Goal: Contribute content: Contribute content

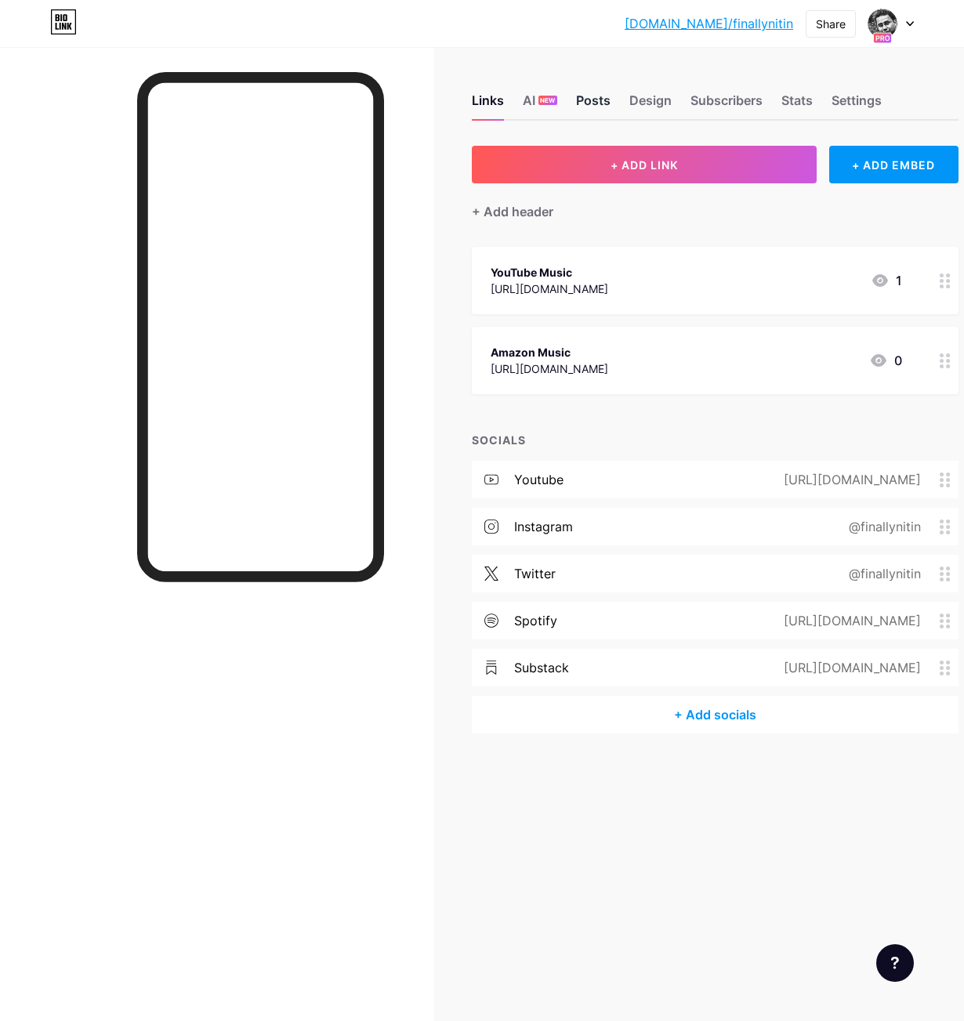
click at [589, 100] on div "Posts" at bounding box center [593, 105] width 34 height 28
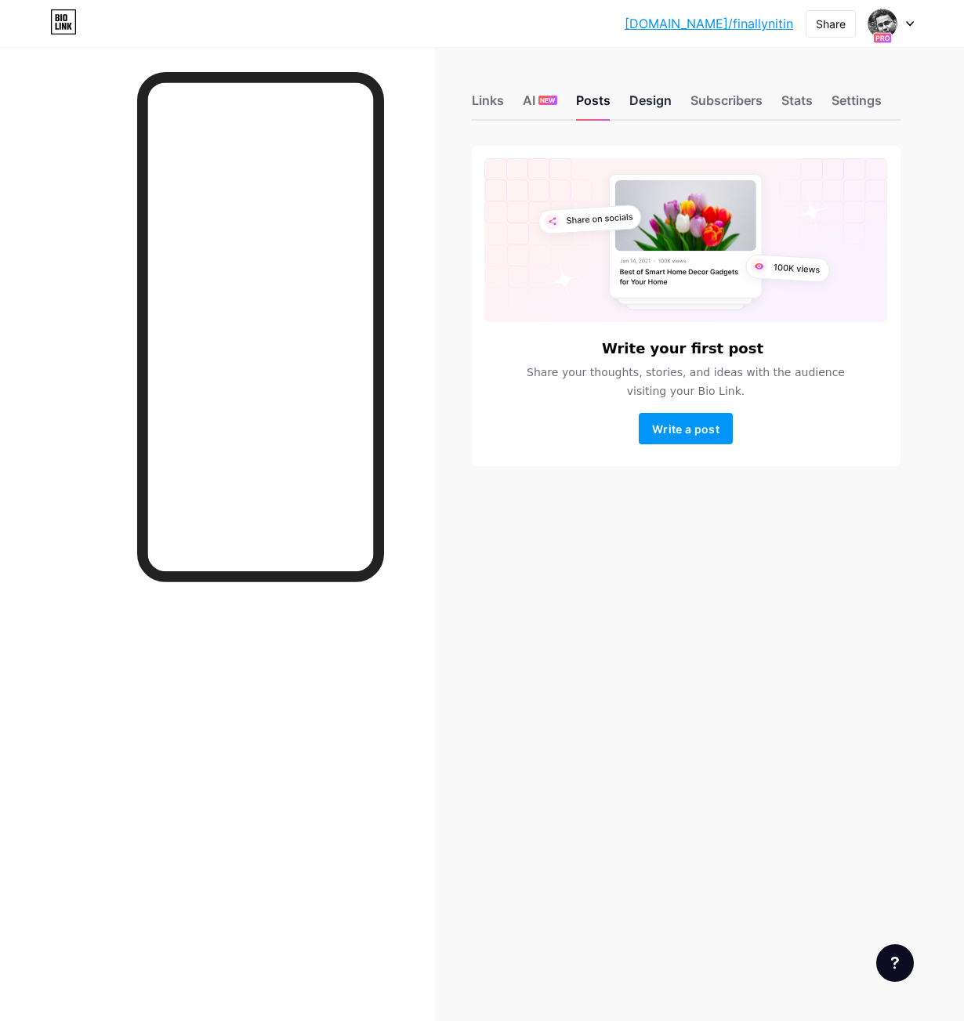
click at [655, 107] on div "Design" at bounding box center [650, 105] width 42 height 28
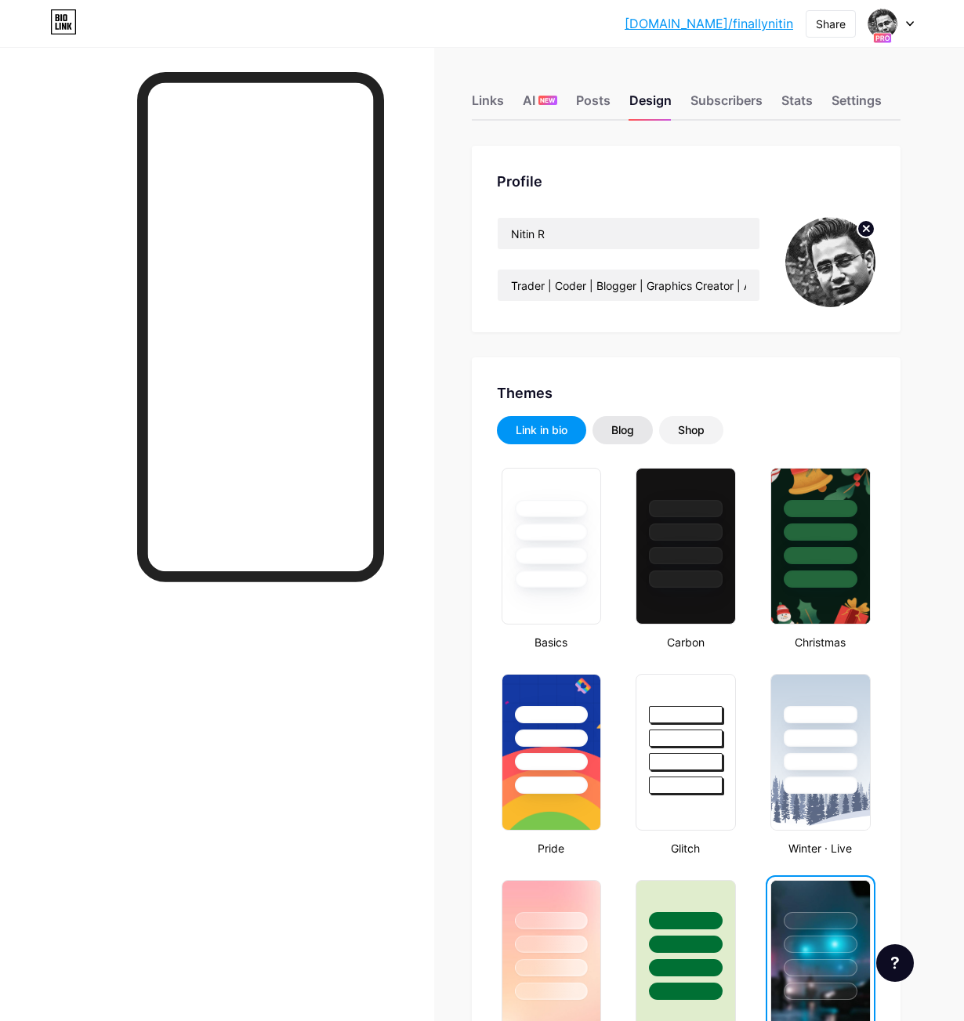
click at [627, 428] on div "Blog" at bounding box center [622, 430] width 23 height 16
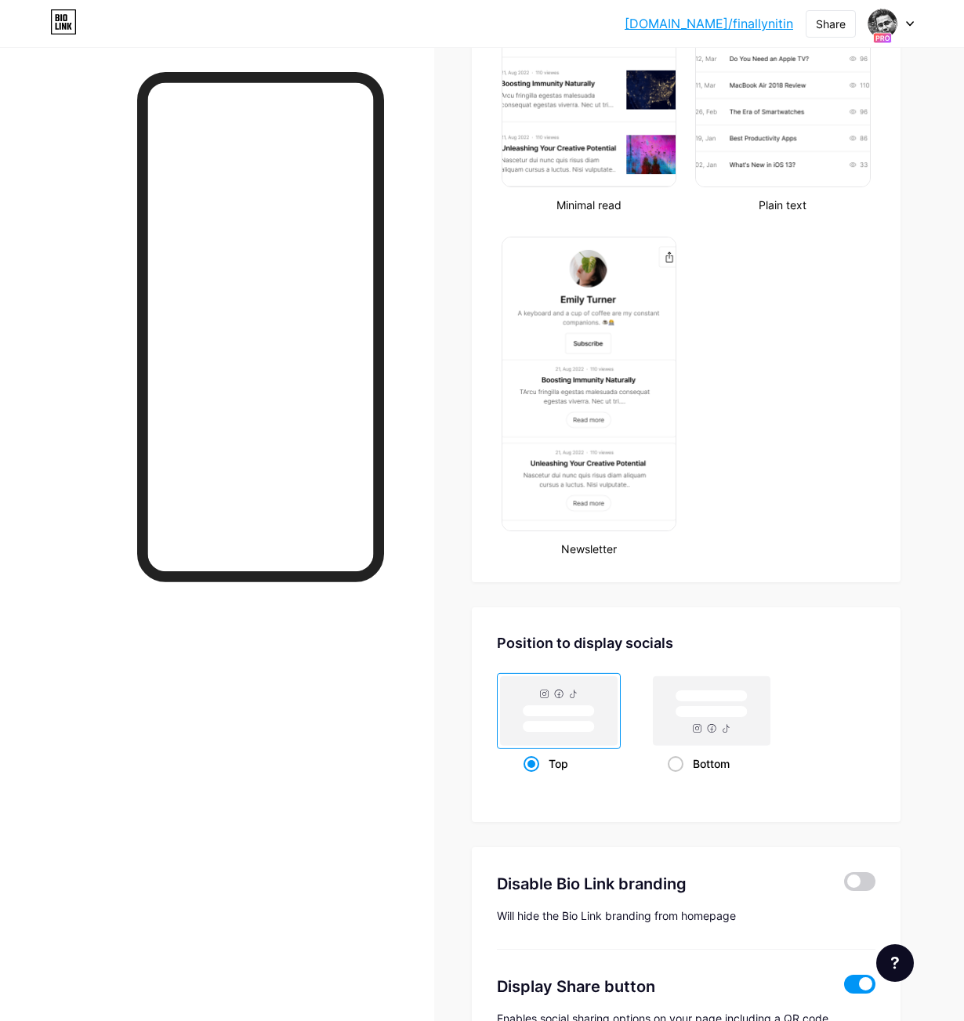
scroll to position [685, 0]
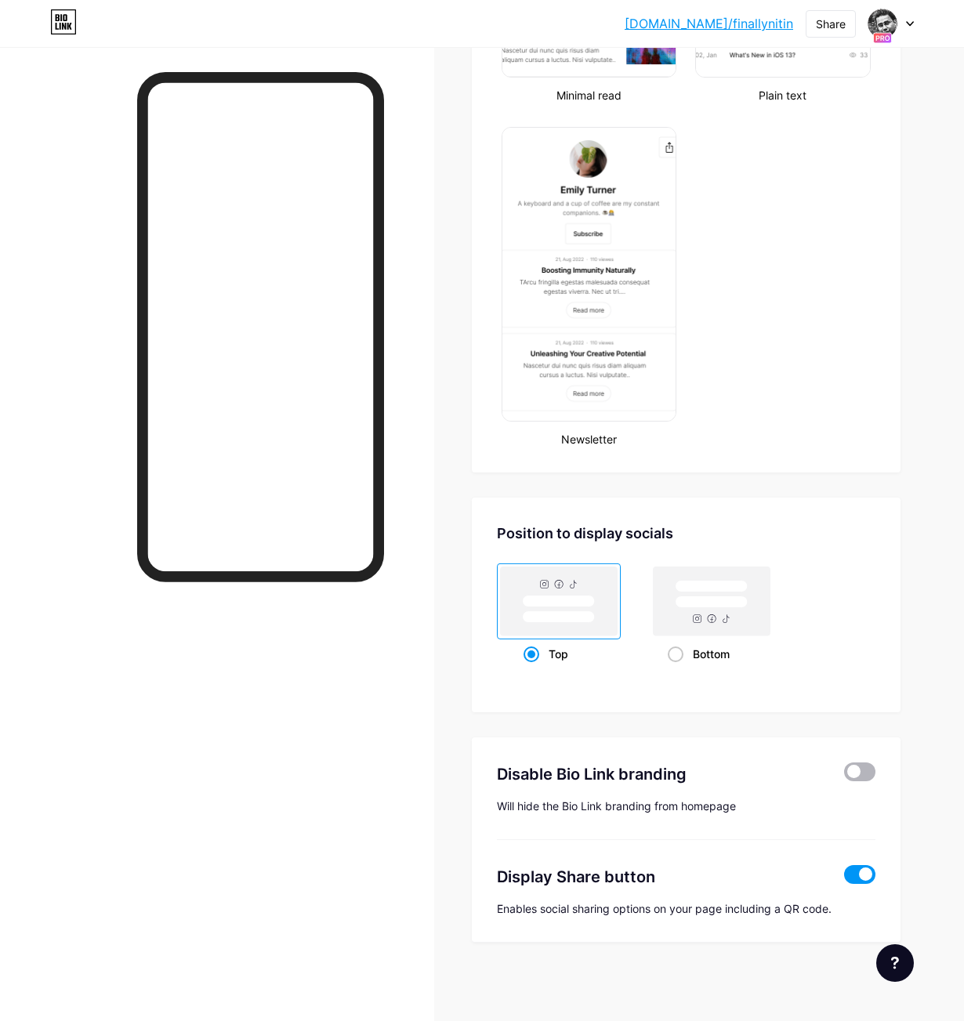
click at [865, 771] on span at bounding box center [859, 772] width 31 height 19
click at [844, 776] on input "checkbox" at bounding box center [844, 776] width 0 height 0
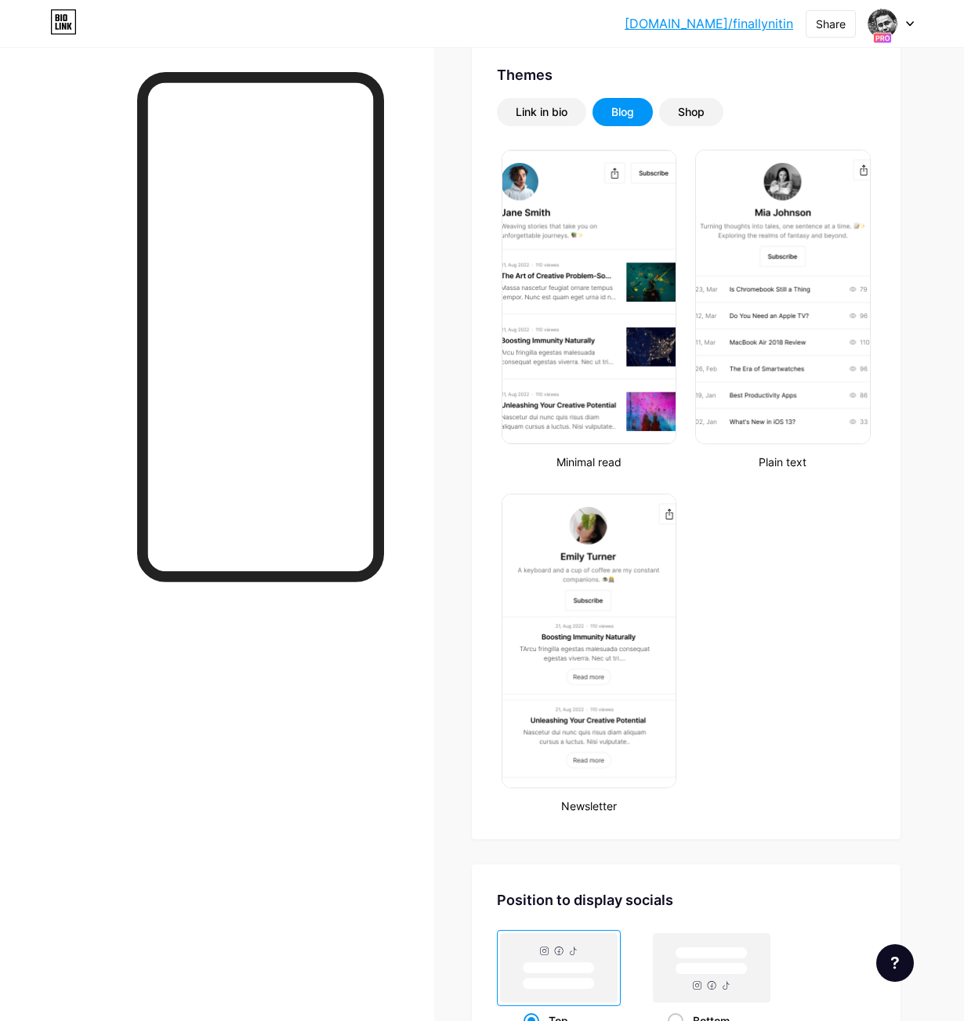
scroll to position [308, 0]
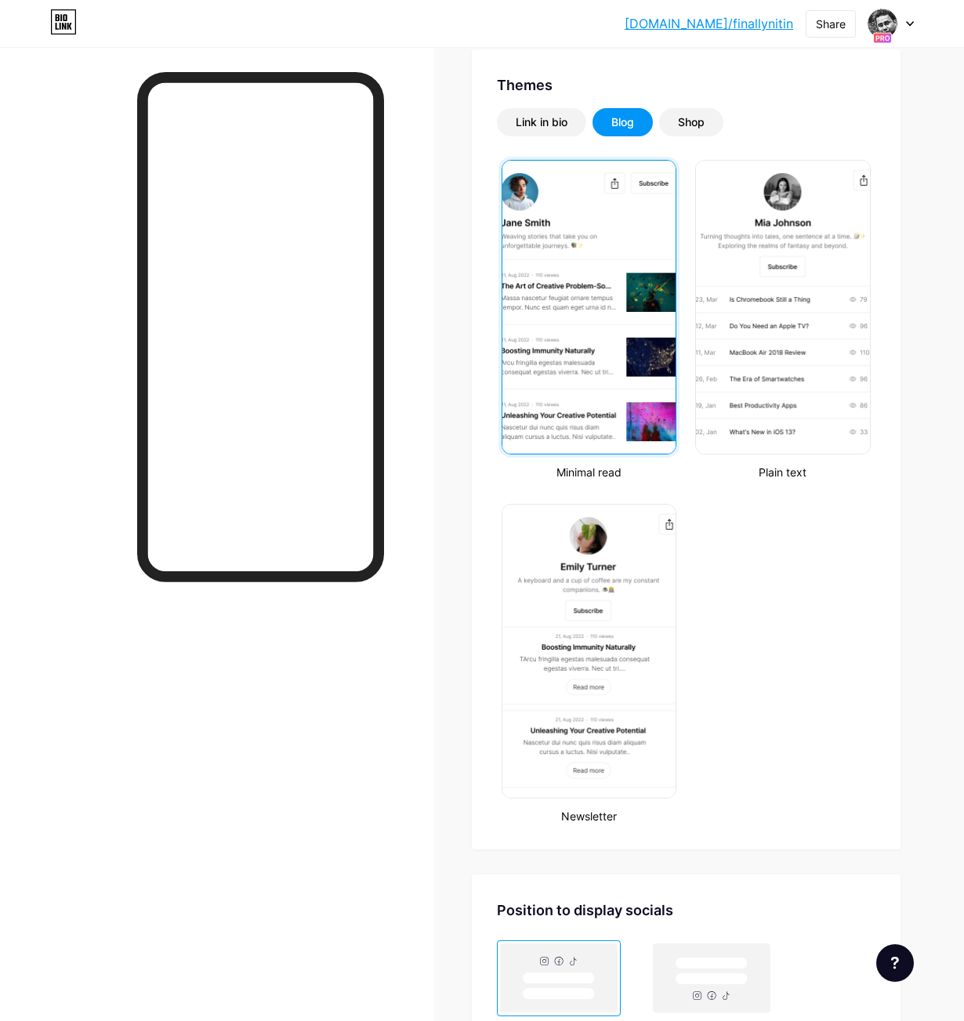
click at [597, 299] on img at bounding box center [589, 307] width 174 height 293
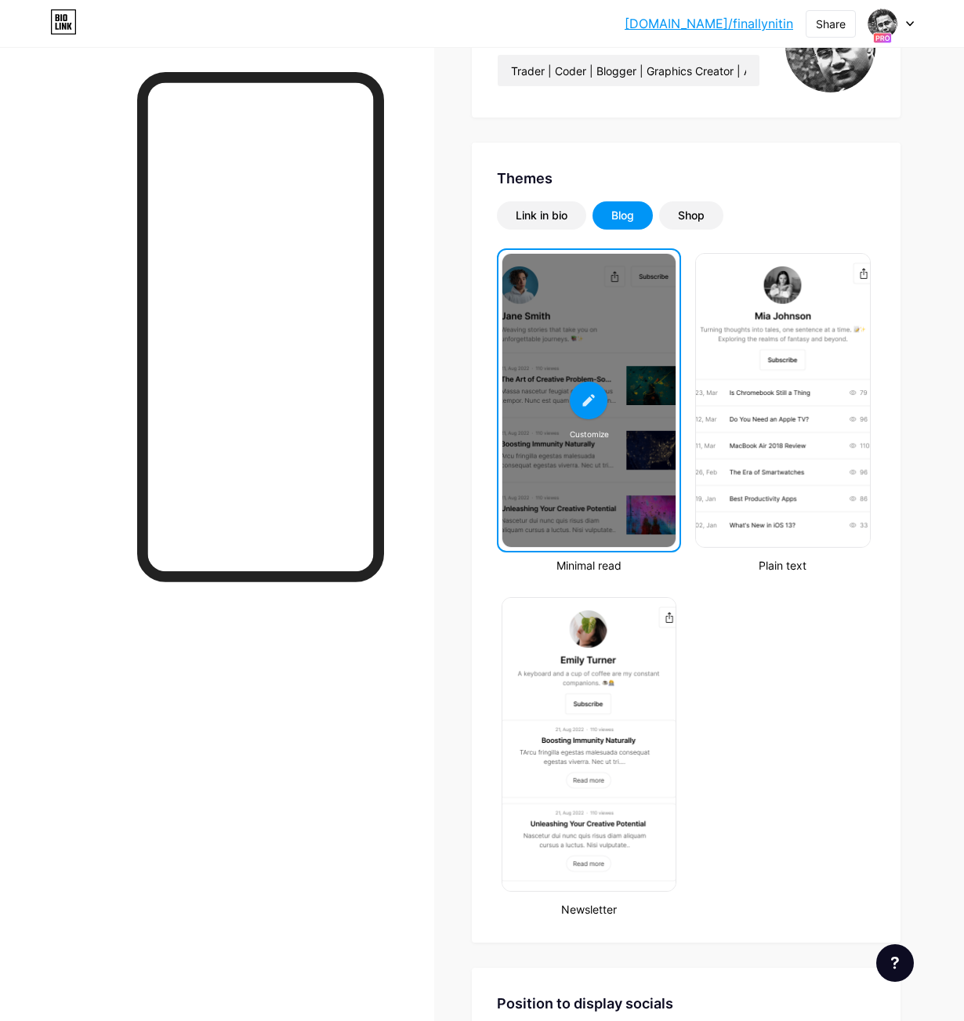
scroll to position [201, 0]
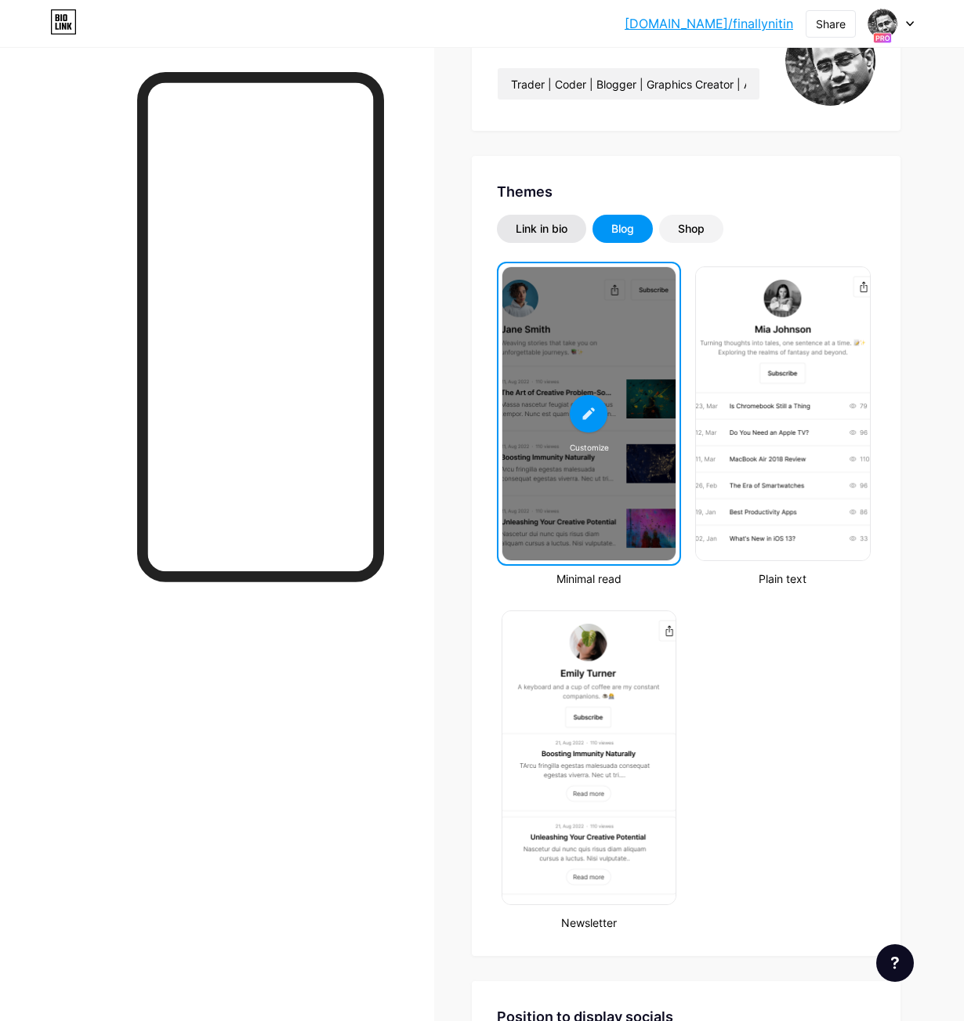
click at [555, 235] on div "Link in bio" at bounding box center [542, 229] width 52 height 16
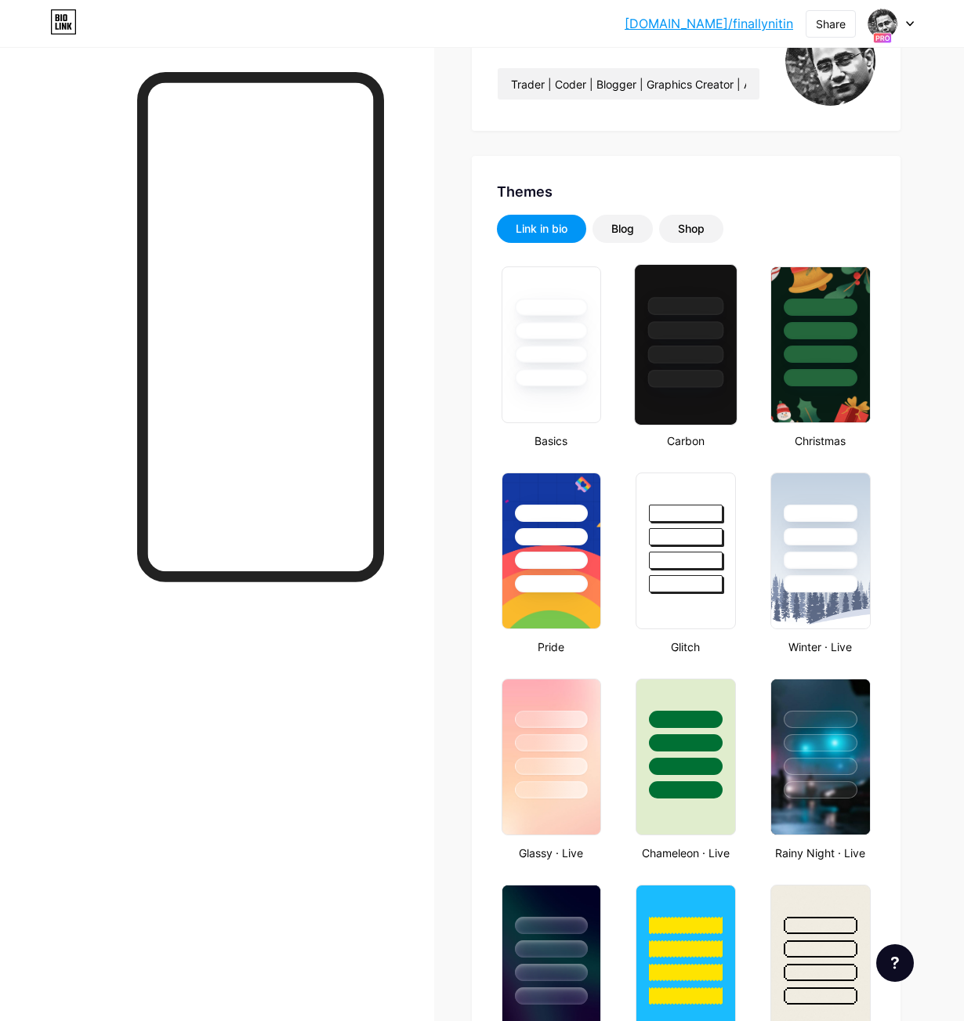
click at [673, 328] on div at bounding box center [685, 330] width 75 height 18
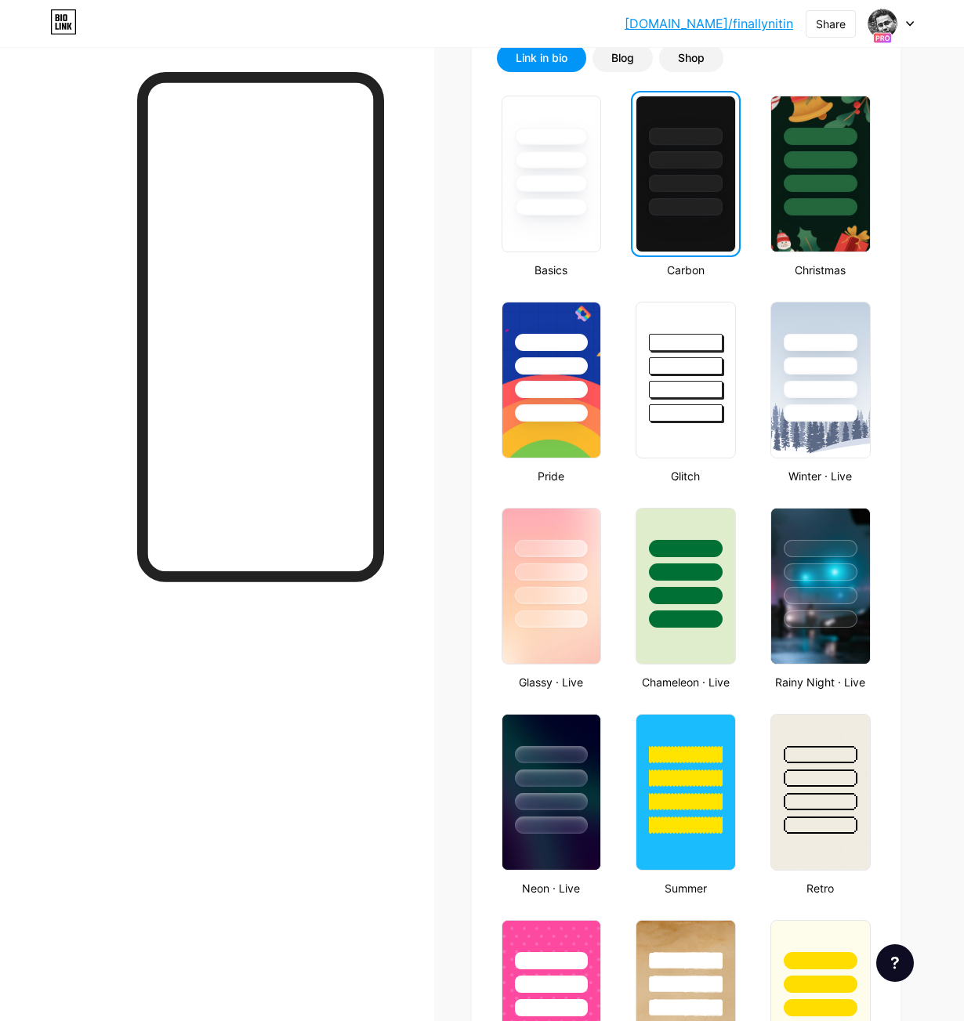
scroll to position [417, 0]
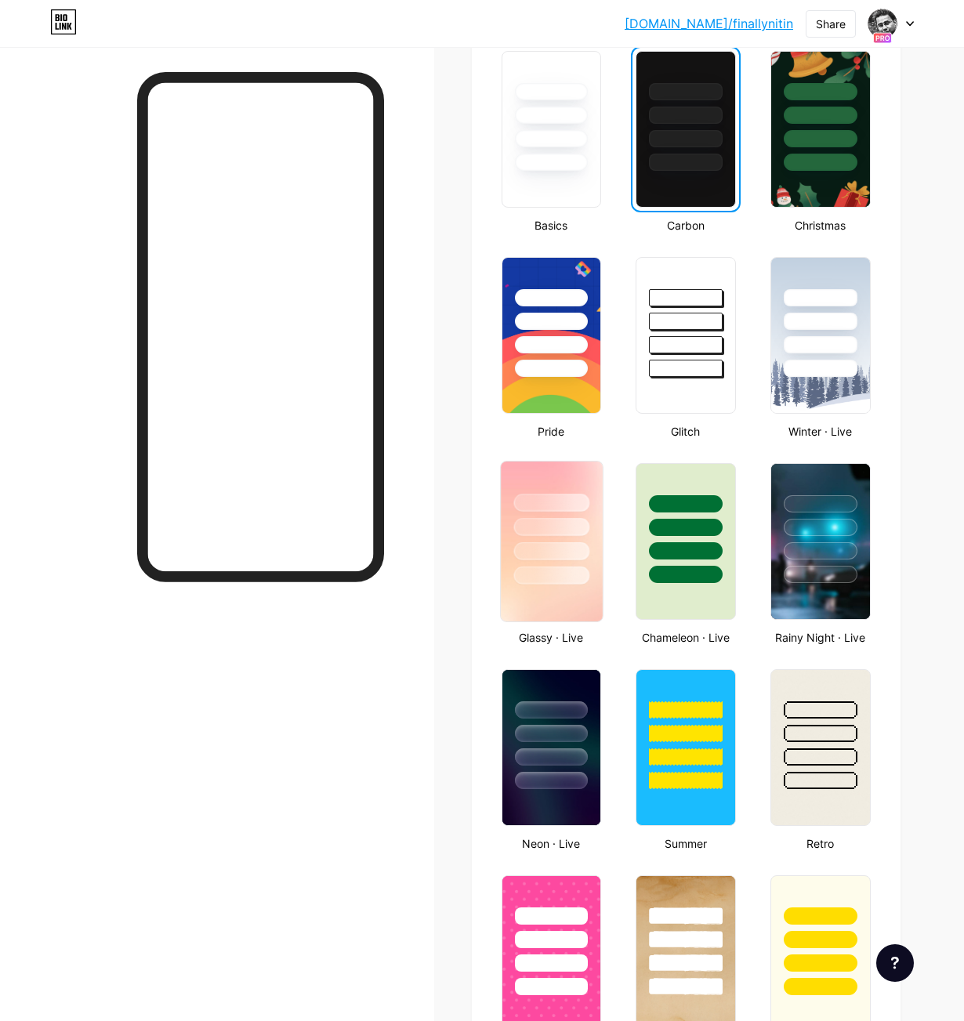
click at [557, 520] on div at bounding box center [550, 527] width 75 height 18
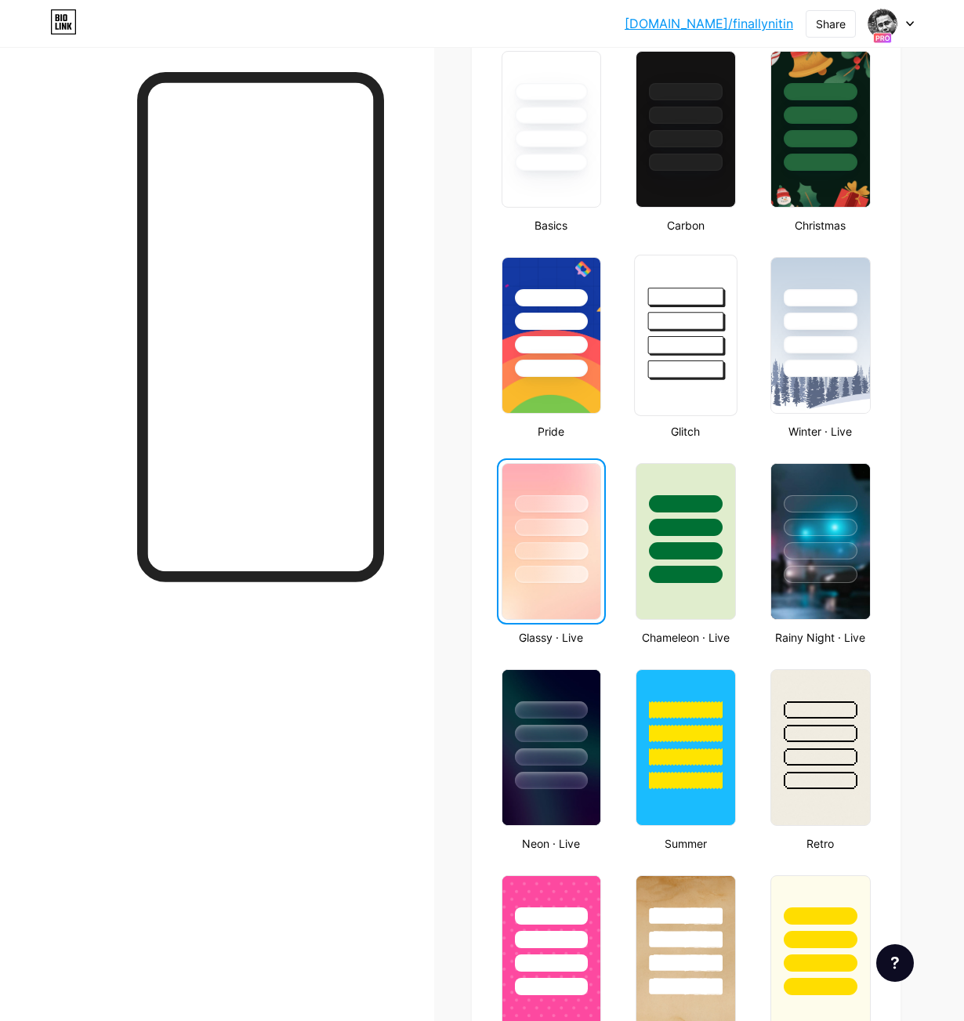
click at [680, 348] on div at bounding box center [685, 345] width 75 height 18
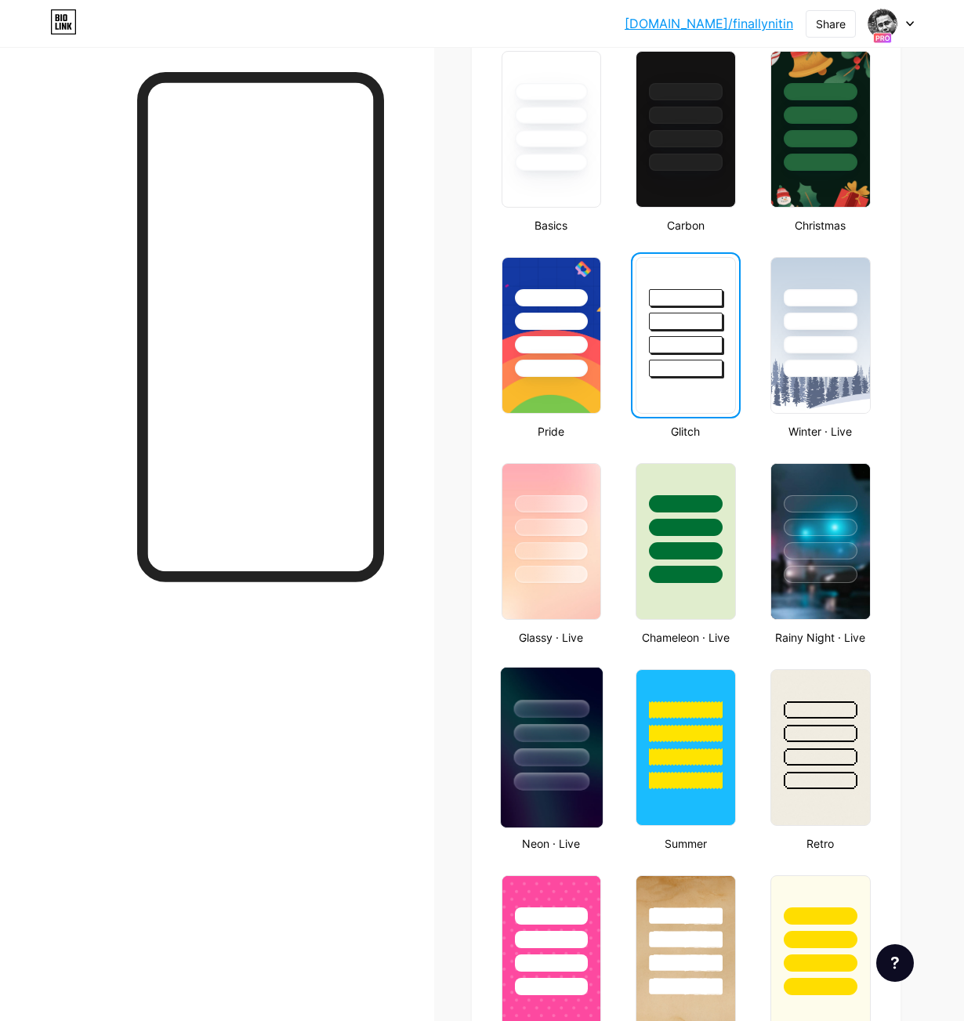
click at [530, 723] on div at bounding box center [551, 729] width 101 height 123
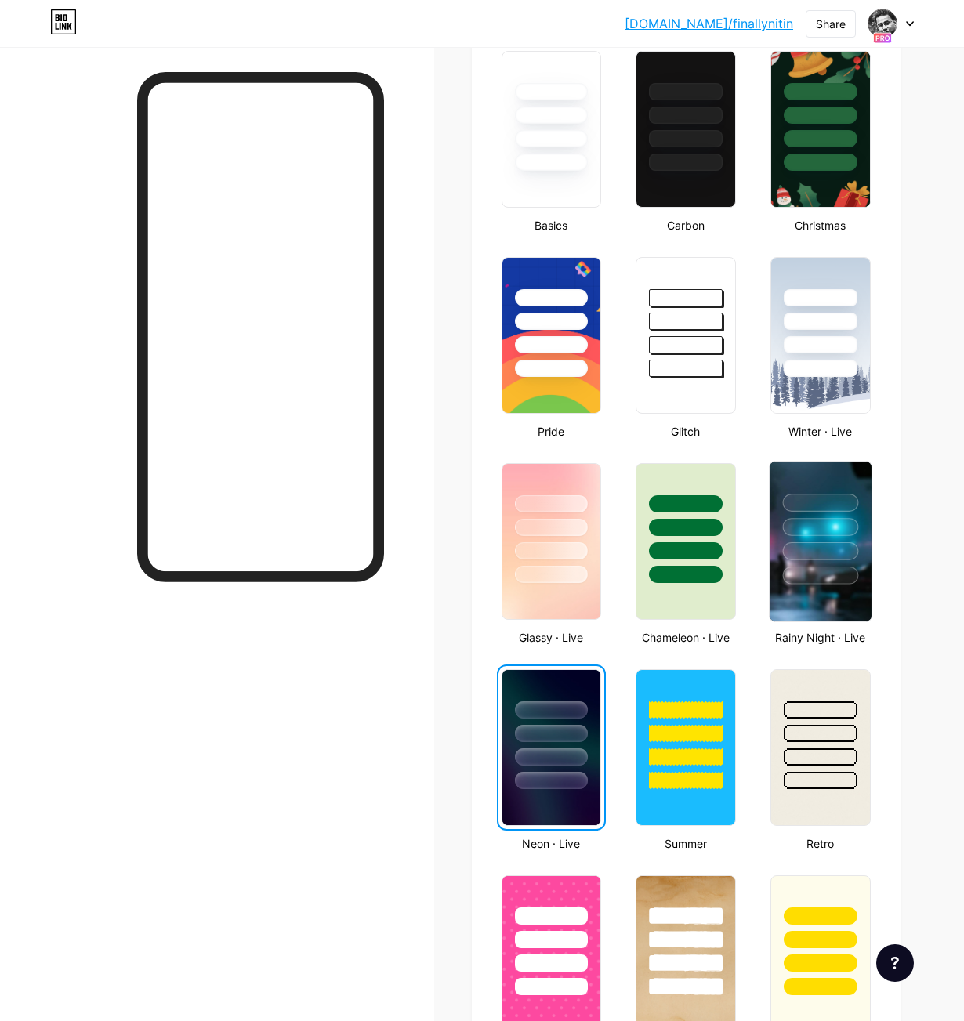
click at [805, 584] on div at bounding box center [819, 576] width 75 height 18
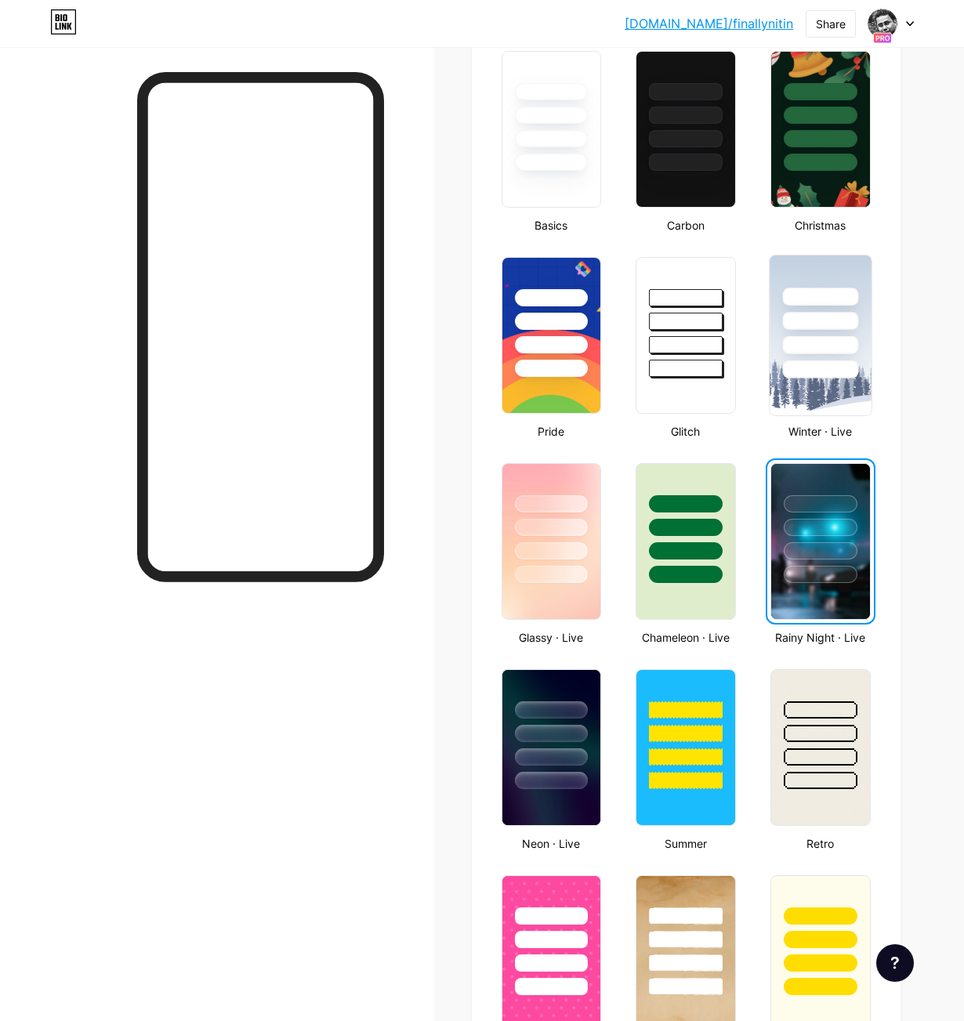
click at [829, 357] on div at bounding box center [820, 317] width 101 height 123
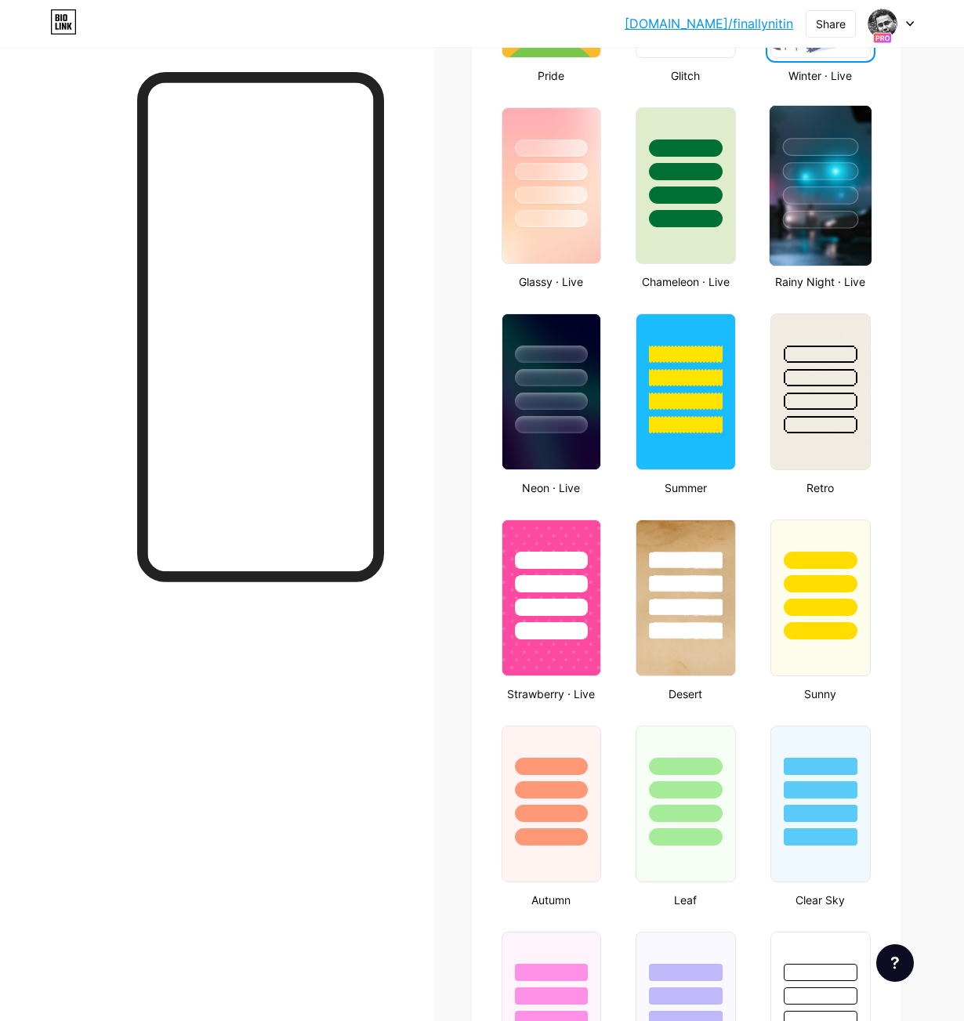
scroll to position [462, 0]
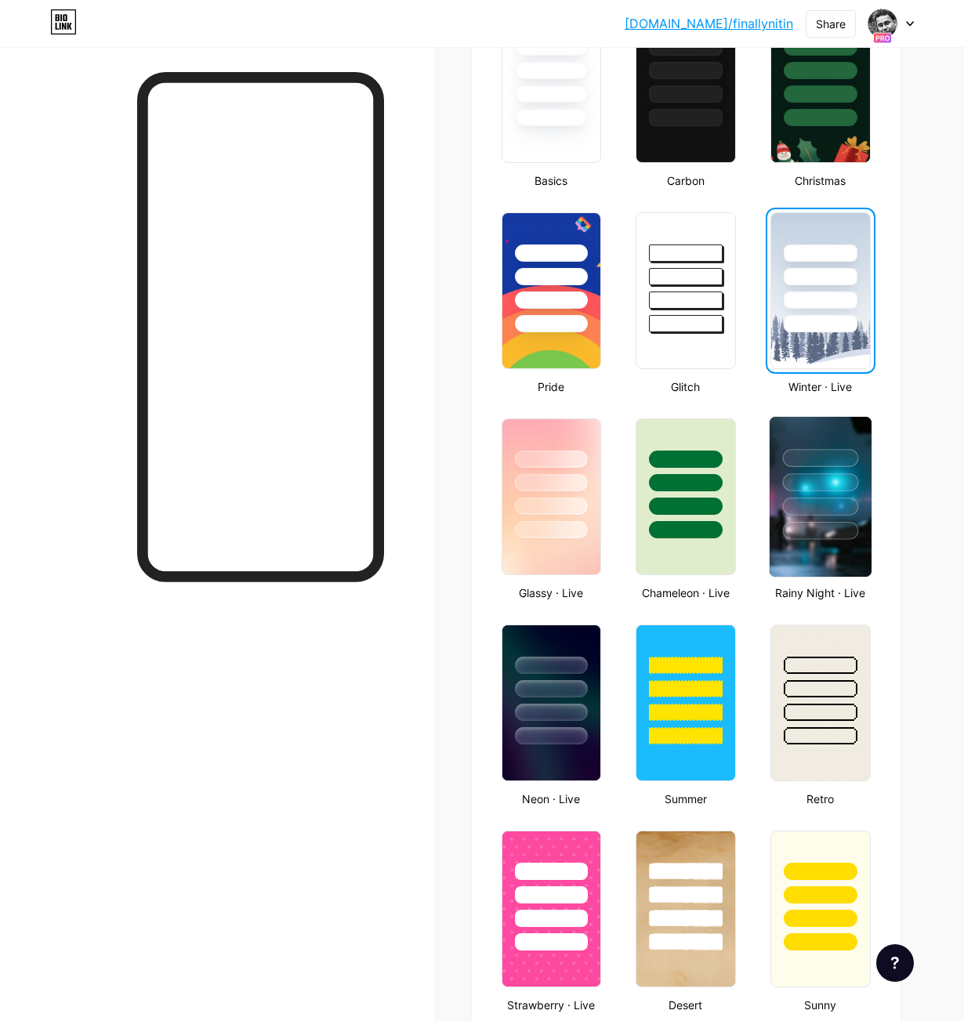
click at [829, 512] on div at bounding box center [819, 507] width 75 height 18
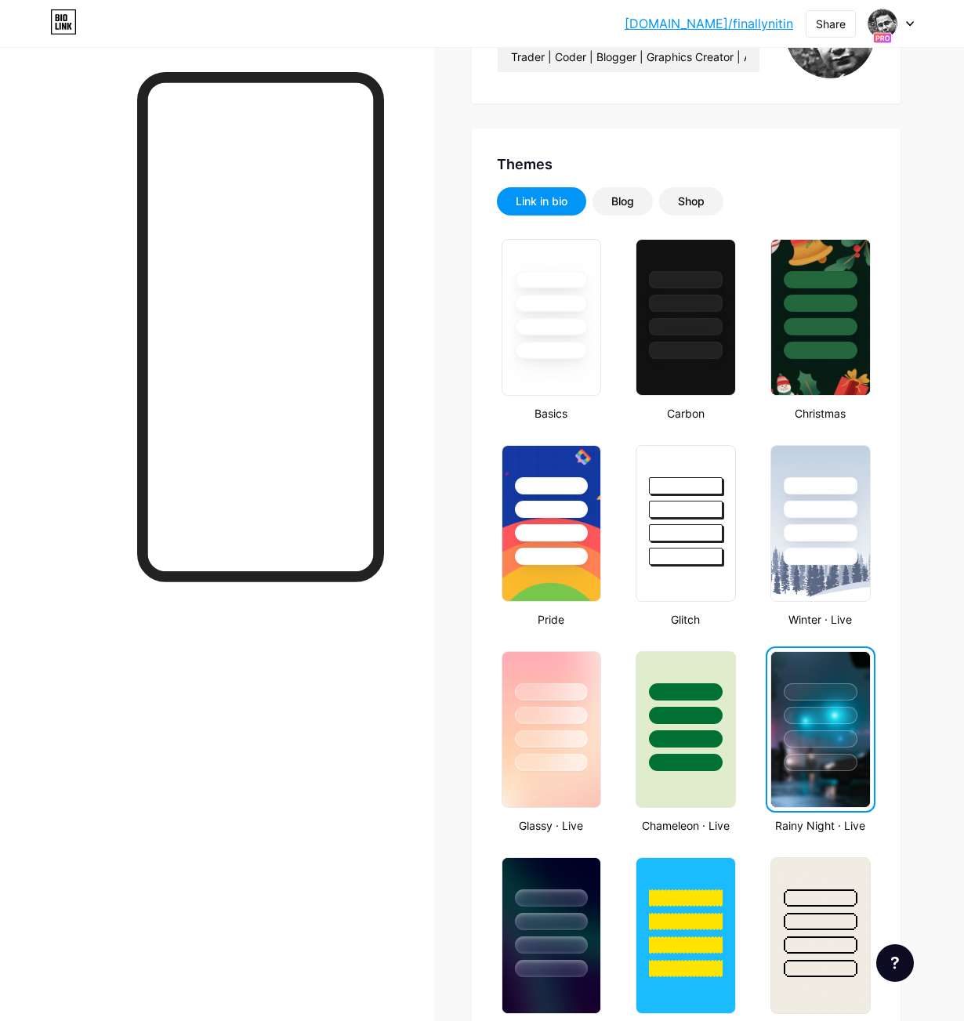
scroll to position [0, 0]
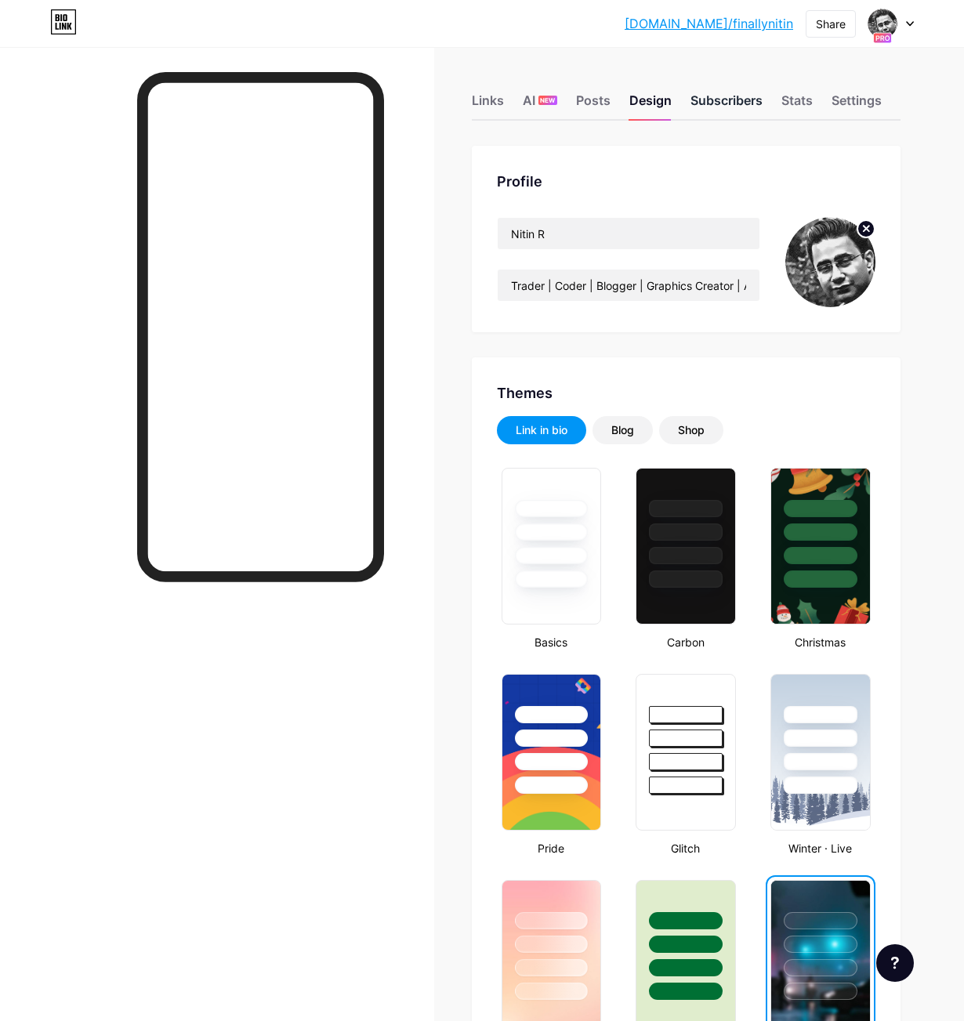
click at [720, 107] on div "Subscribers" at bounding box center [727, 105] width 72 height 28
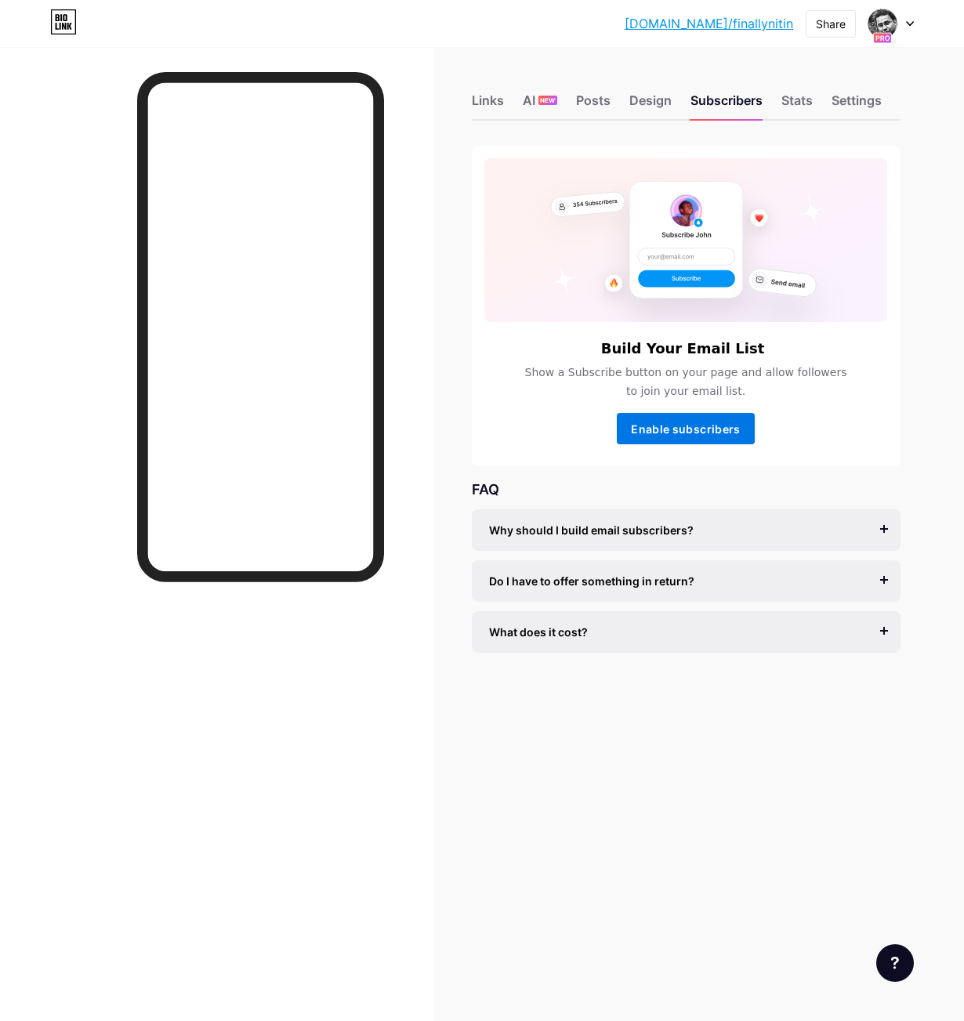
click at [698, 425] on span "Enable subscribers" at bounding box center [685, 428] width 109 height 13
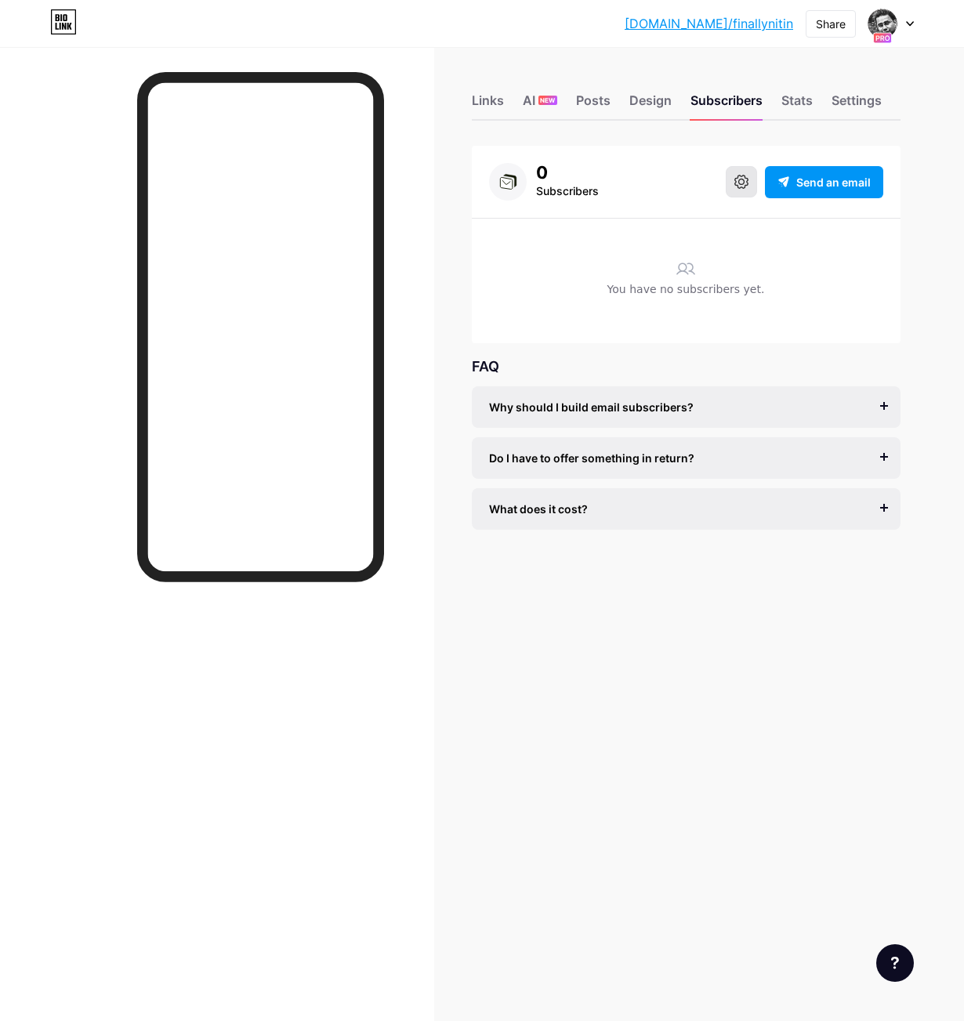
click at [742, 178] on icon at bounding box center [741, 182] width 14 height 14
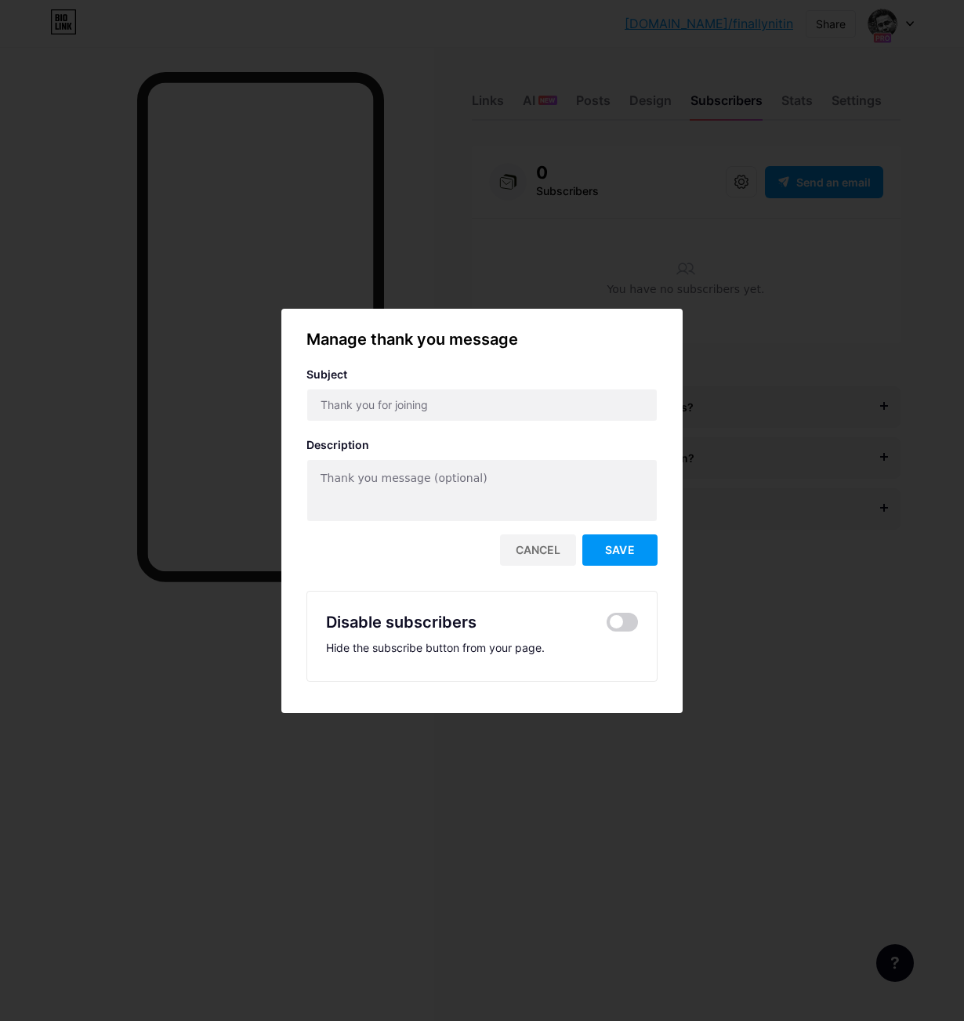
click at [768, 640] on div at bounding box center [482, 510] width 964 height 1021
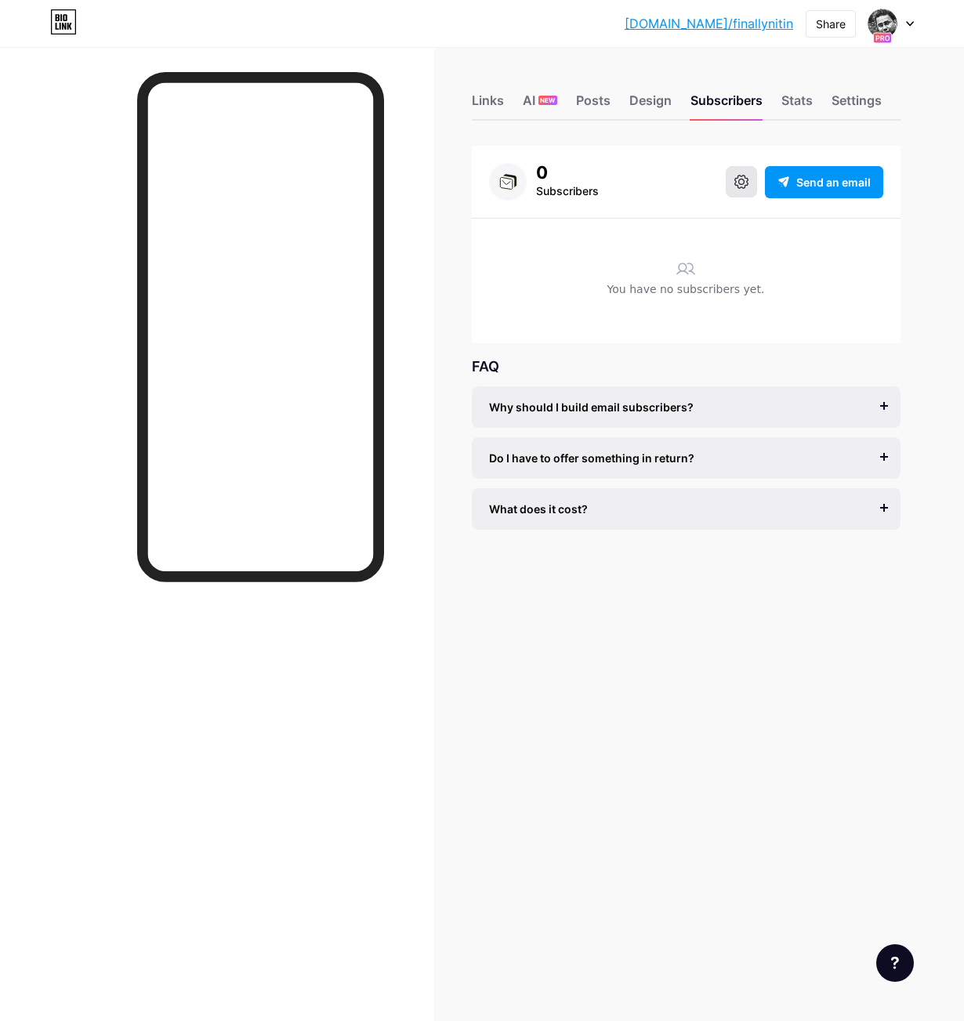
click at [740, 184] on icon at bounding box center [741, 182] width 14 height 14
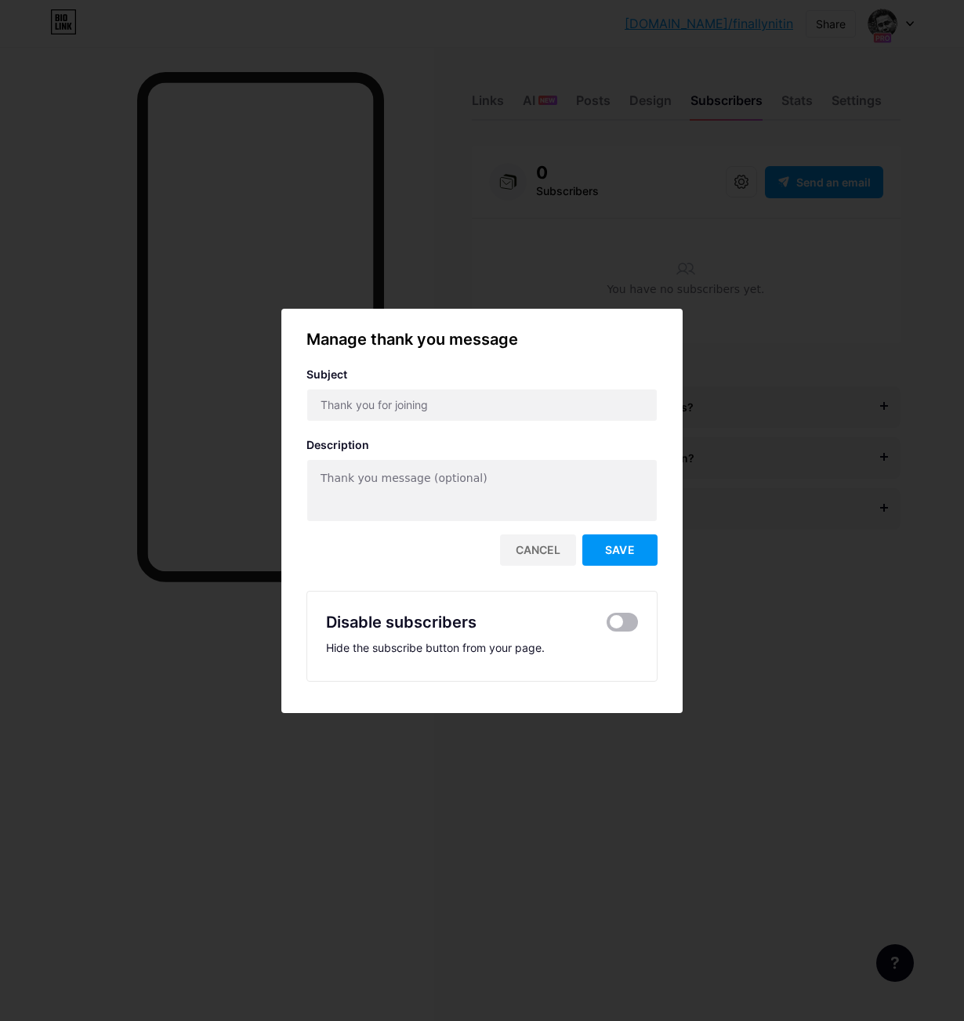
click at [627, 620] on span at bounding box center [622, 622] width 31 height 19
click at [607, 626] on input "checkbox" at bounding box center [607, 626] width 0 height 0
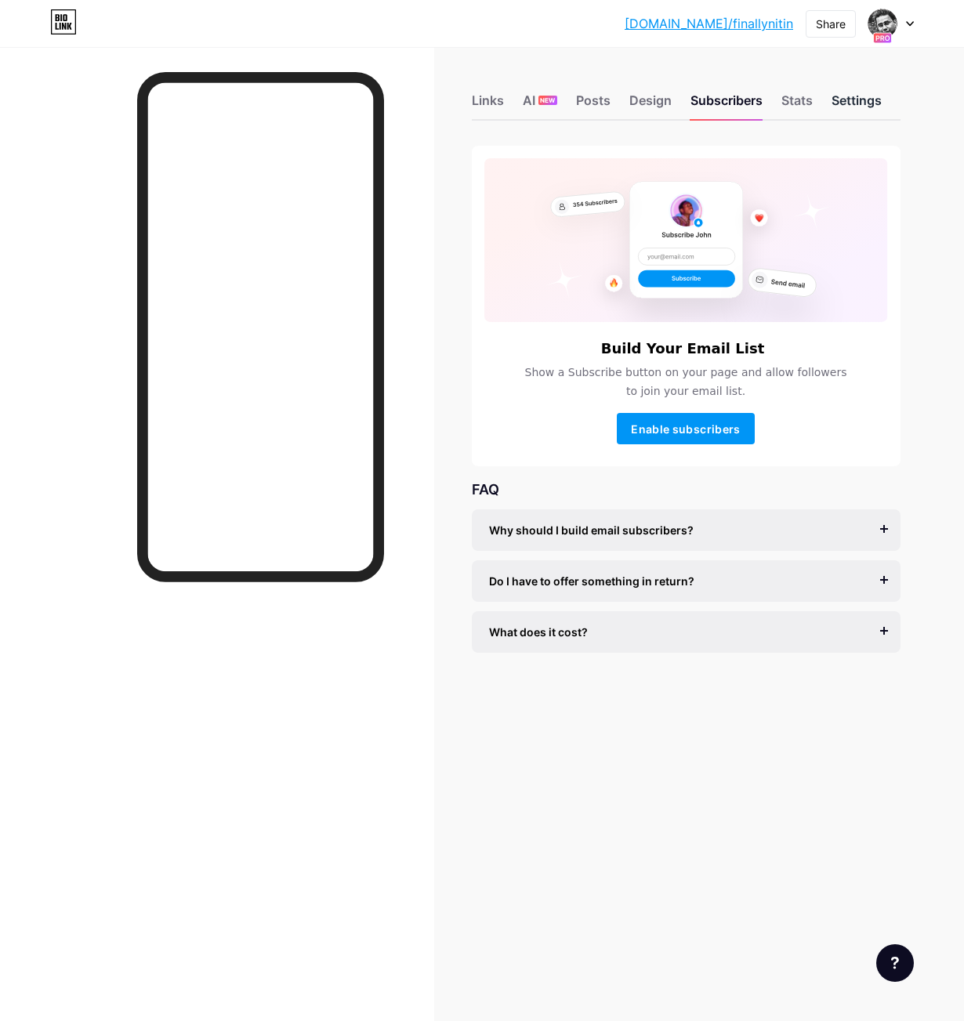
click at [847, 104] on div "Settings" at bounding box center [857, 105] width 50 height 28
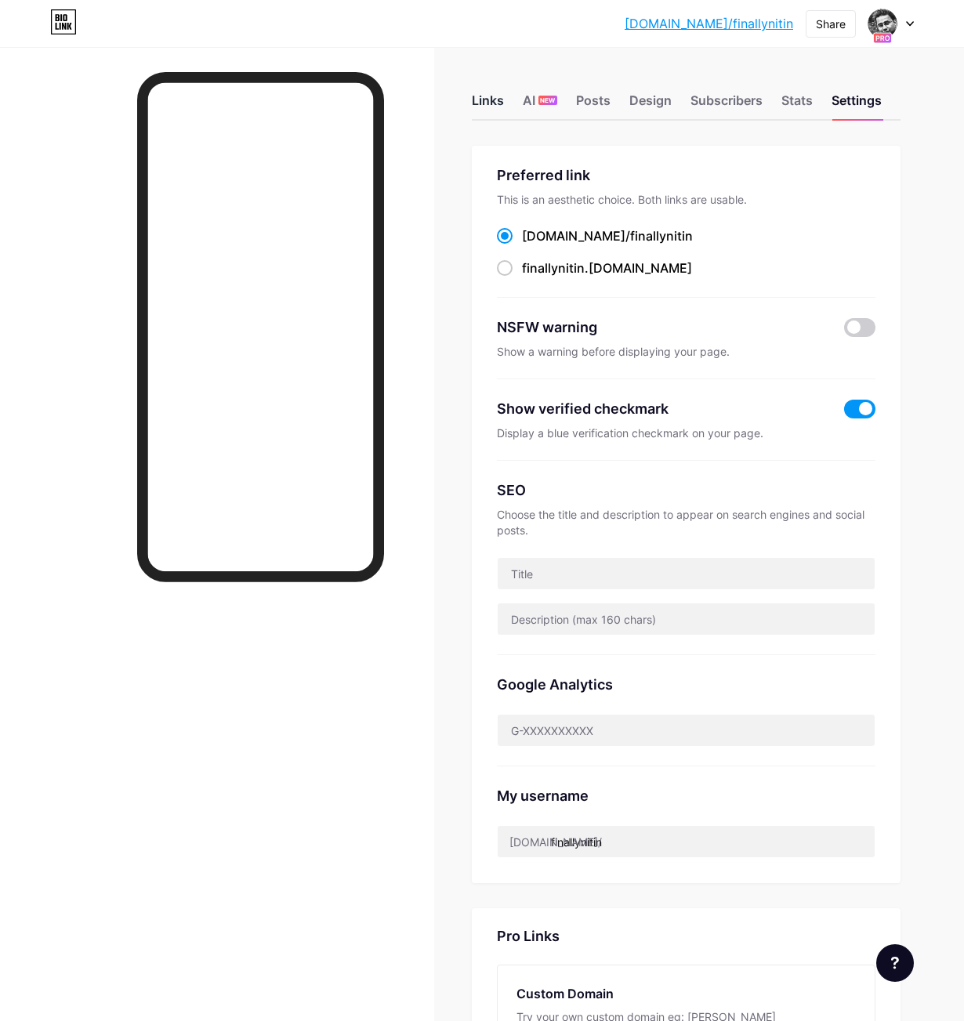
click at [496, 97] on div "Links" at bounding box center [488, 105] width 32 height 28
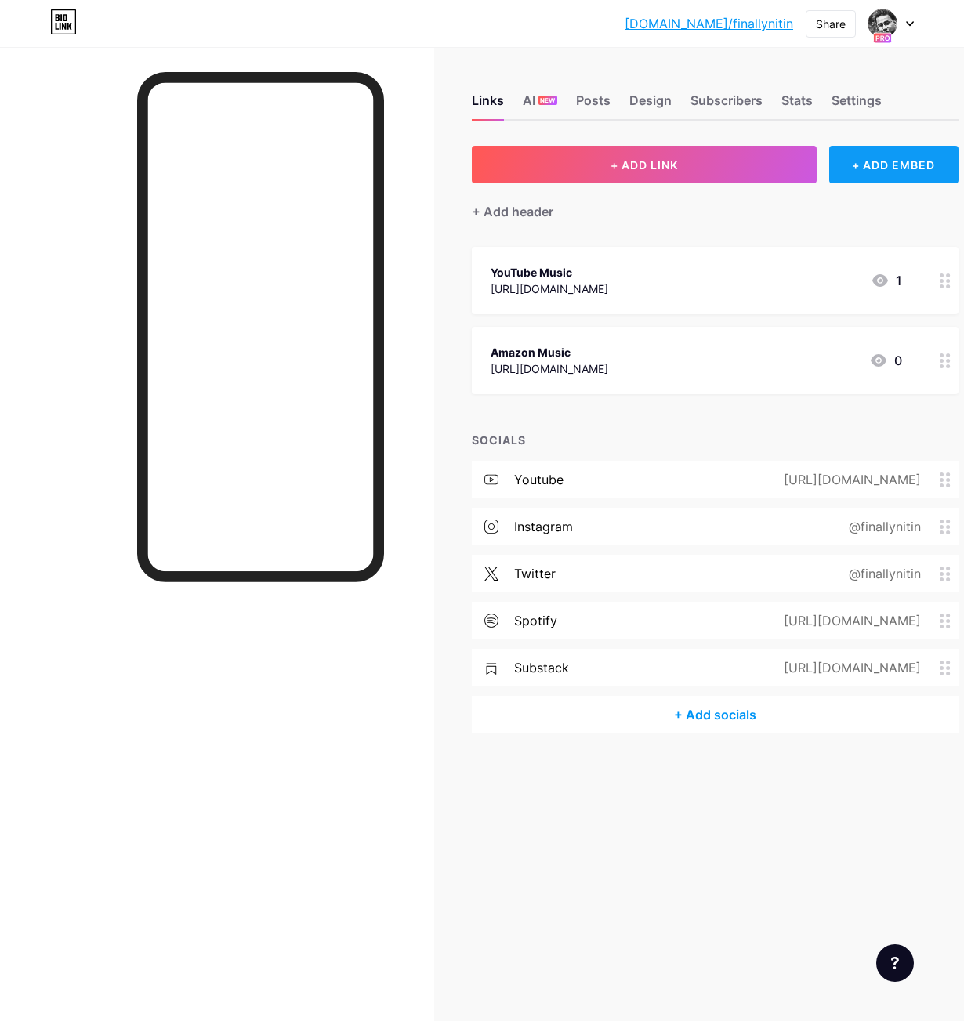
click at [865, 165] on div "+ ADD EMBED" at bounding box center [893, 165] width 129 height 38
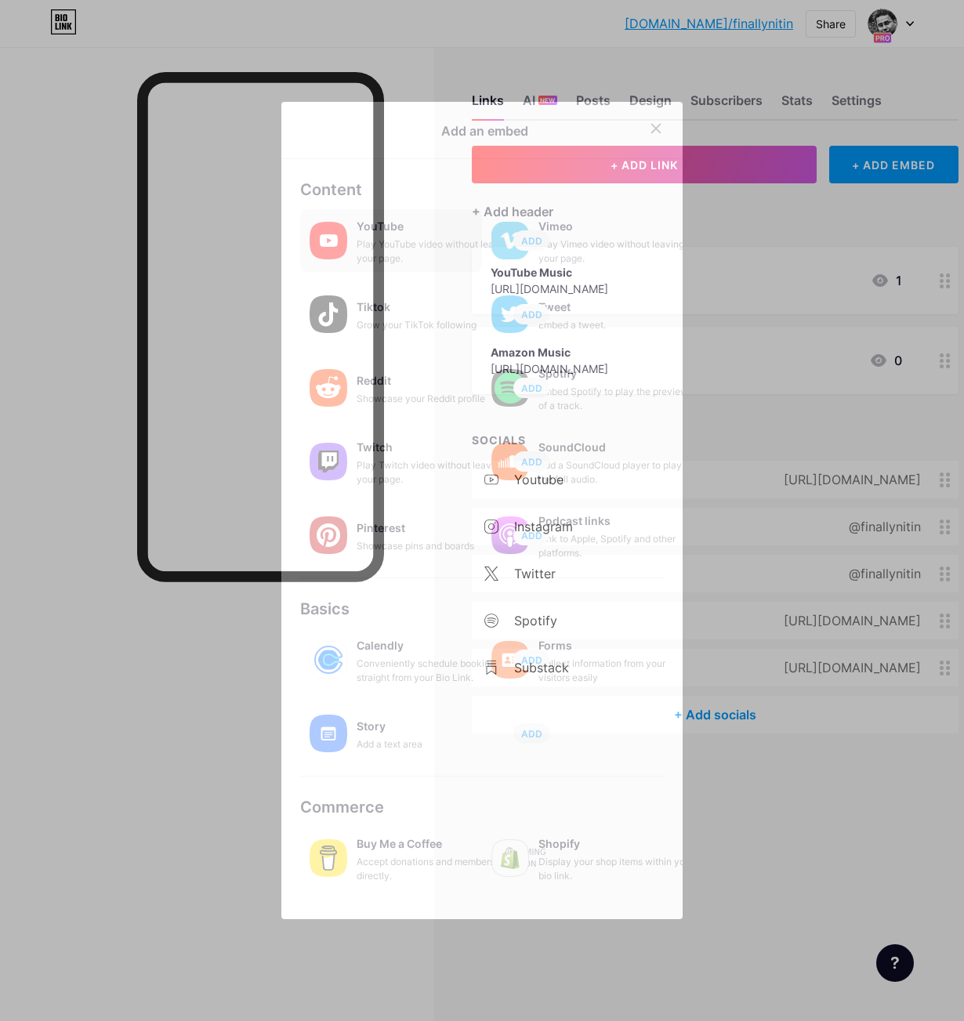
click at [397, 237] on div "YouTube" at bounding box center [435, 227] width 157 height 22
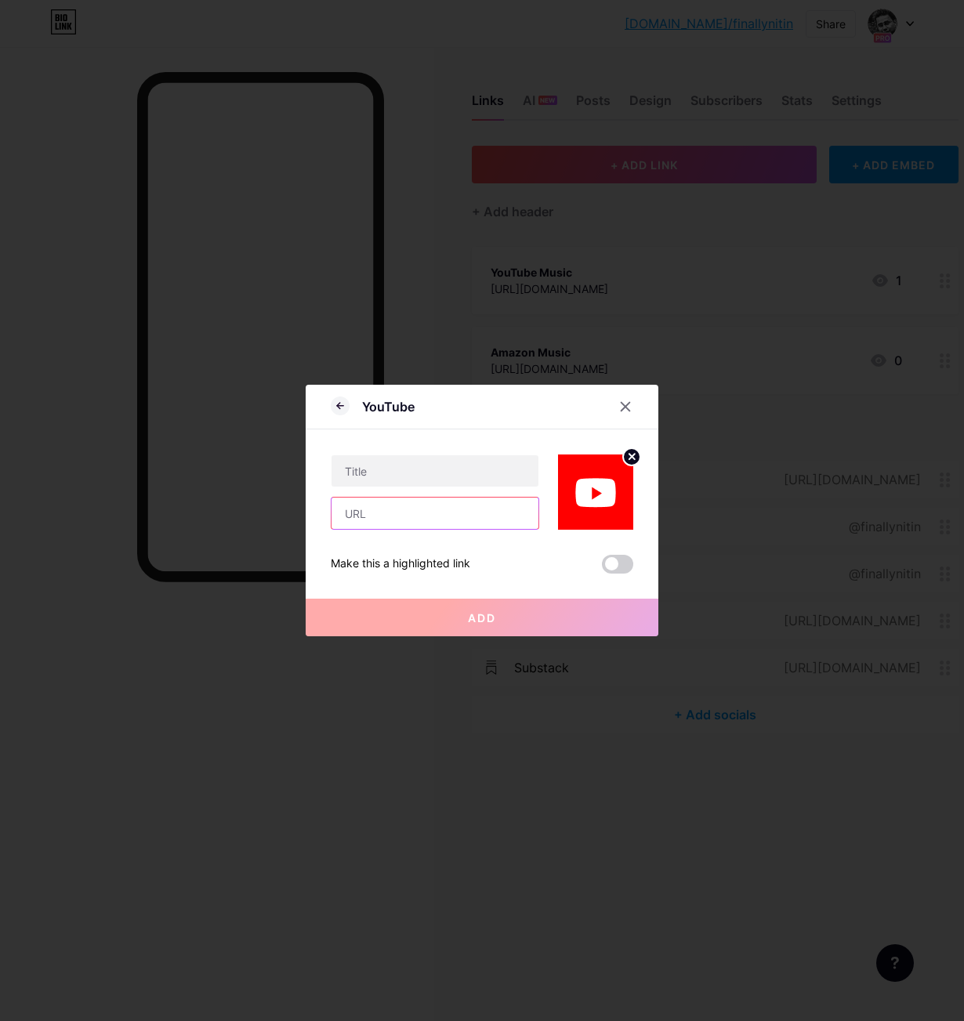
click at [383, 509] on input "text" at bounding box center [435, 513] width 207 height 31
paste input "[URL][DOMAIN_NAME]"
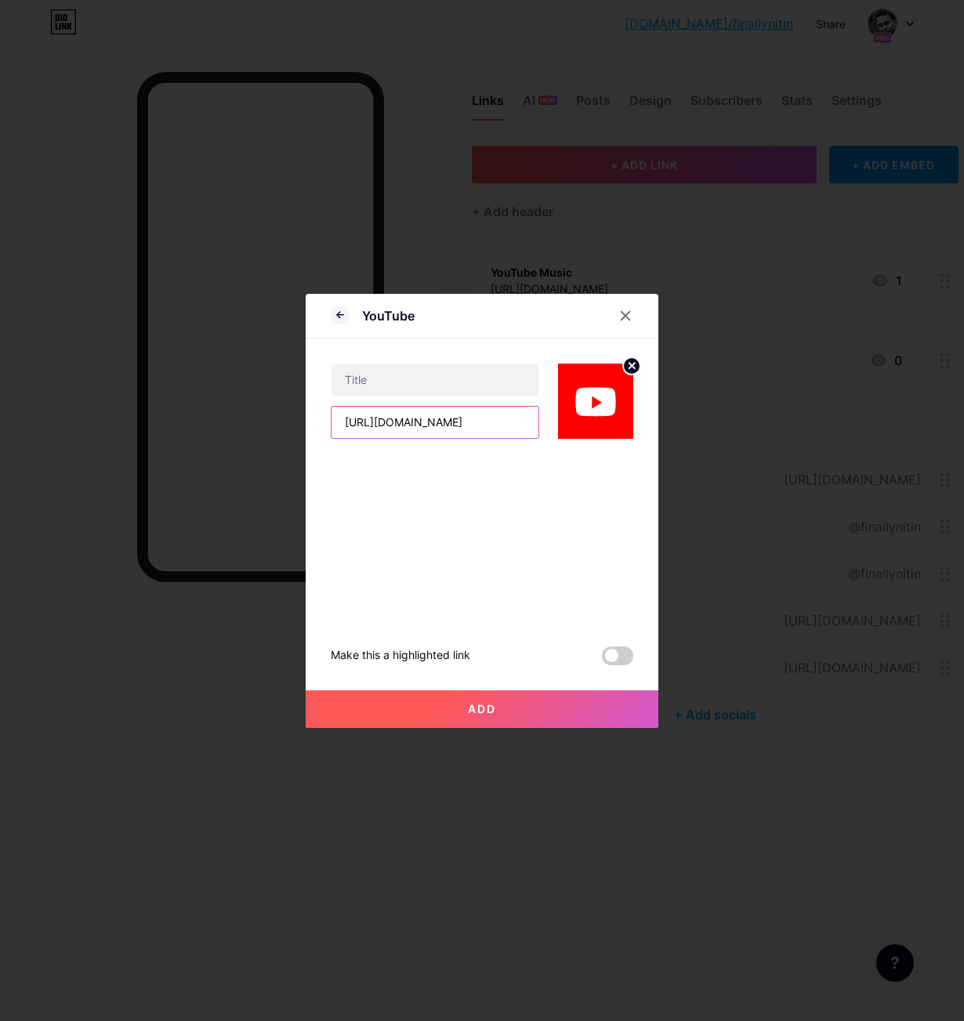
scroll to position [0, 109]
type input "[URL][DOMAIN_NAME]"
click at [422, 383] on input "text" at bounding box center [435, 379] width 207 height 31
drag, startPoint x: 350, startPoint y: 379, endPoint x: 328, endPoint y: 375, distance: 23.1
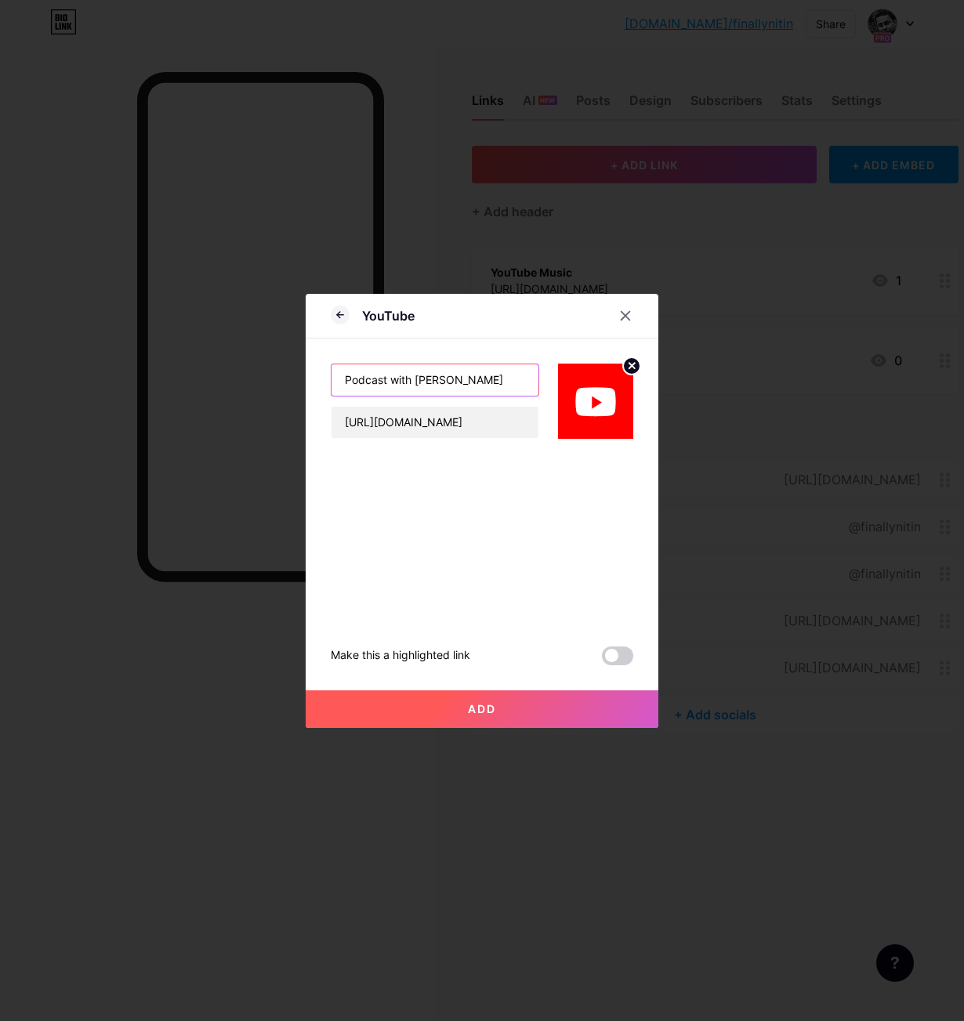
click at [328, 375] on div "YouTube Podcast with [PERSON_NAME] [URL][DOMAIN_NAME] Make this a highlighted l…" at bounding box center [482, 511] width 353 height 434
type input "My podcast with [PERSON_NAME]"
click at [512, 705] on button "Add" at bounding box center [482, 710] width 353 height 38
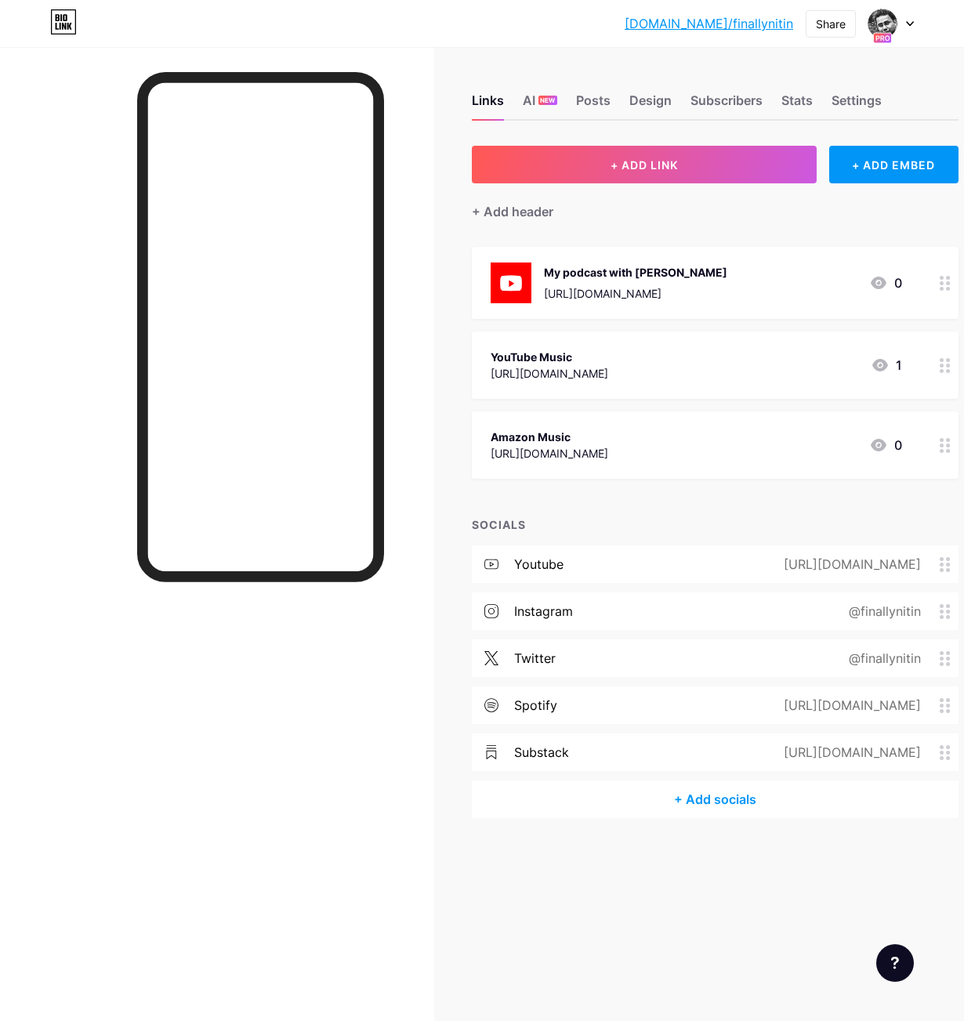
click at [703, 798] on div "+ Add socials" at bounding box center [715, 800] width 487 height 38
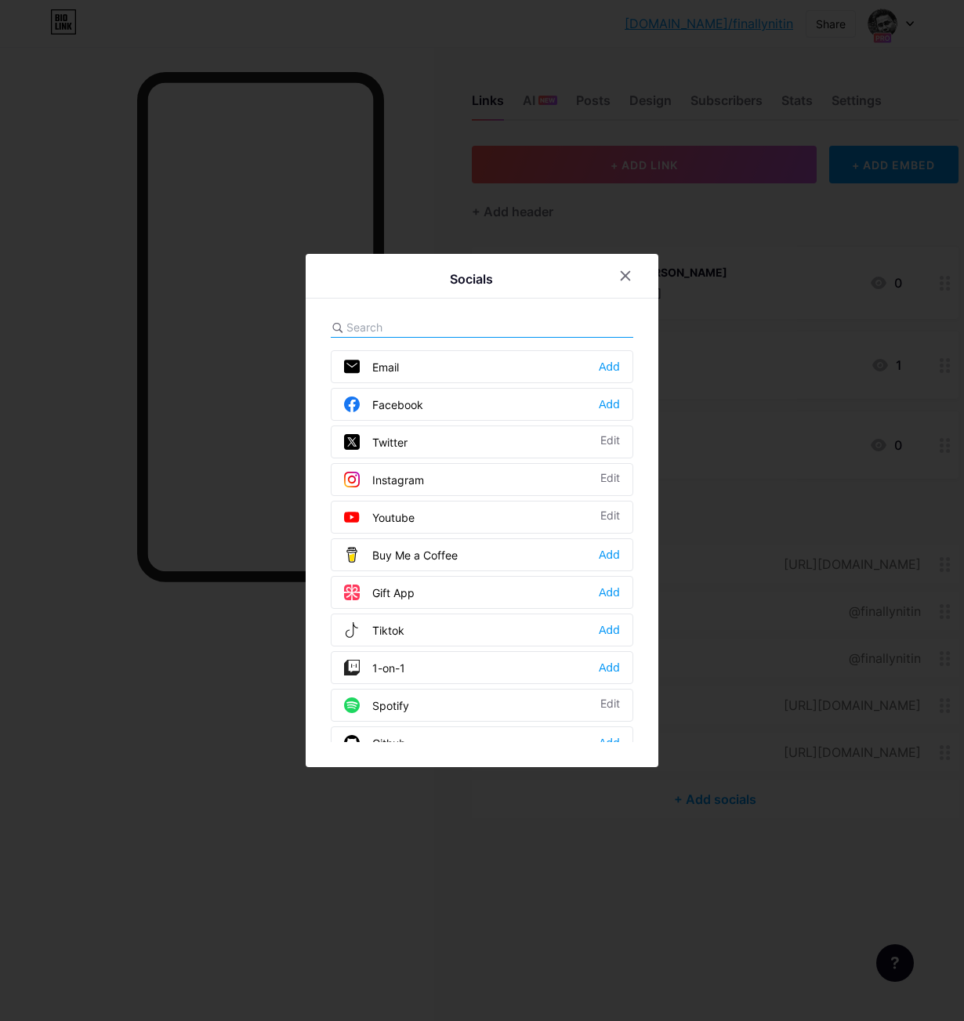
click at [453, 325] on input "text" at bounding box center [432, 327] width 173 height 16
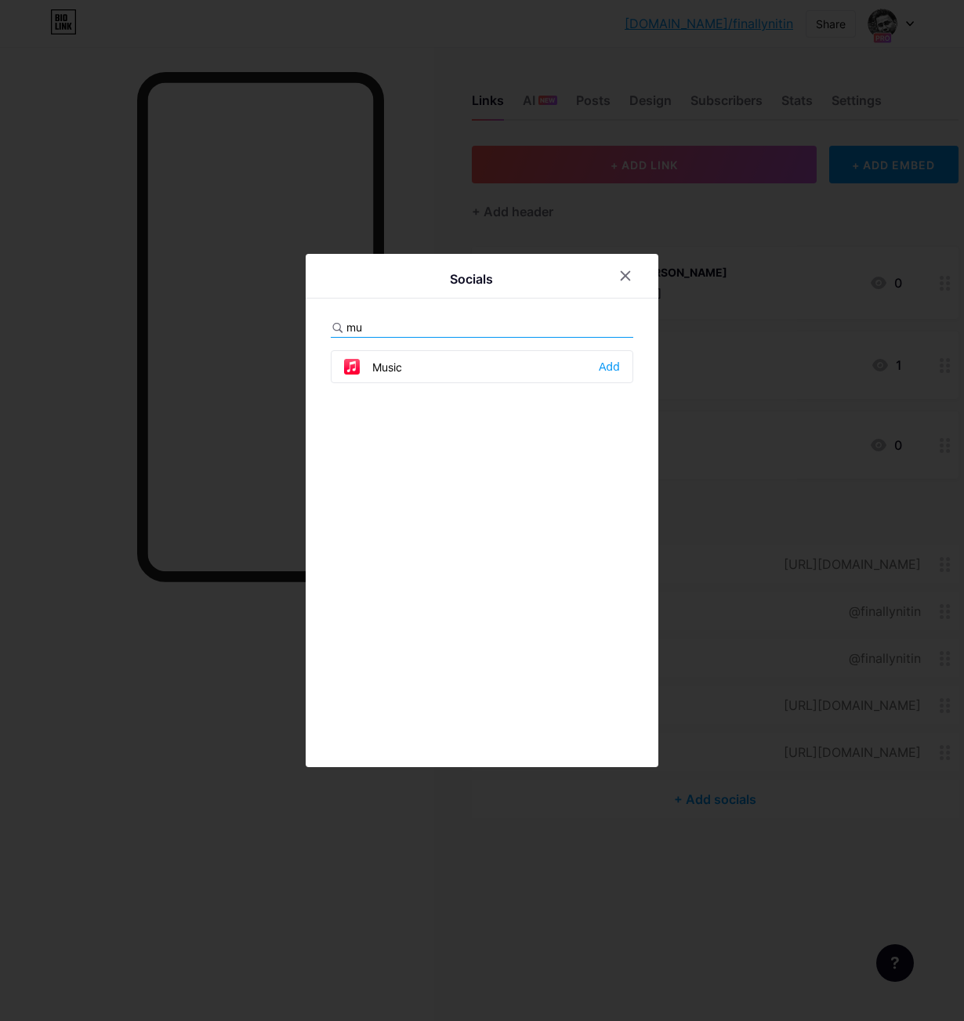
type input "m"
type input "you"
click at [627, 275] on icon at bounding box center [625, 276] width 13 height 13
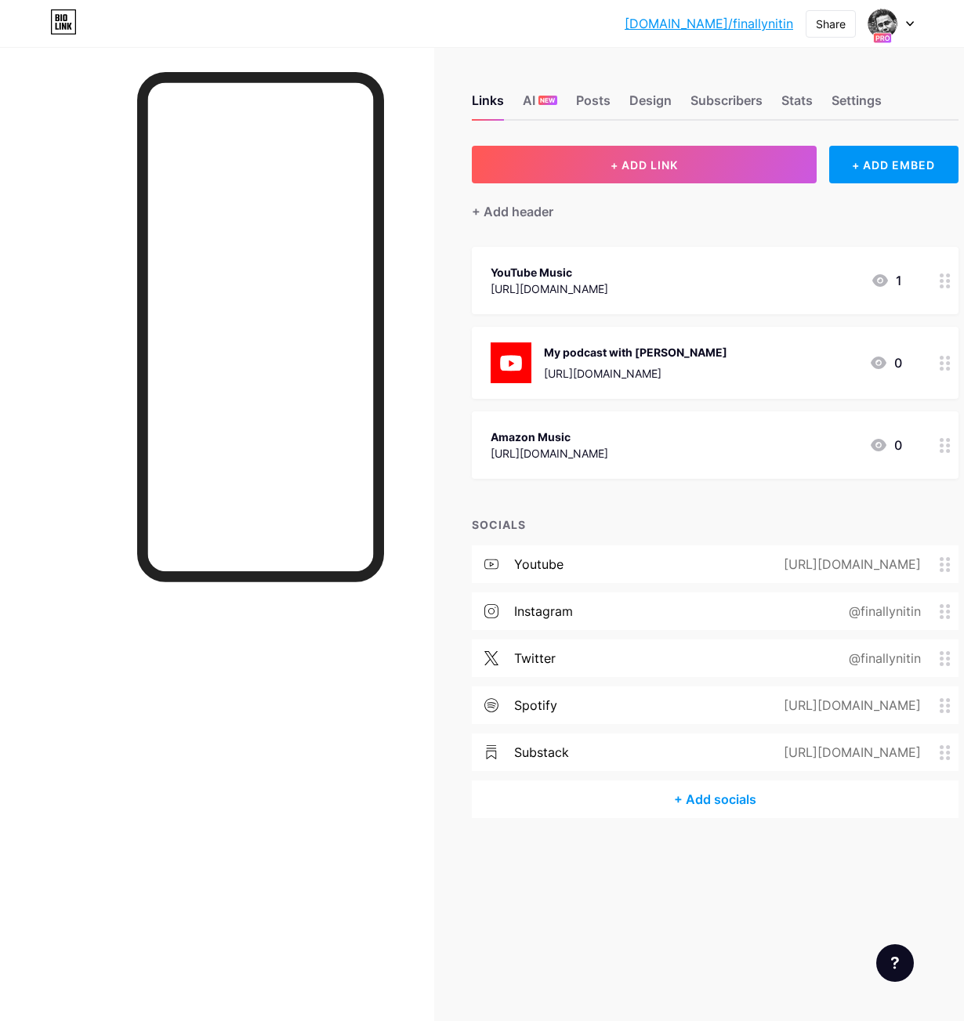
click at [944, 281] on icon at bounding box center [945, 281] width 11 height 15
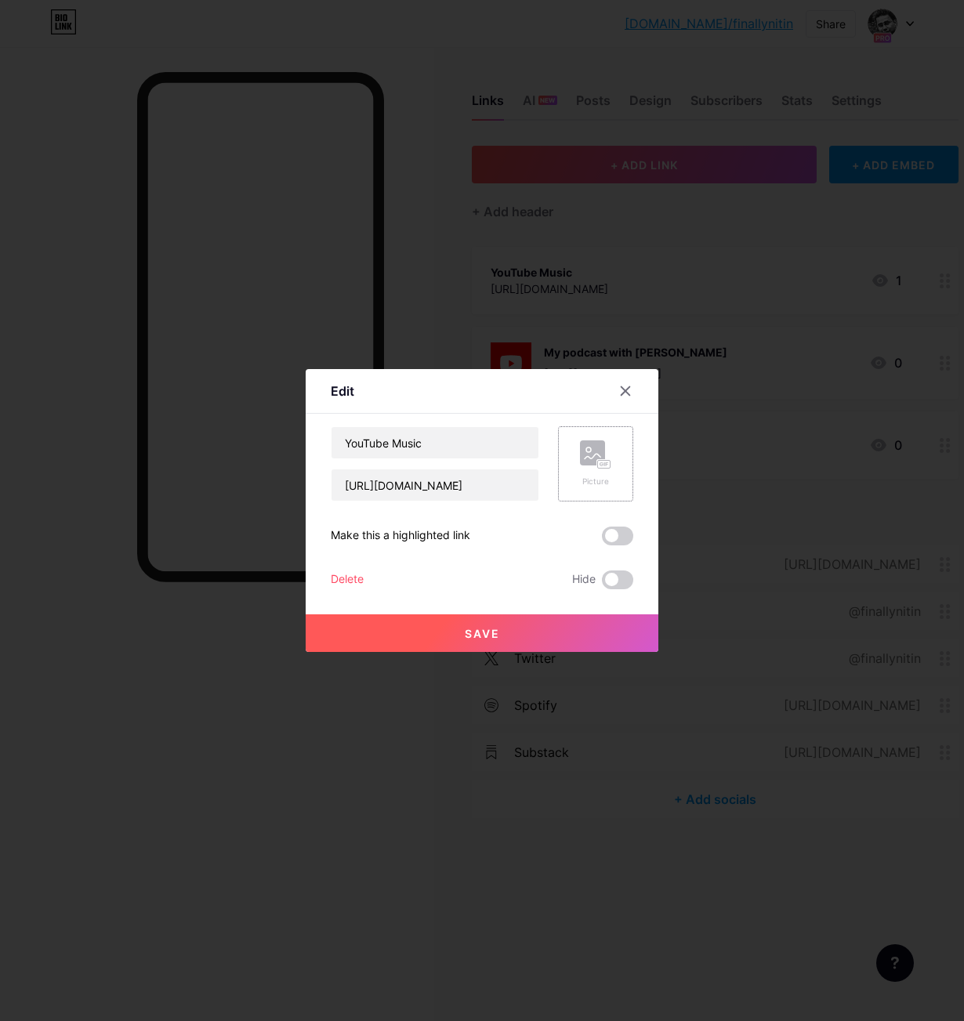
click at [589, 457] on icon at bounding box center [593, 456] width 16 height 5
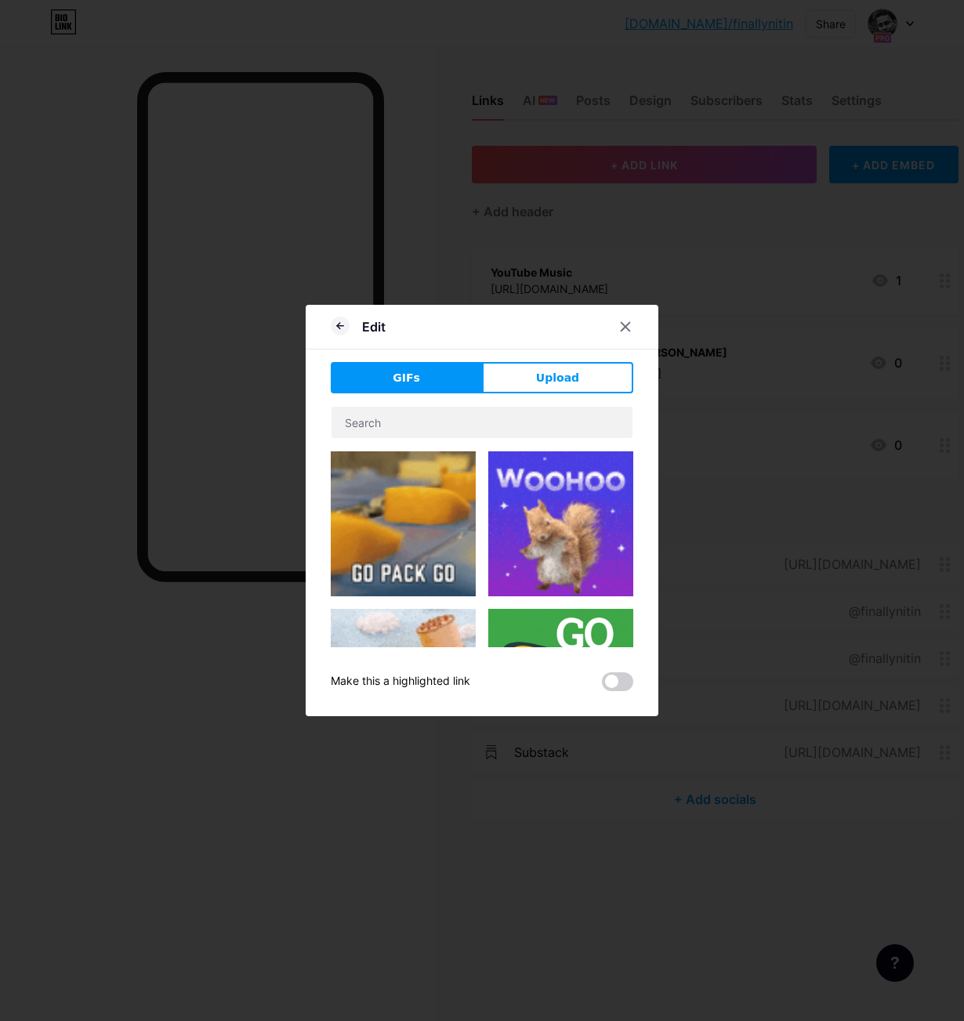
click at [541, 381] on span "Upload" at bounding box center [557, 378] width 43 height 16
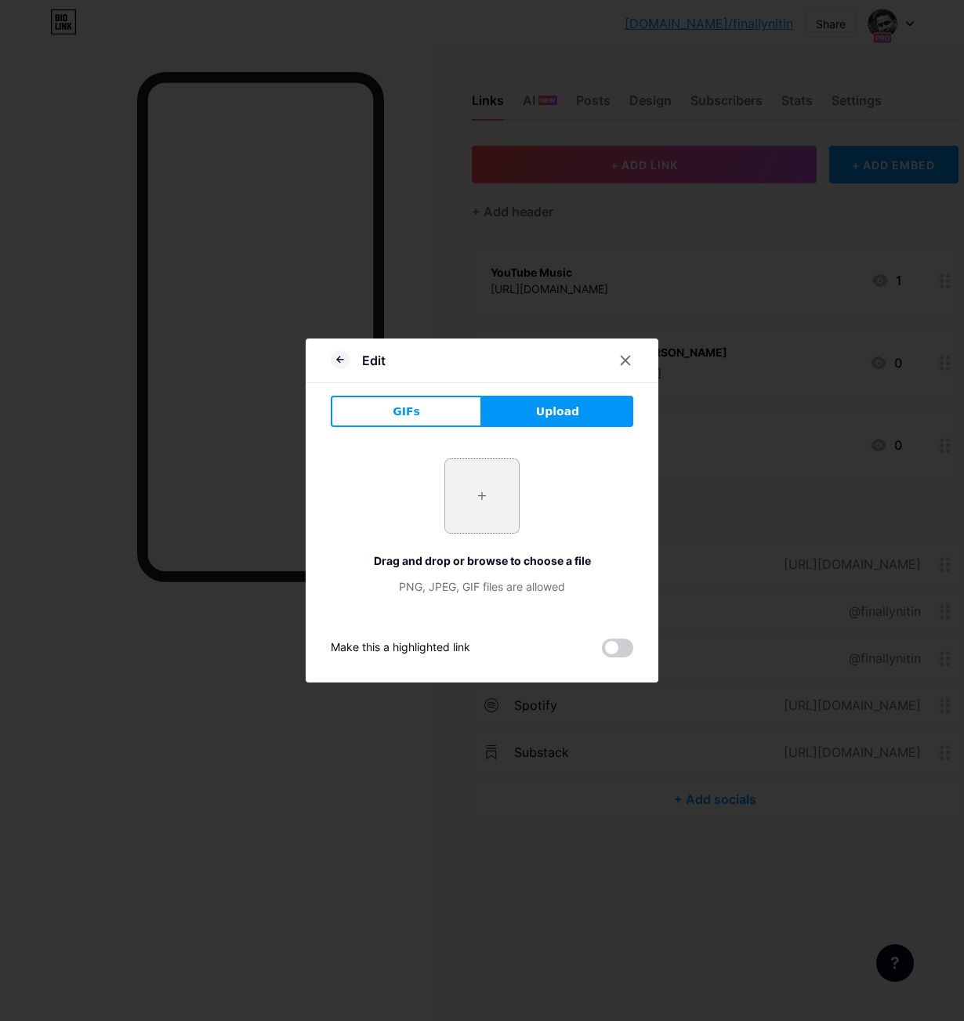
click at [471, 499] on input "file" at bounding box center [482, 496] width 74 height 74
type input "C:\fakepath\YTM.png"
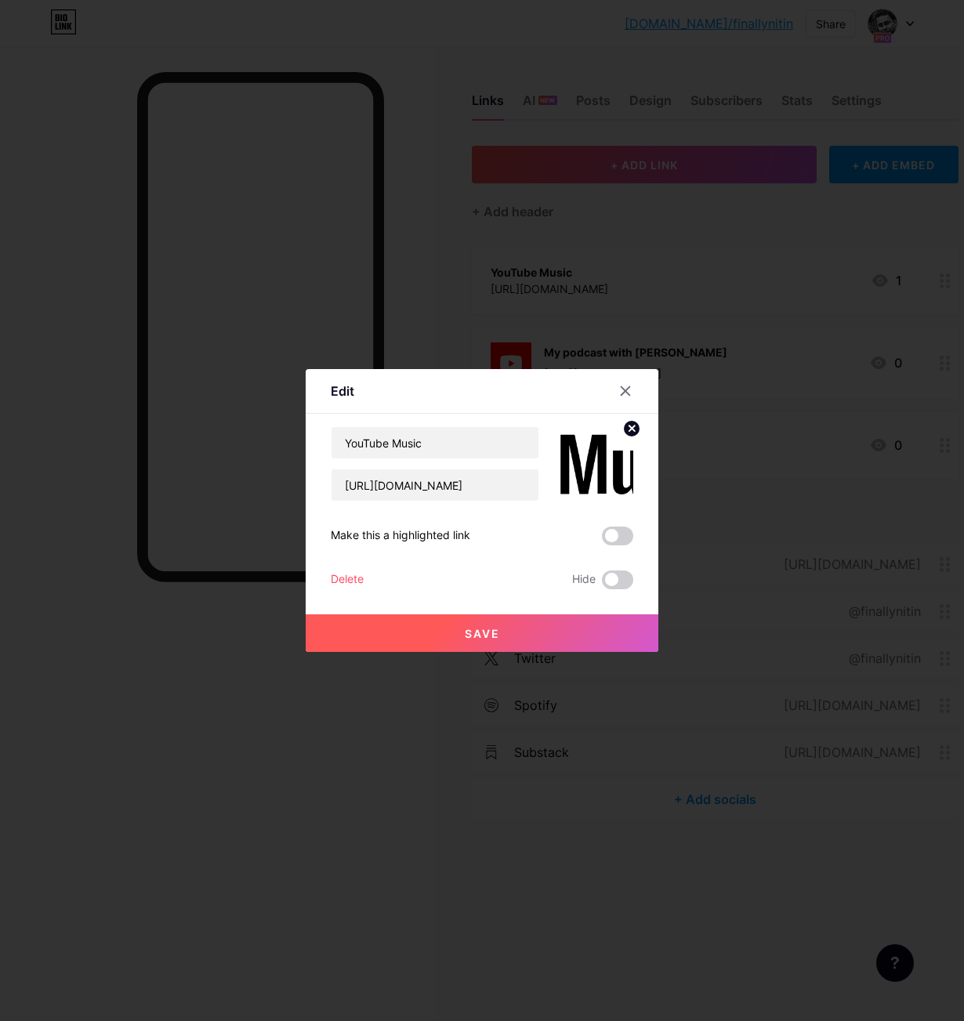
click at [481, 629] on span "Save" at bounding box center [482, 633] width 35 height 13
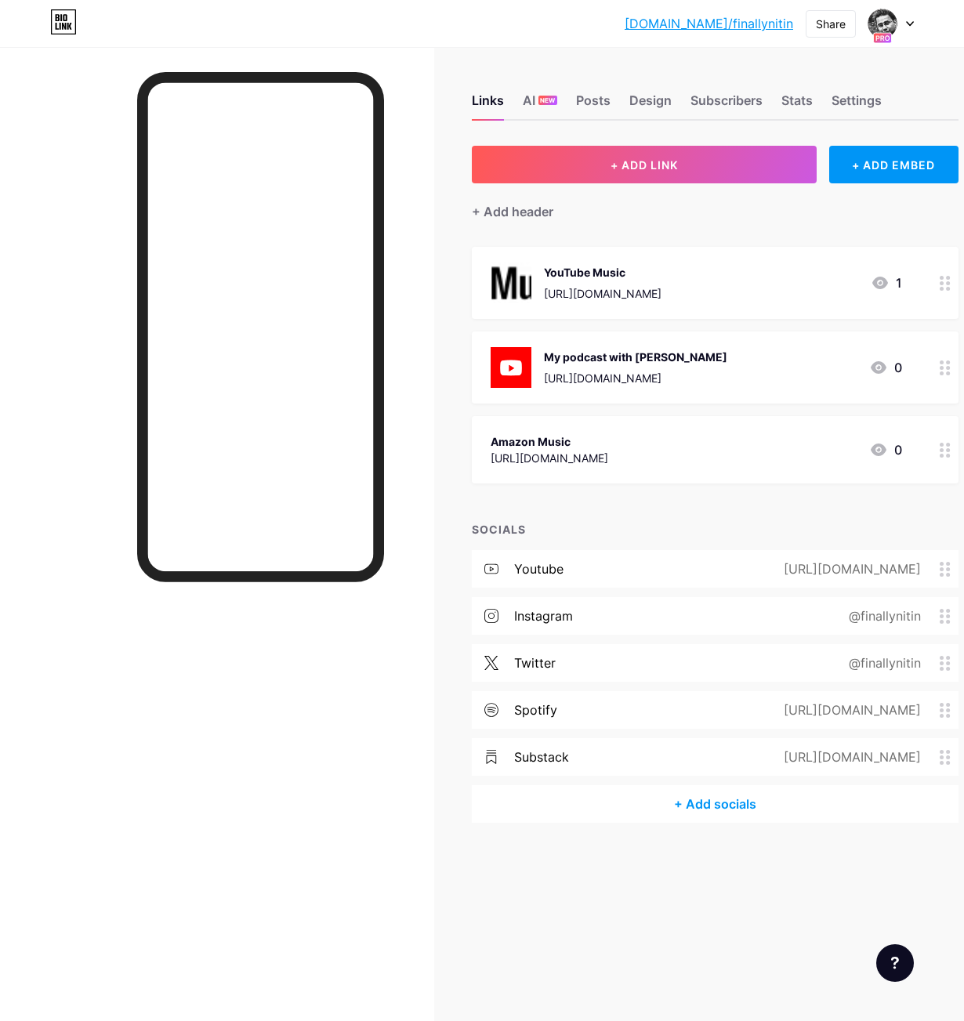
click at [948, 287] on circle at bounding box center [948, 289] width 4 height 4
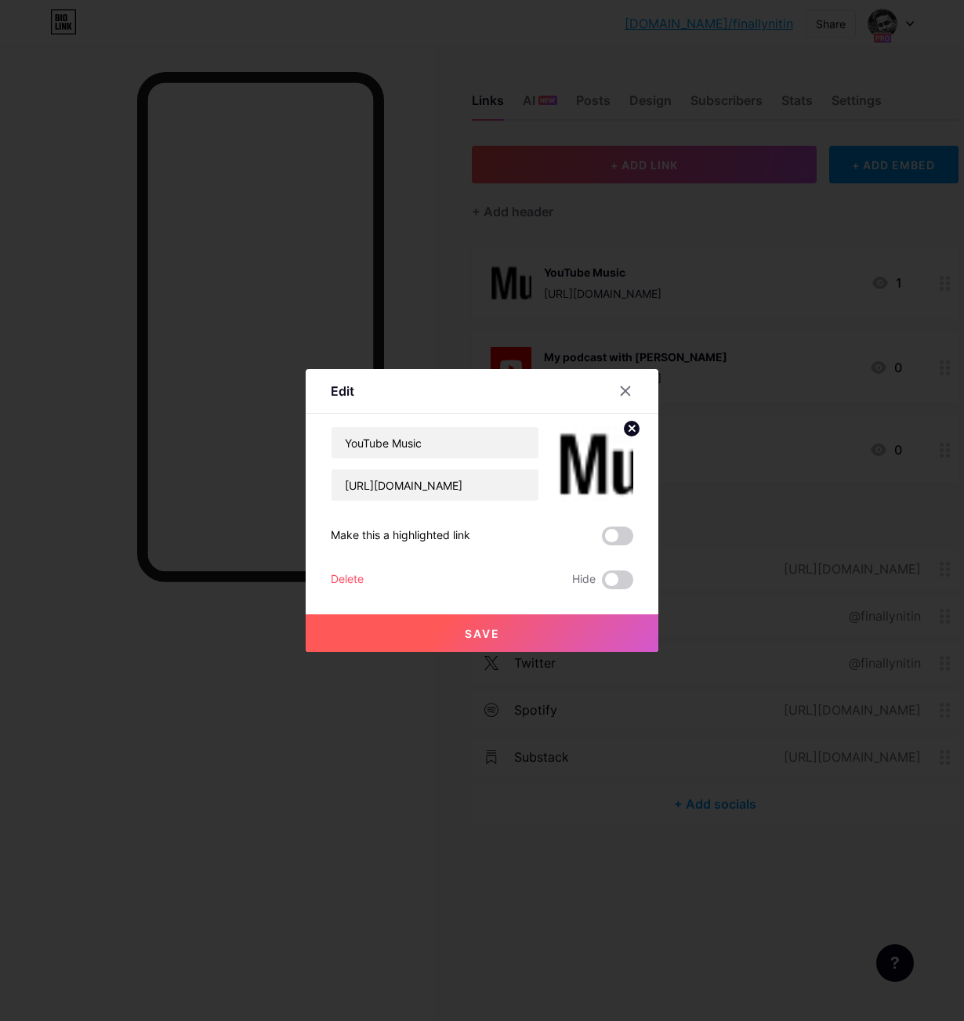
click at [633, 426] on icon at bounding box center [631, 428] width 5 height 5
click at [592, 451] on rect at bounding box center [592, 453] width 25 height 25
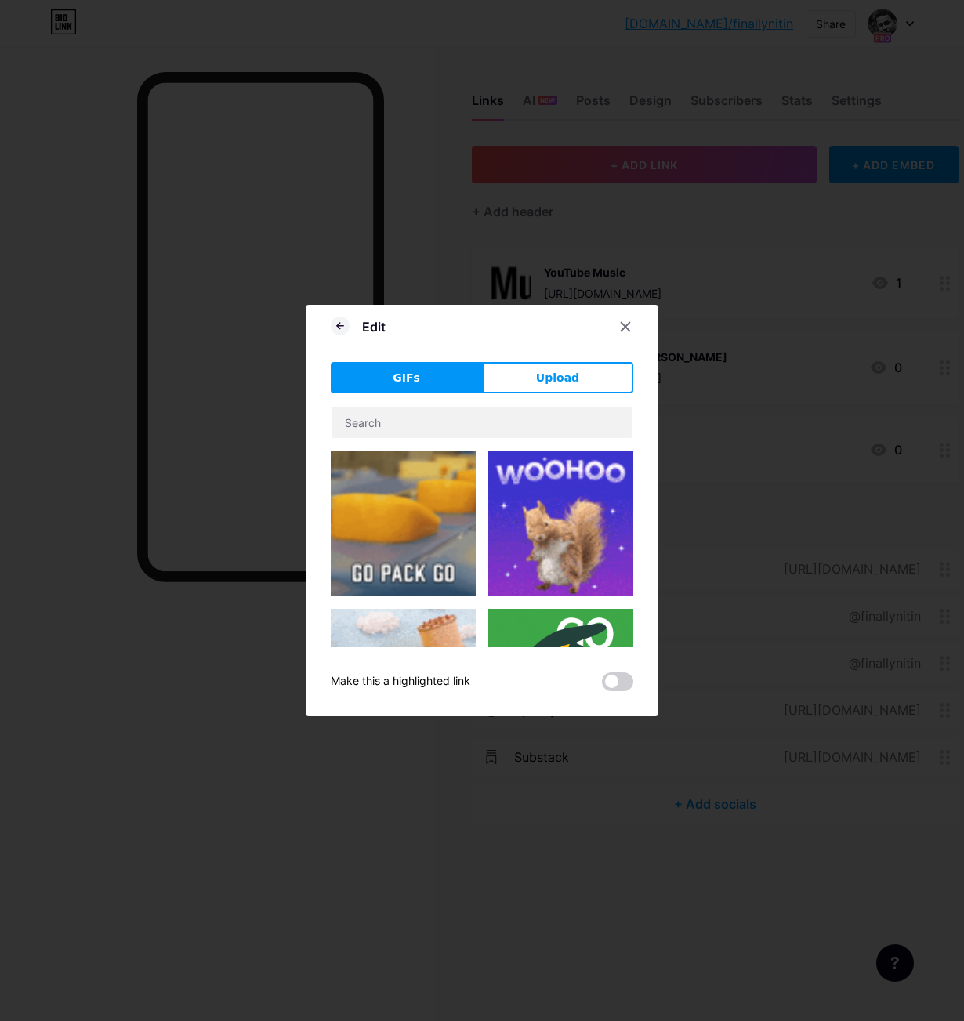
click at [553, 374] on span "Upload" at bounding box center [557, 378] width 43 height 16
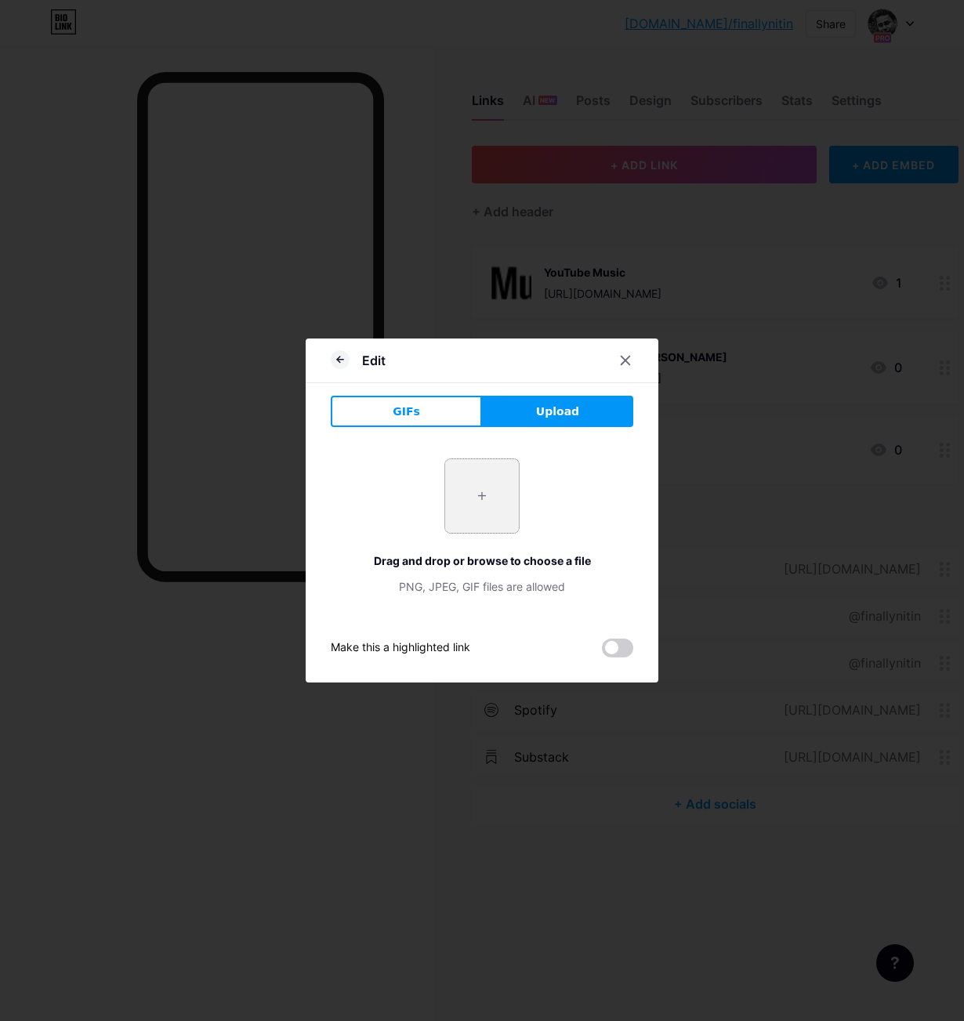
click at [484, 494] on input "file" at bounding box center [482, 496] width 74 height 74
type input "C:\fakepath\YTM 2.png"
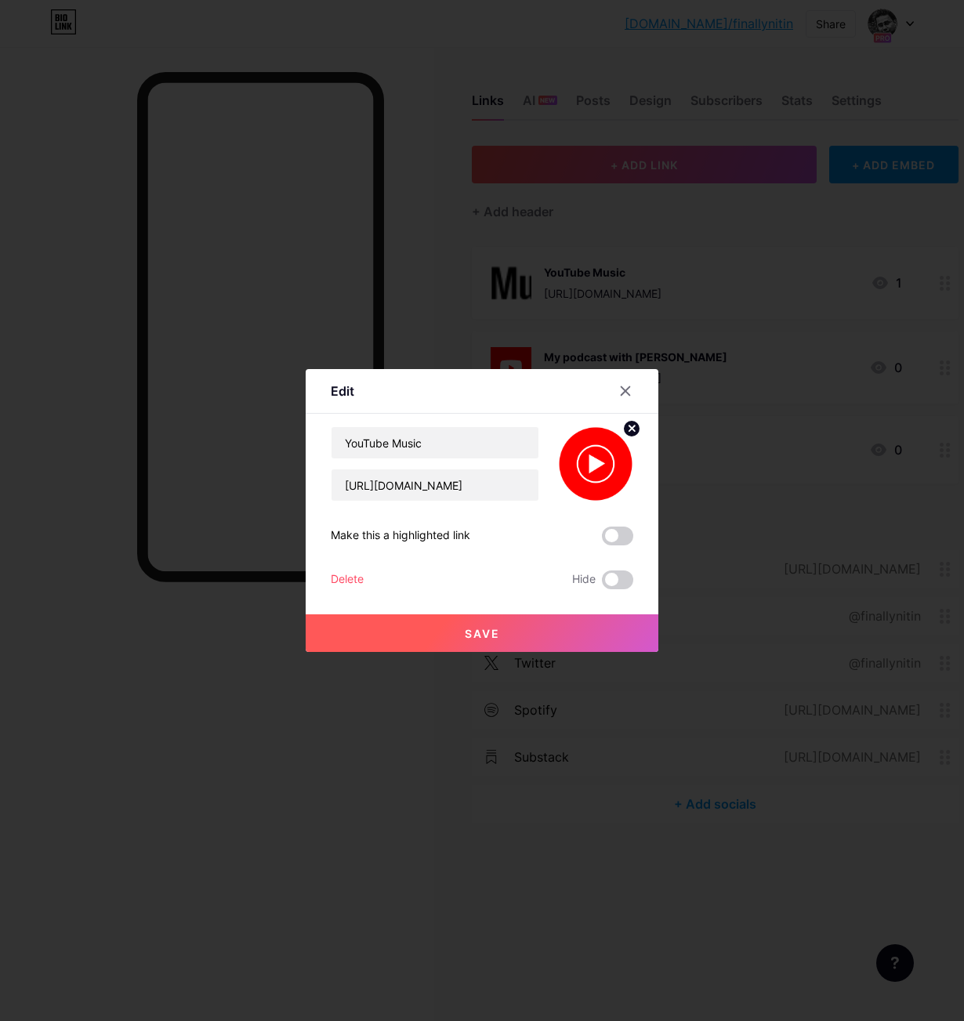
click at [491, 645] on button "Save" at bounding box center [482, 634] width 353 height 38
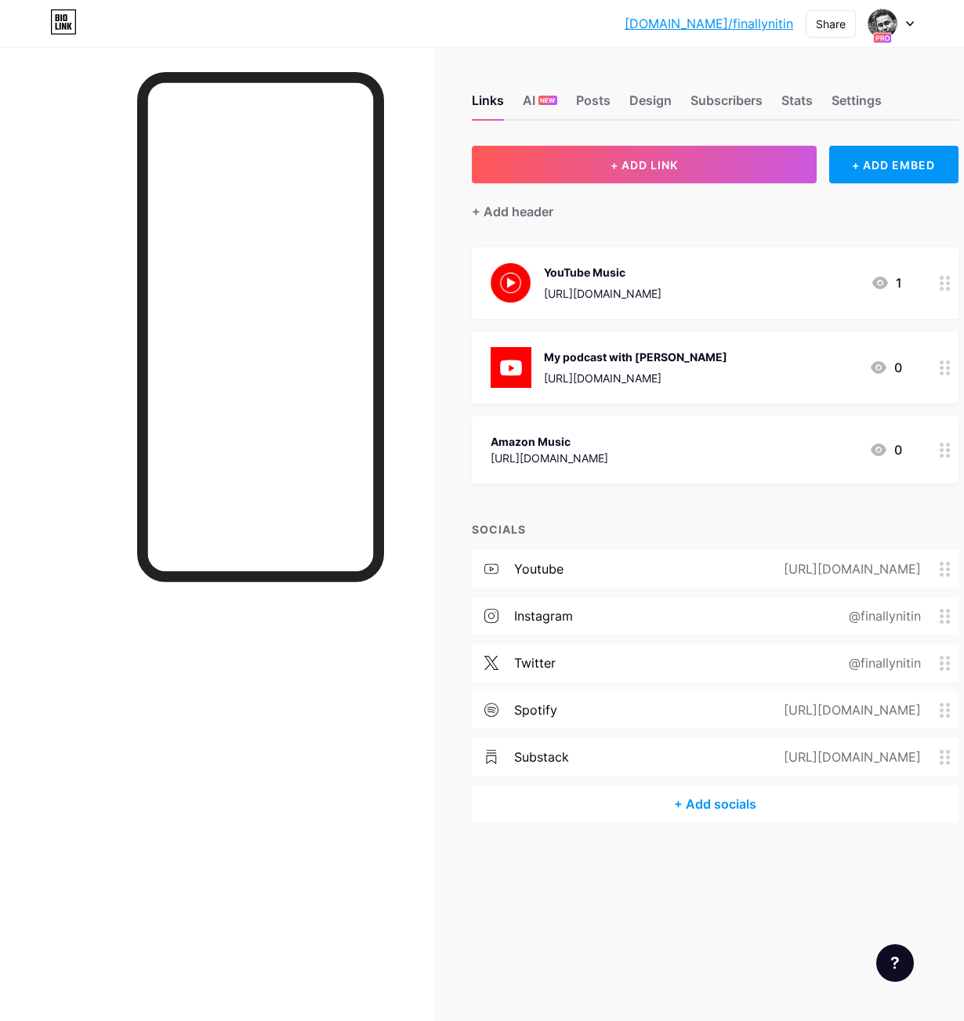
click at [707, 806] on div "+ Add socials" at bounding box center [715, 804] width 487 height 38
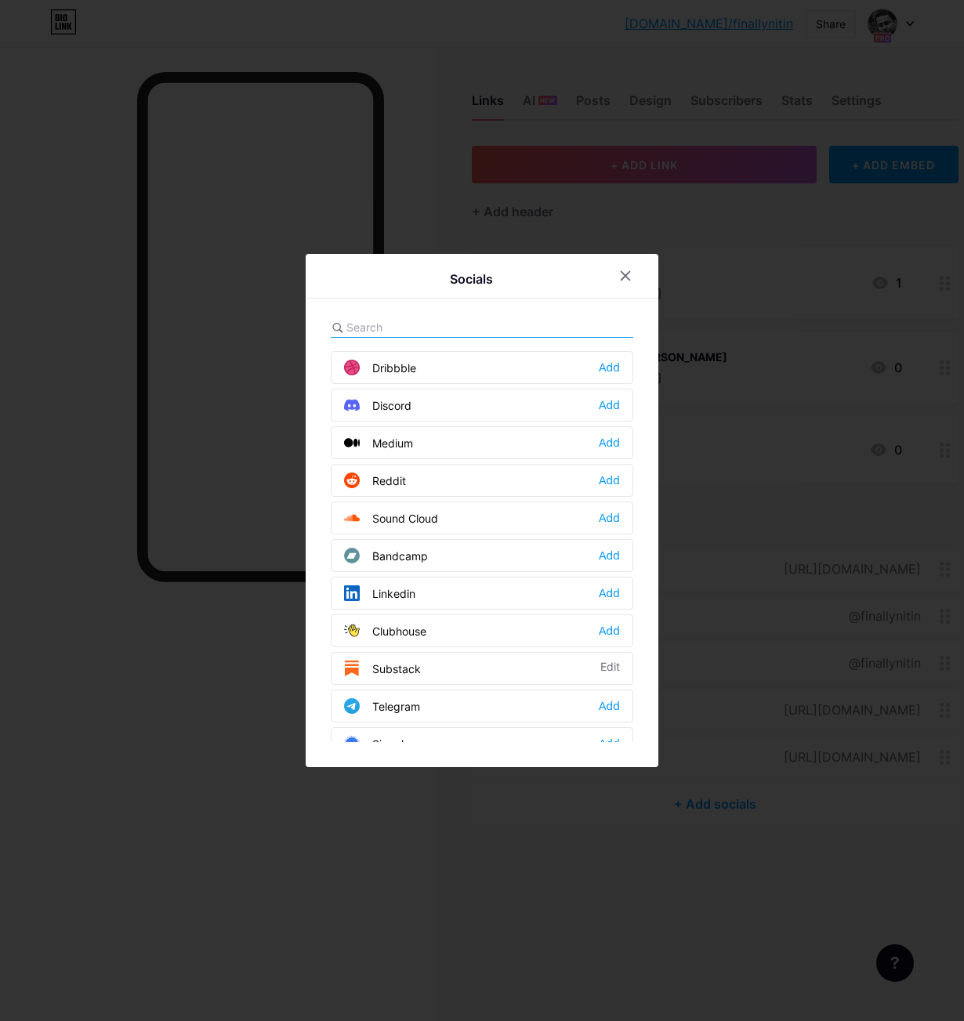
scroll to position [447, 0]
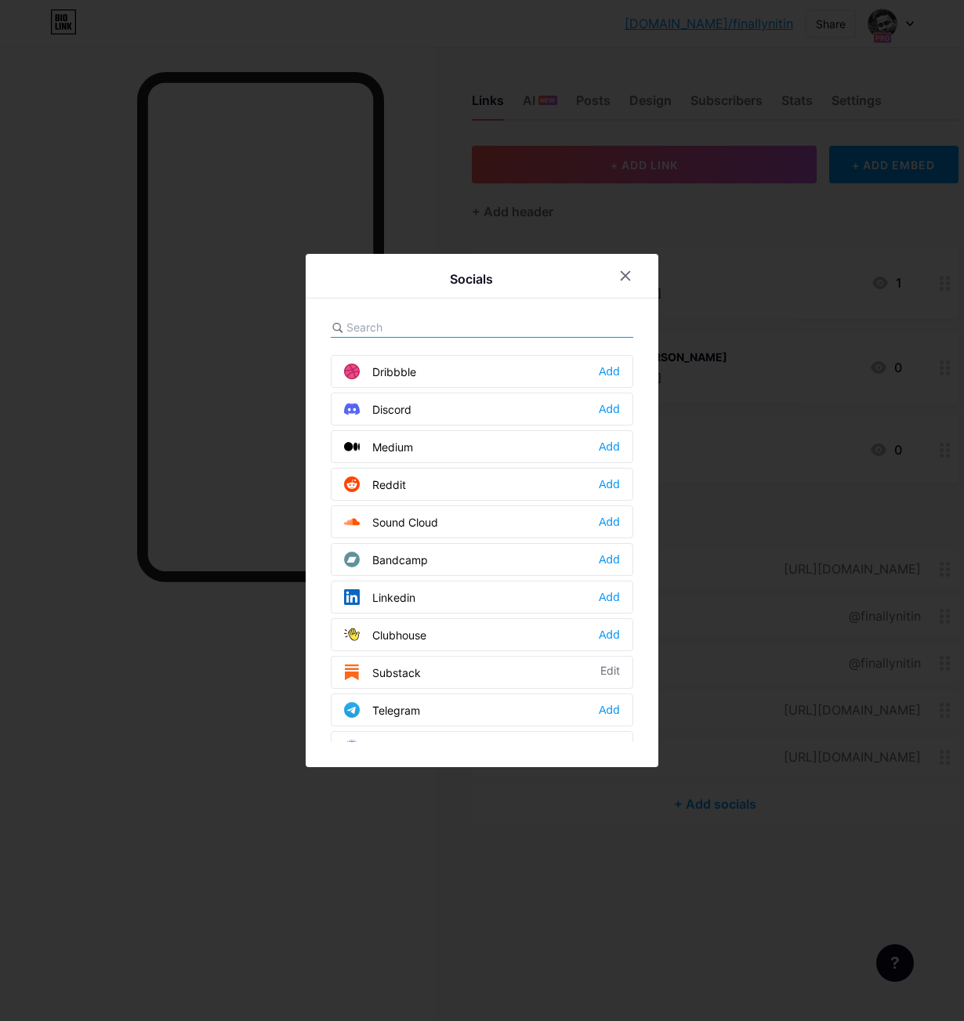
click at [508, 829] on div at bounding box center [482, 510] width 964 height 1021
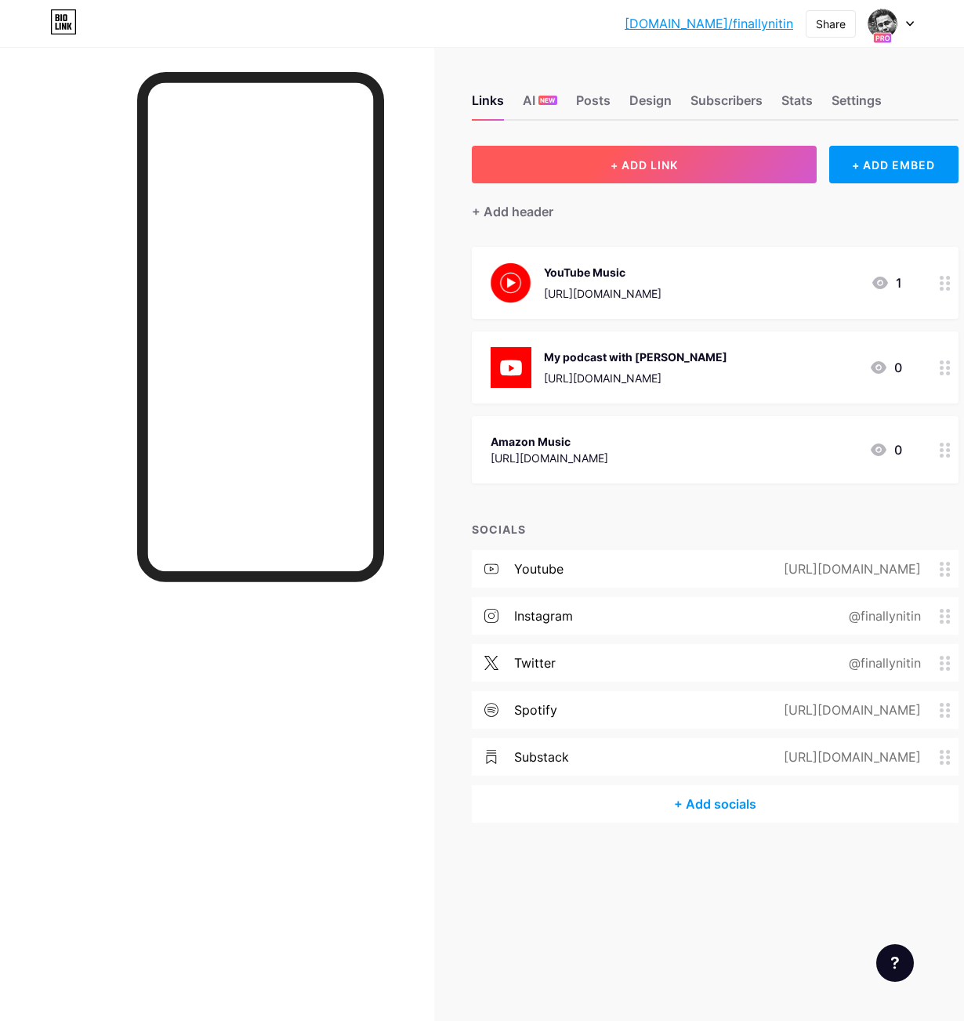
click at [726, 180] on button "+ ADD LINK" at bounding box center [644, 165] width 345 height 38
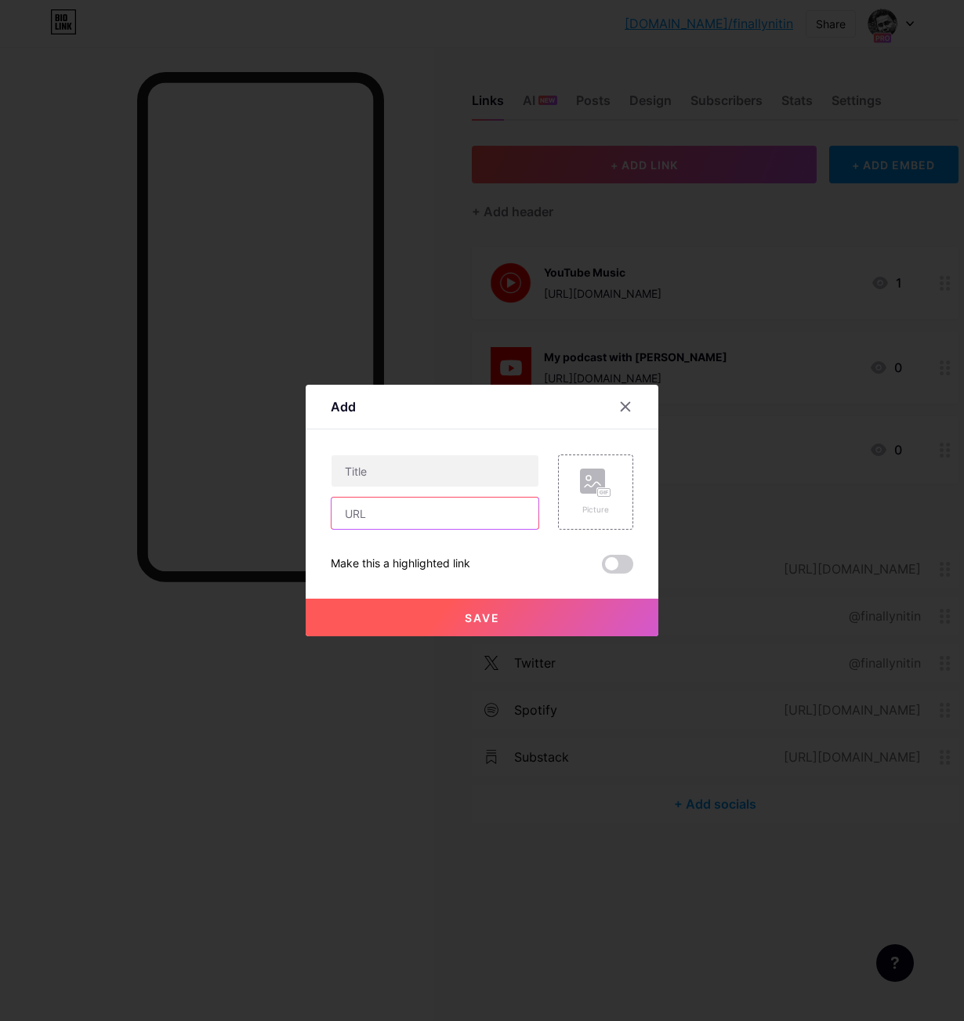
click at [401, 515] on input "text" at bounding box center [435, 513] width 207 height 31
paste input "[DOMAIN_NAME][URL]"
type input "[DOMAIN_NAME][URL]"
click at [412, 477] on input "text" at bounding box center [435, 470] width 207 height 31
type input "TradingView"
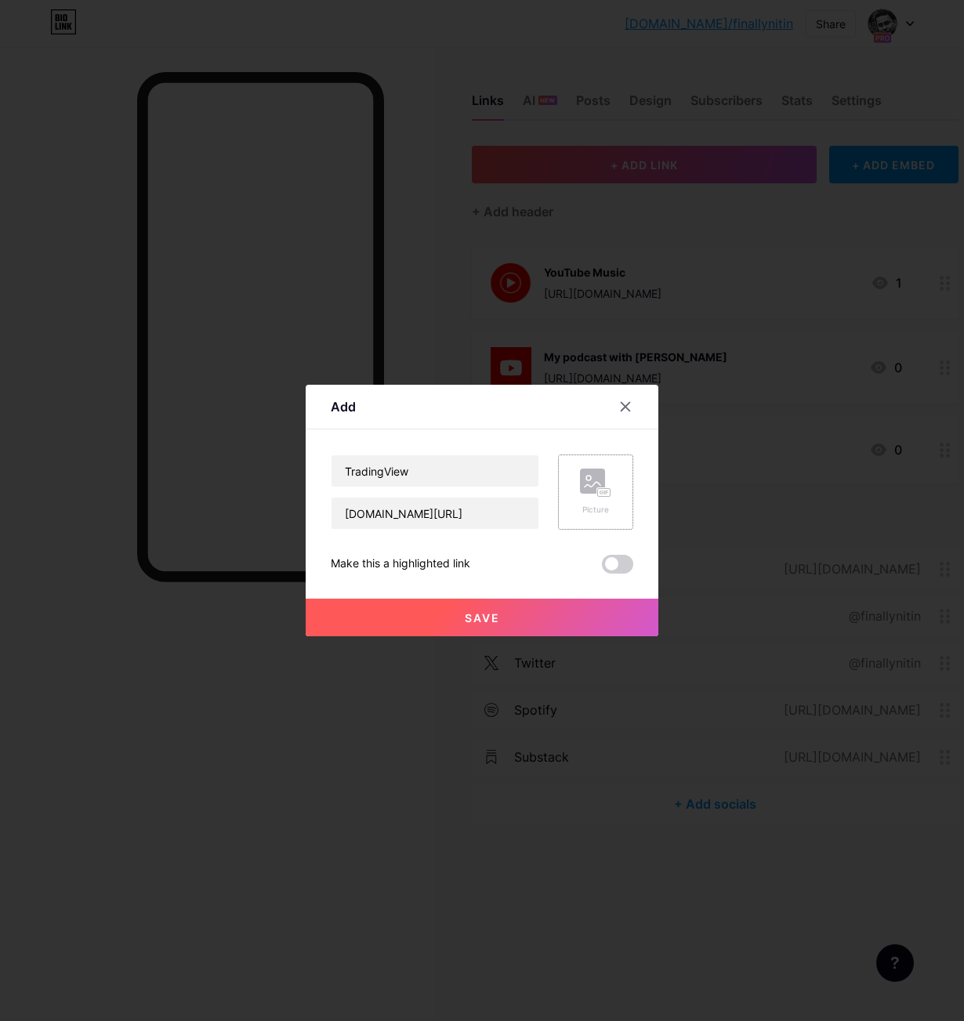
click at [588, 486] on rect at bounding box center [592, 481] width 25 height 25
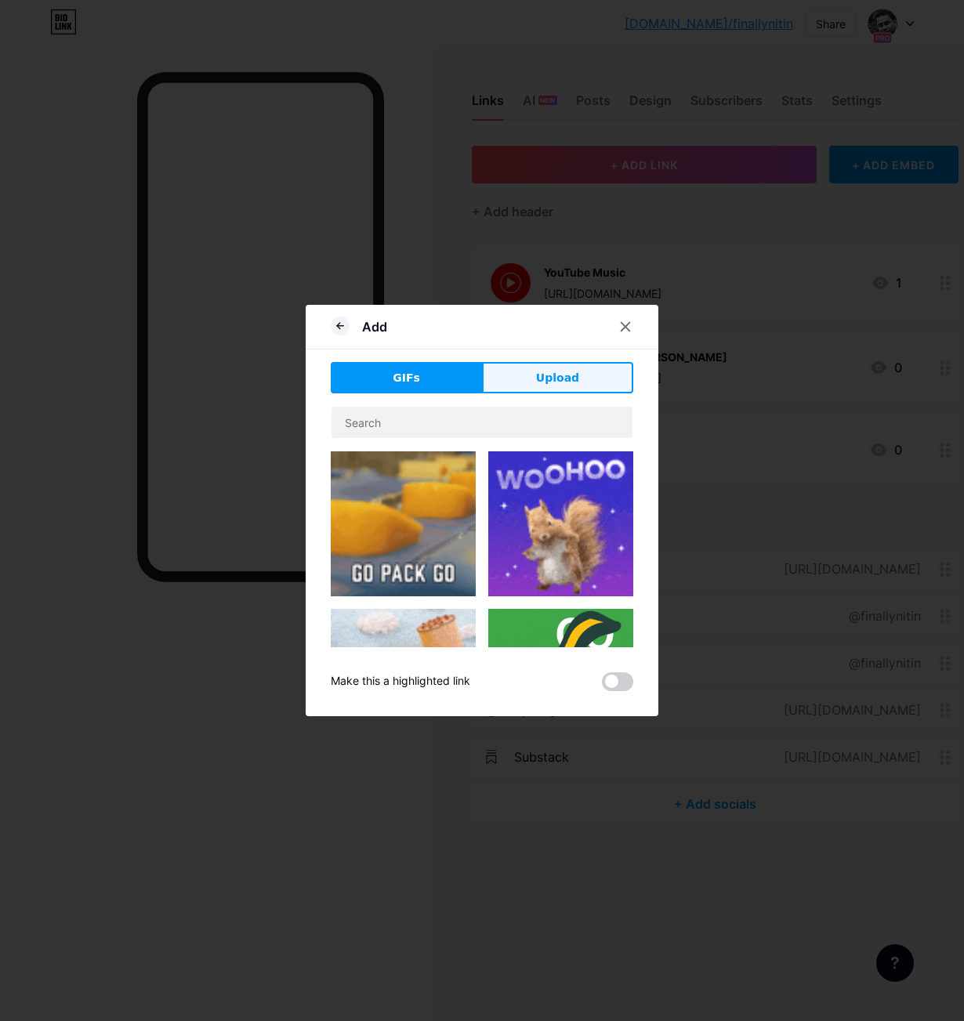
click at [569, 386] on button "Upload" at bounding box center [557, 377] width 151 height 31
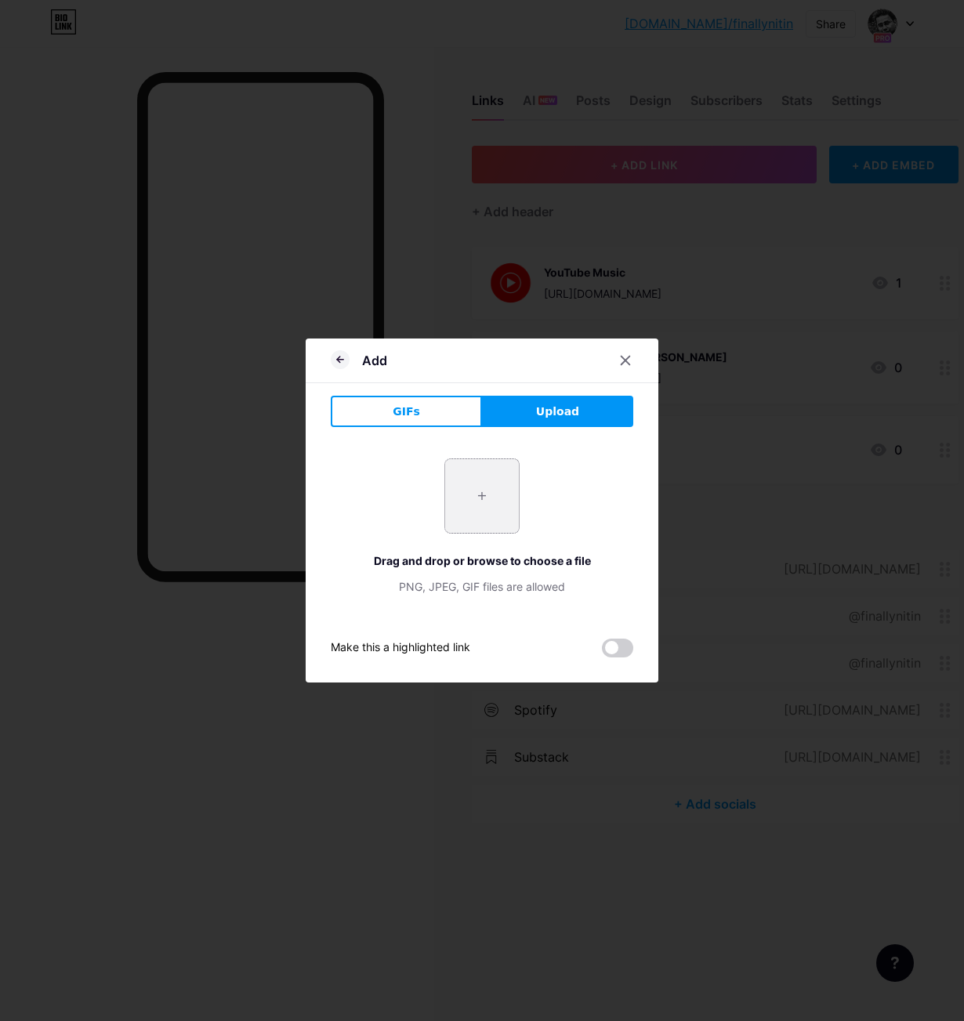
click at [478, 481] on input "file" at bounding box center [482, 496] width 74 height 74
type input "C:\fakepath\TV.png"
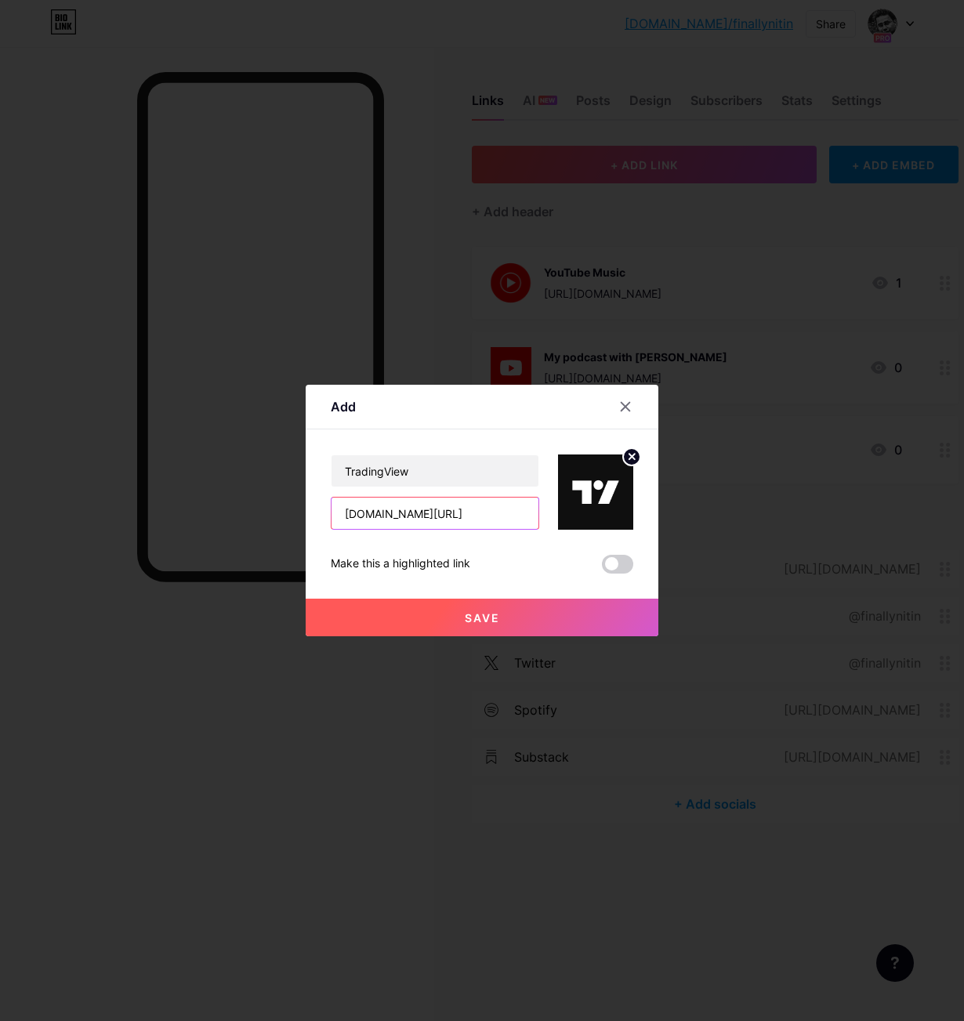
click at [477, 516] on input "[DOMAIN_NAME][URL]" at bounding box center [435, 513] width 207 height 31
click at [476, 516] on input "[DOMAIN_NAME][URL]" at bounding box center [435, 513] width 207 height 31
paste input "[URL][DOMAIN_NAME]"
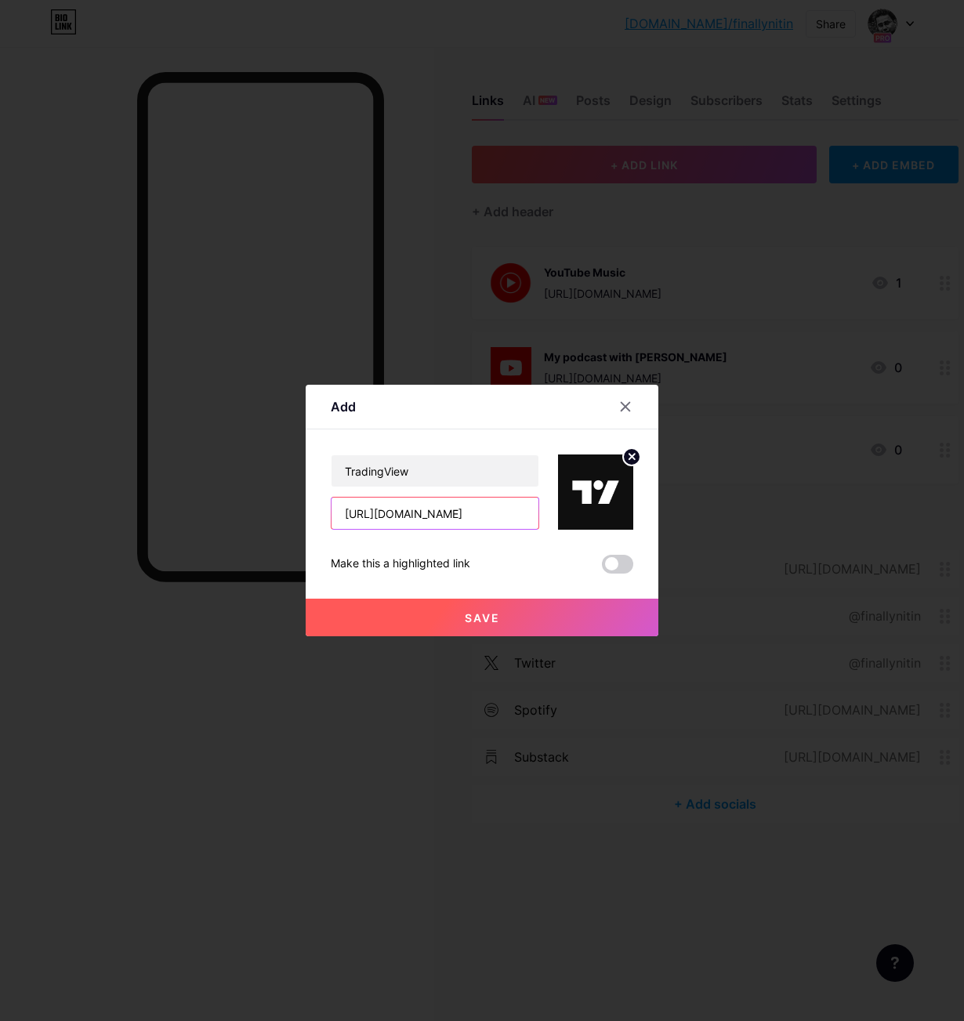
scroll to position [0, 140]
type input "[URL][DOMAIN_NAME]"
click at [436, 478] on input "TradingView" at bounding box center [435, 470] width 207 height 31
type input "TradingView Indicators"
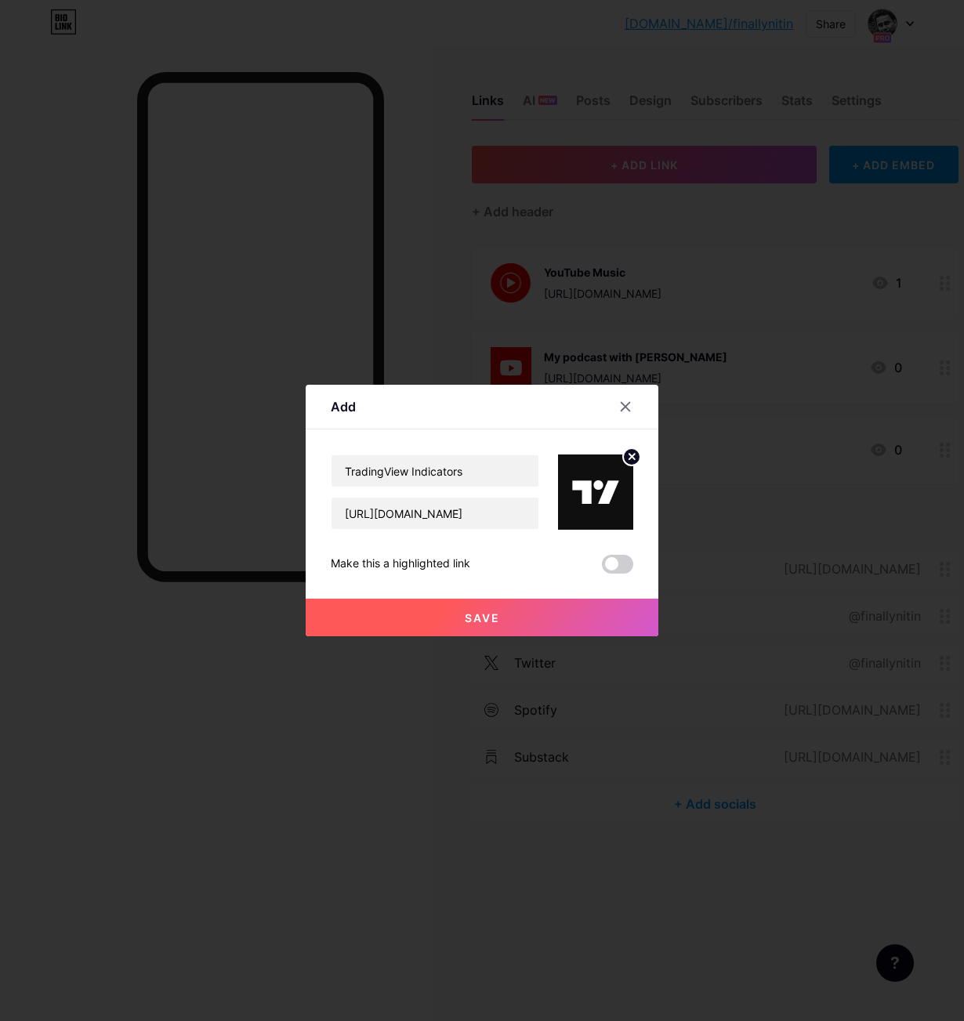
click at [462, 614] on button "Save" at bounding box center [482, 618] width 353 height 38
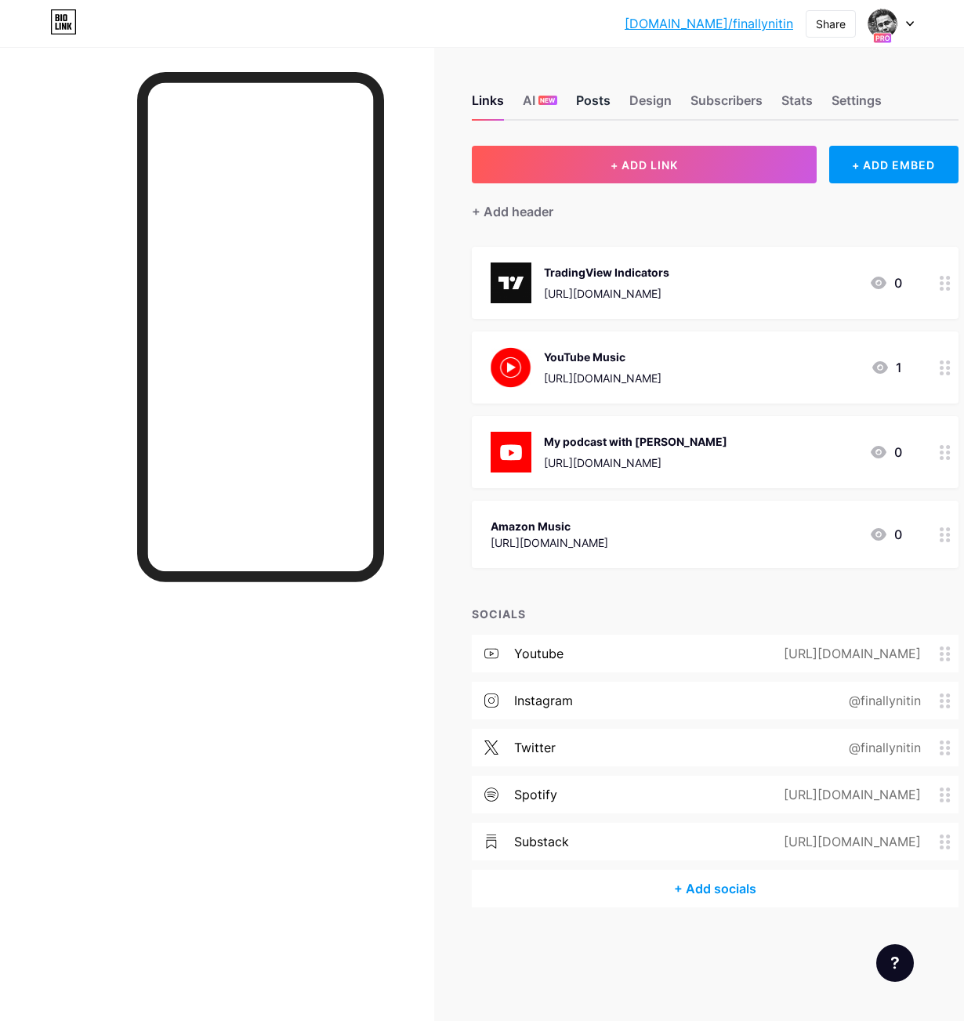
click at [595, 104] on div "Posts" at bounding box center [593, 105] width 34 height 28
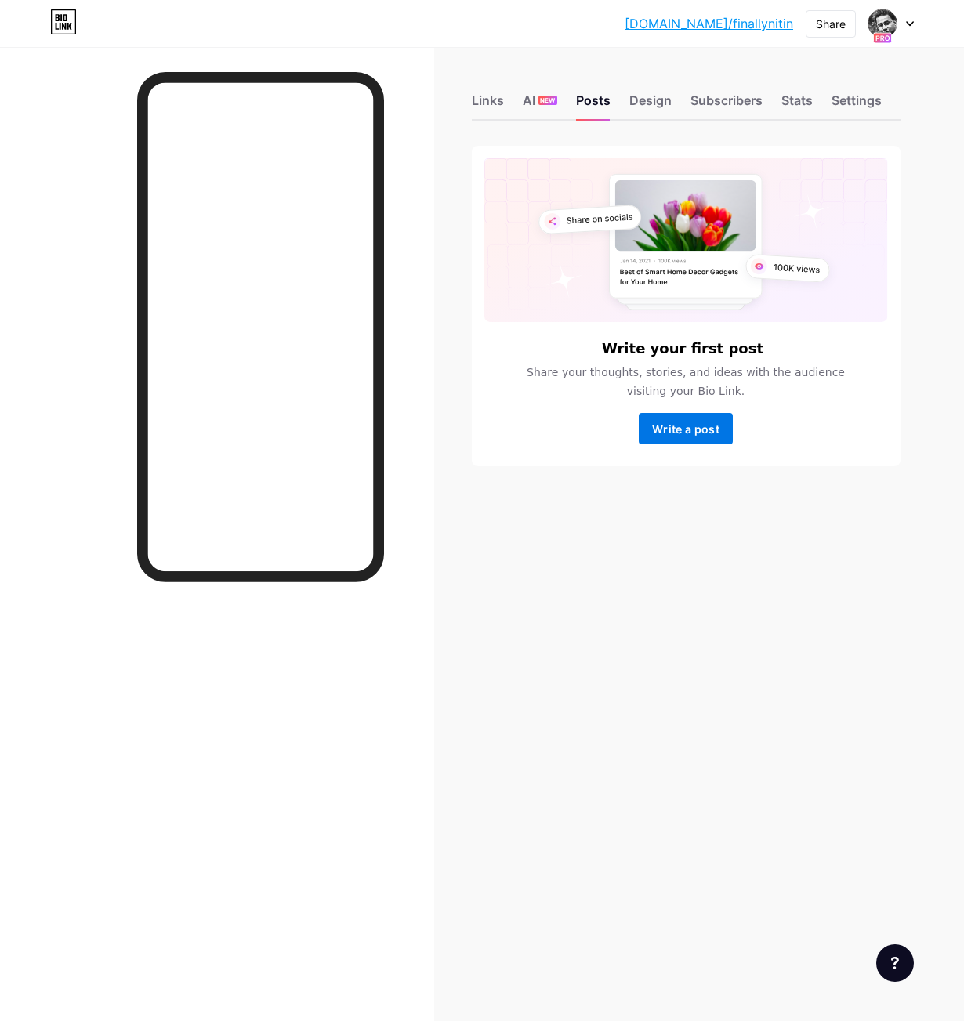
click at [691, 433] on span "Write a post" at bounding box center [685, 428] width 67 height 13
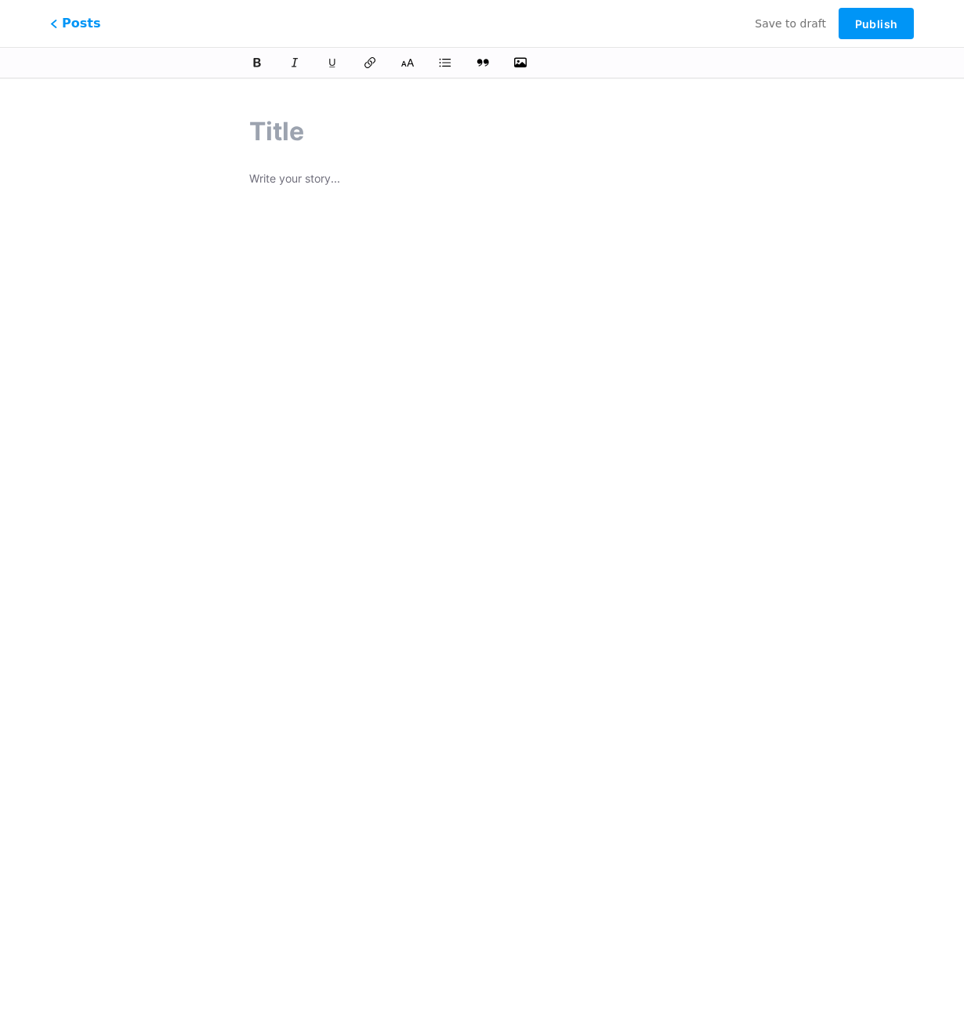
click at [275, 176] on p at bounding box center [482, 180] width 466 height 22
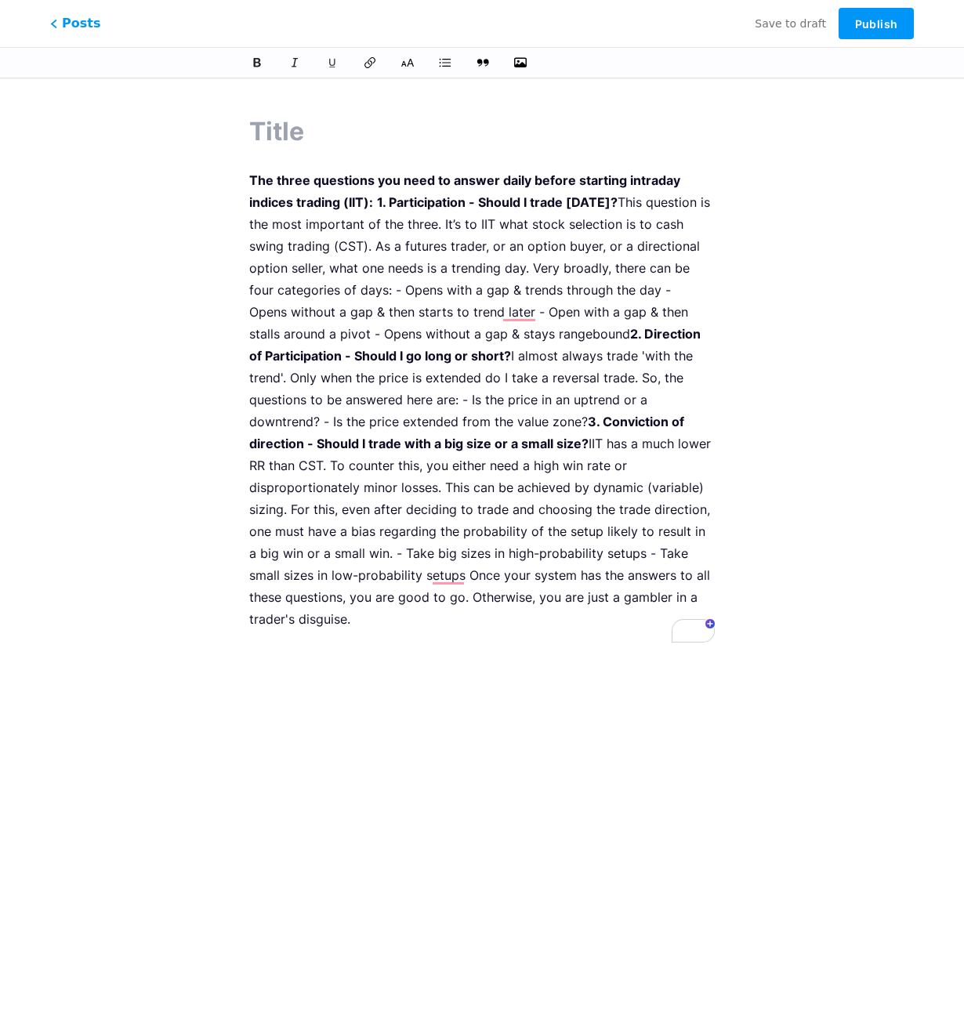
click at [378, 201] on strong "1. Participation - Should I trade [DATE]?" at bounding box center [497, 202] width 241 height 16
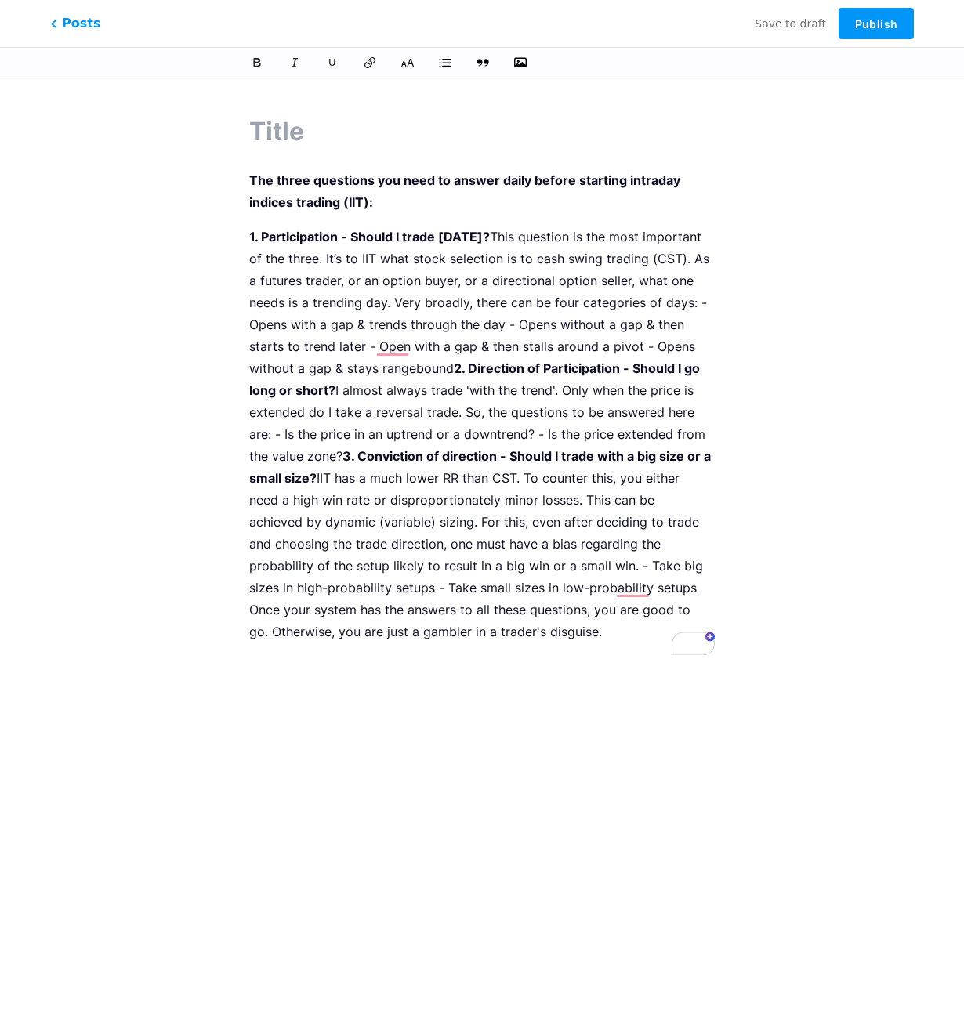
click at [457, 367] on strong "2. Direction of Participation - Should I go long or short?" at bounding box center [476, 380] width 454 height 38
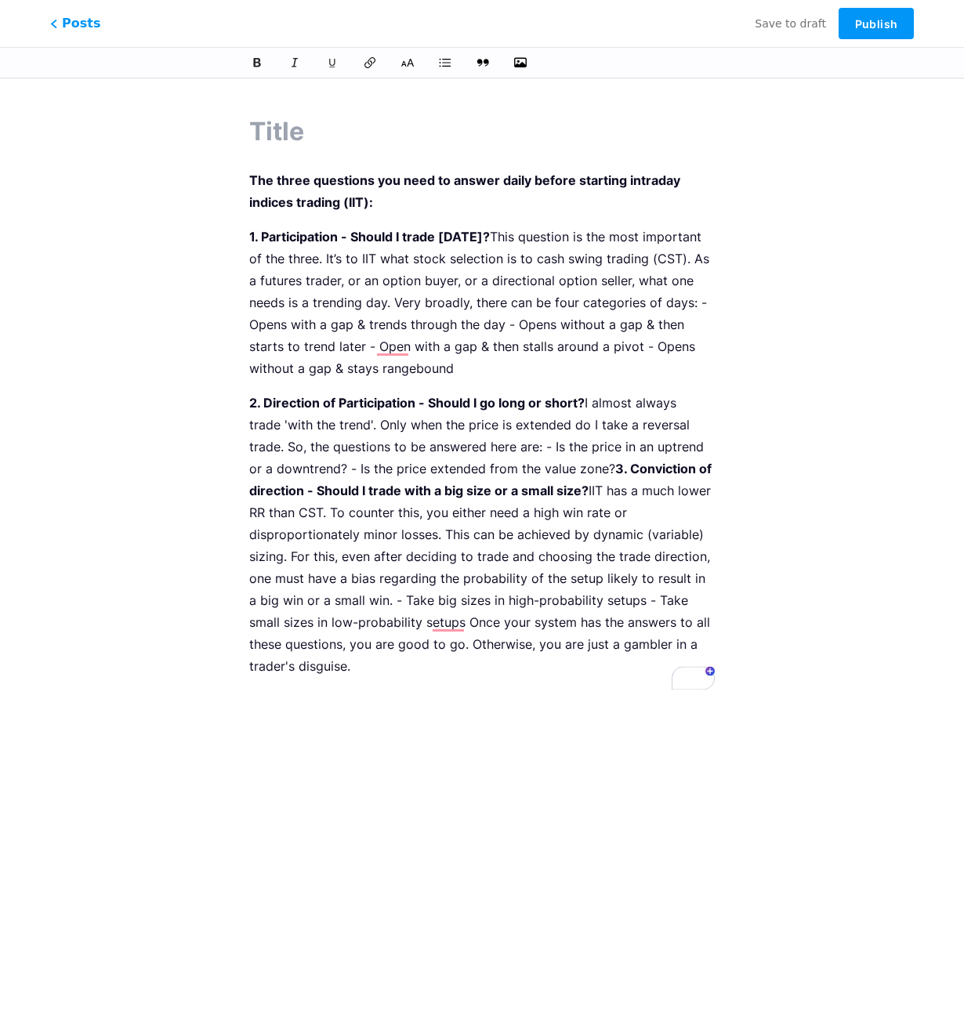
click at [618, 467] on strong "3. Conviction of direction - Should I trade with a big size or a small size?" at bounding box center [482, 480] width 466 height 38
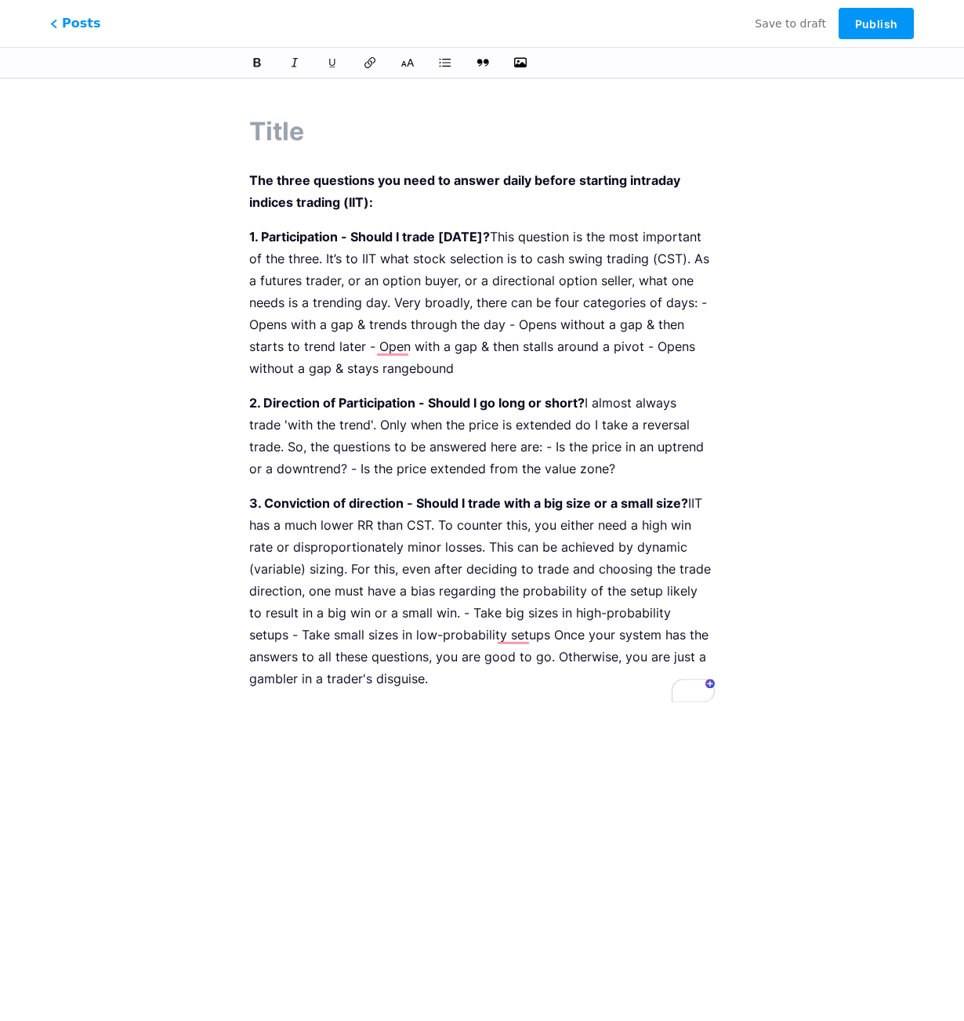
click at [698, 303] on p "1. Participation - Should I trade [DATE]? This question is the most important o…" at bounding box center [482, 303] width 466 height 154
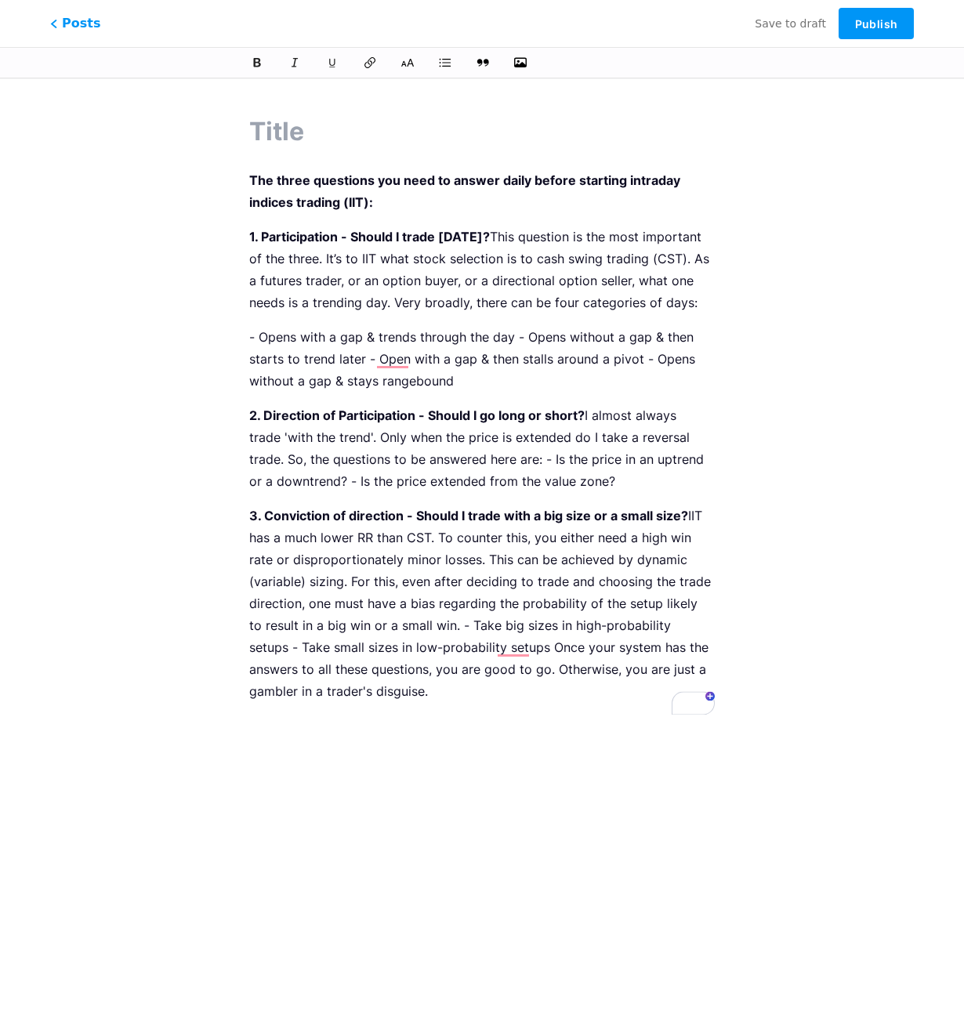
click at [259, 339] on p "- Opens with a gap & trends through the day - Opens without a gap & then starts…" at bounding box center [482, 359] width 466 height 66
click at [519, 338] on p "Opens with a gap & trends through the day - Opens without a gap & then starts t…" at bounding box center [482, 359] width 466 height 66
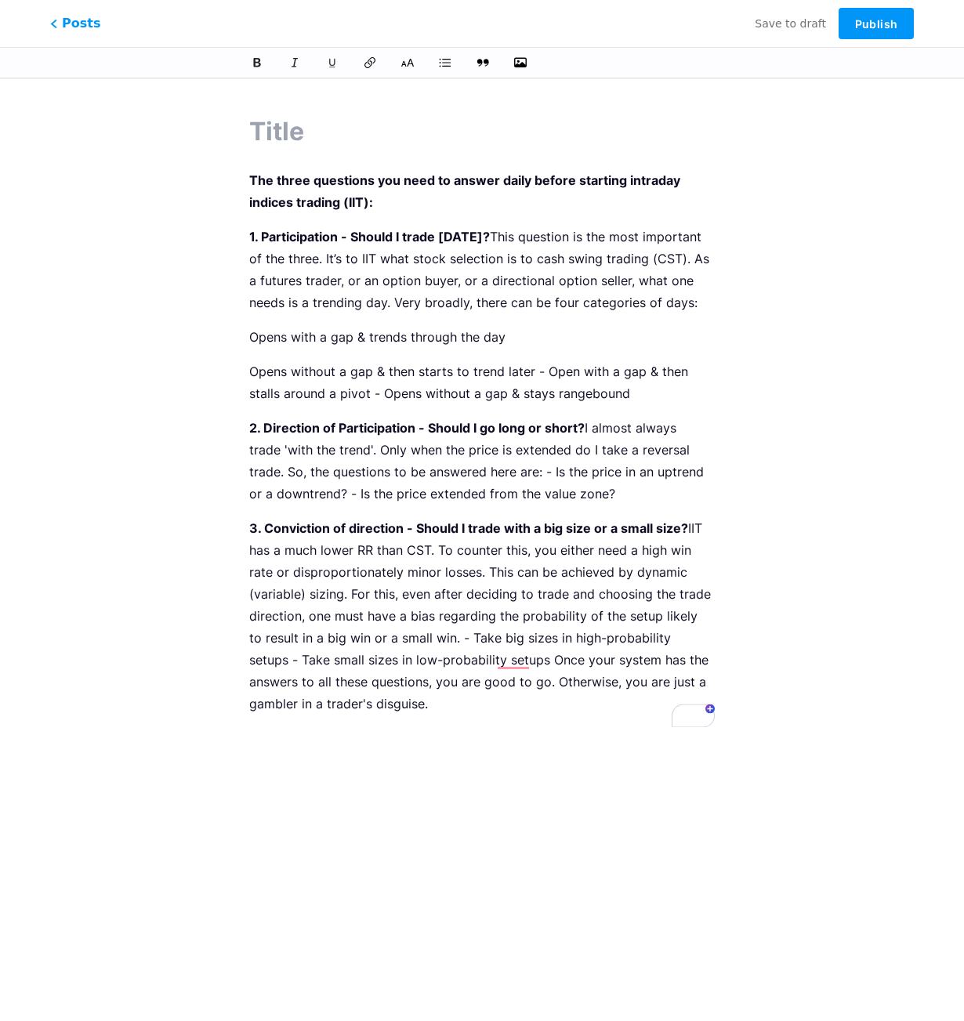
click at [547, 368] on p "Opens without a gap & then starts to trend later - Open with a gap & then stall…" at bounding box center [482, 383] width 466 height 44
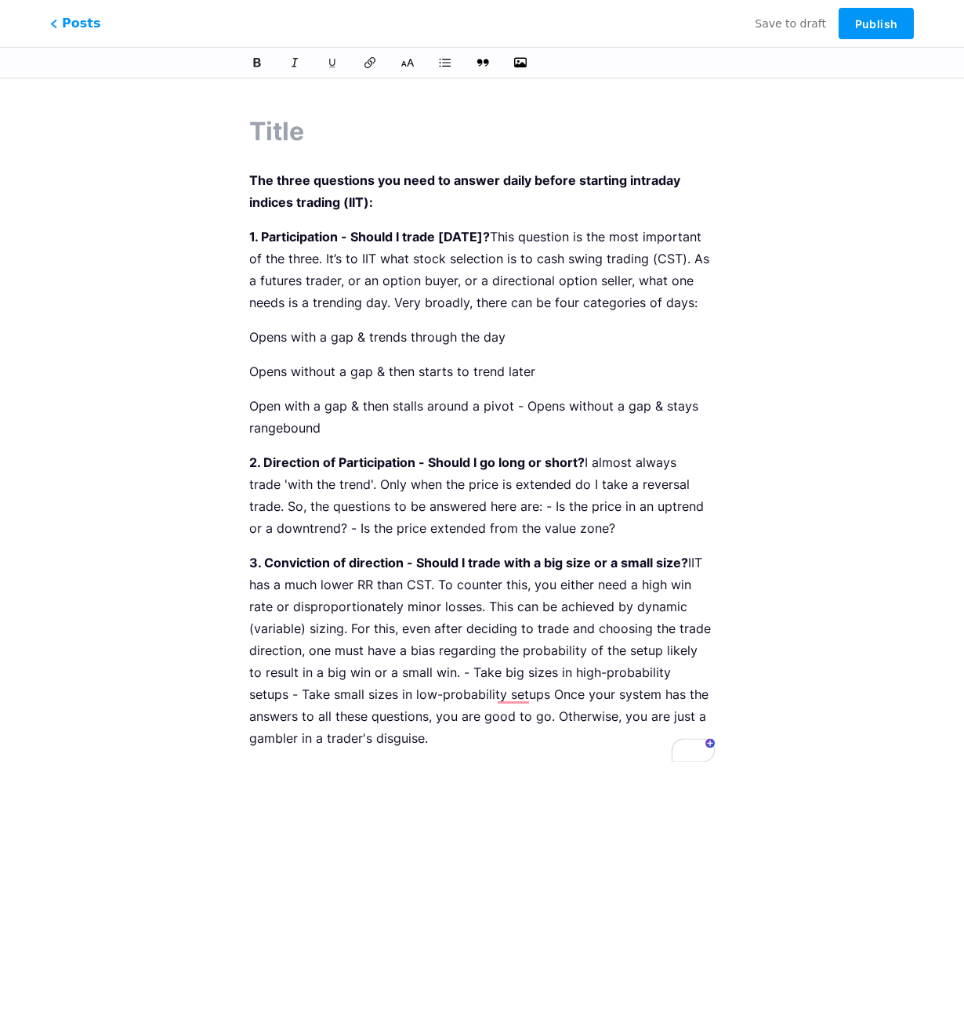
click at [524, 404] on p "Open with a gap & then stalls around a pivot - Opens without a gap & stays rang…" at bounding box center [482, 417] width 466 height 44
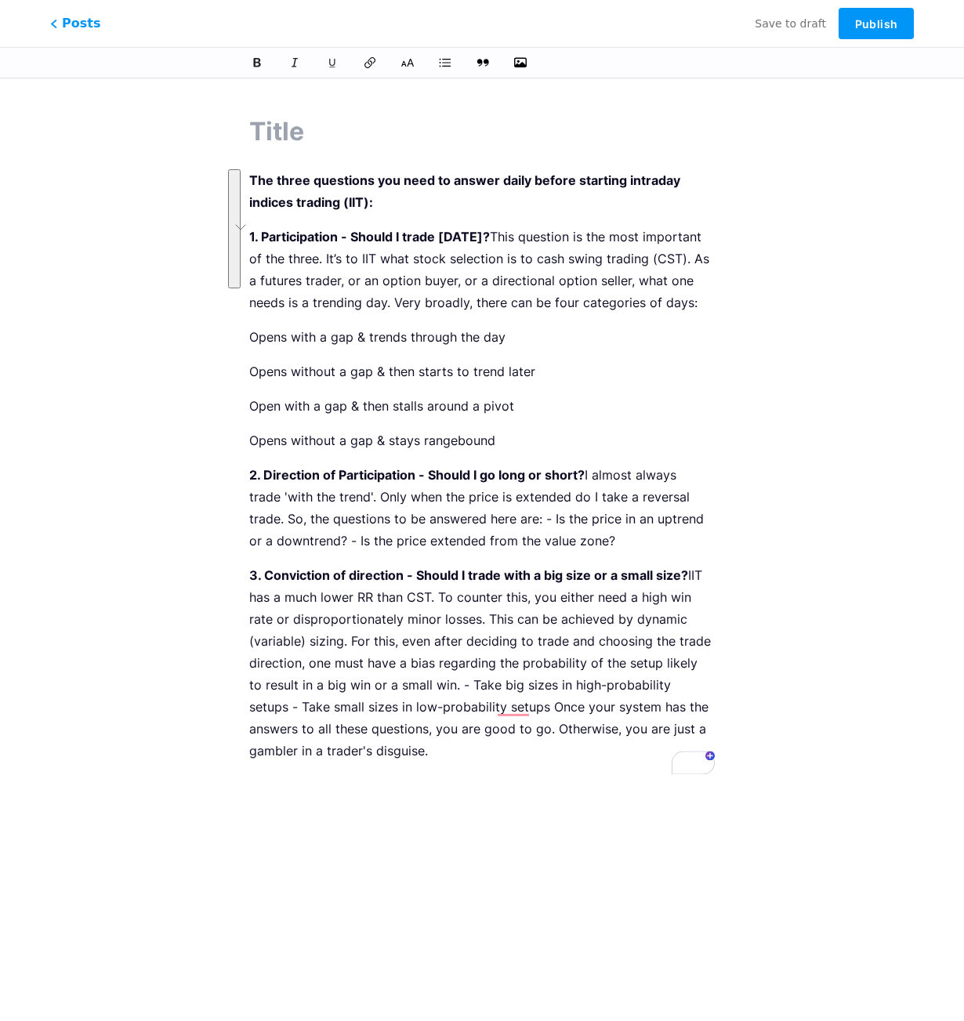
drag, startPoint x: 502, startPoint y: 437, endPoint x: 235, endPoint y: 339, distance: 283.9
click at [238, 340] on html "This feature is only available for Pro users. Start 7-day free trial Posts Save…" at bounding box center [482, 412] width 964 height 825
click at [444, 65] on icon at bounding box center [445, 63] width 16 height 16
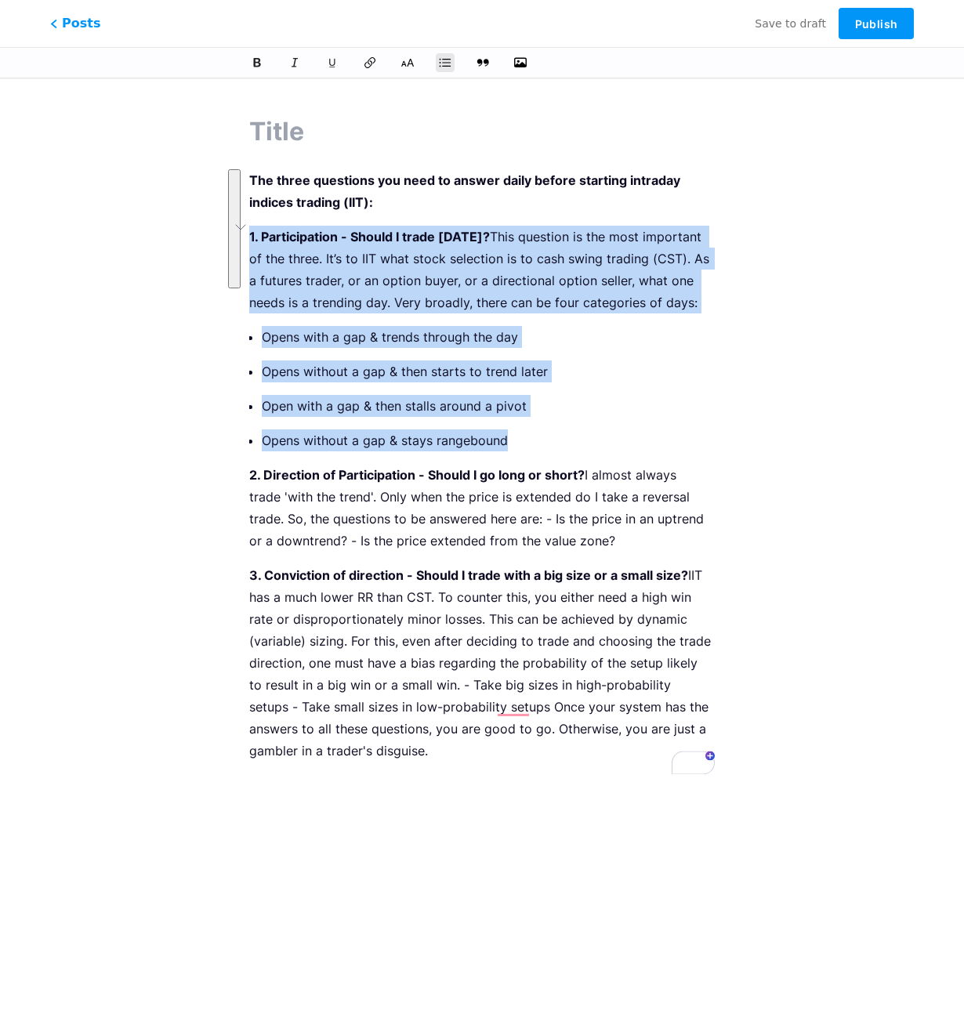
click at [565, 446] on p "Opens without a gap & stays rangebound" at bounding box center [488, 441] width 453 height 22
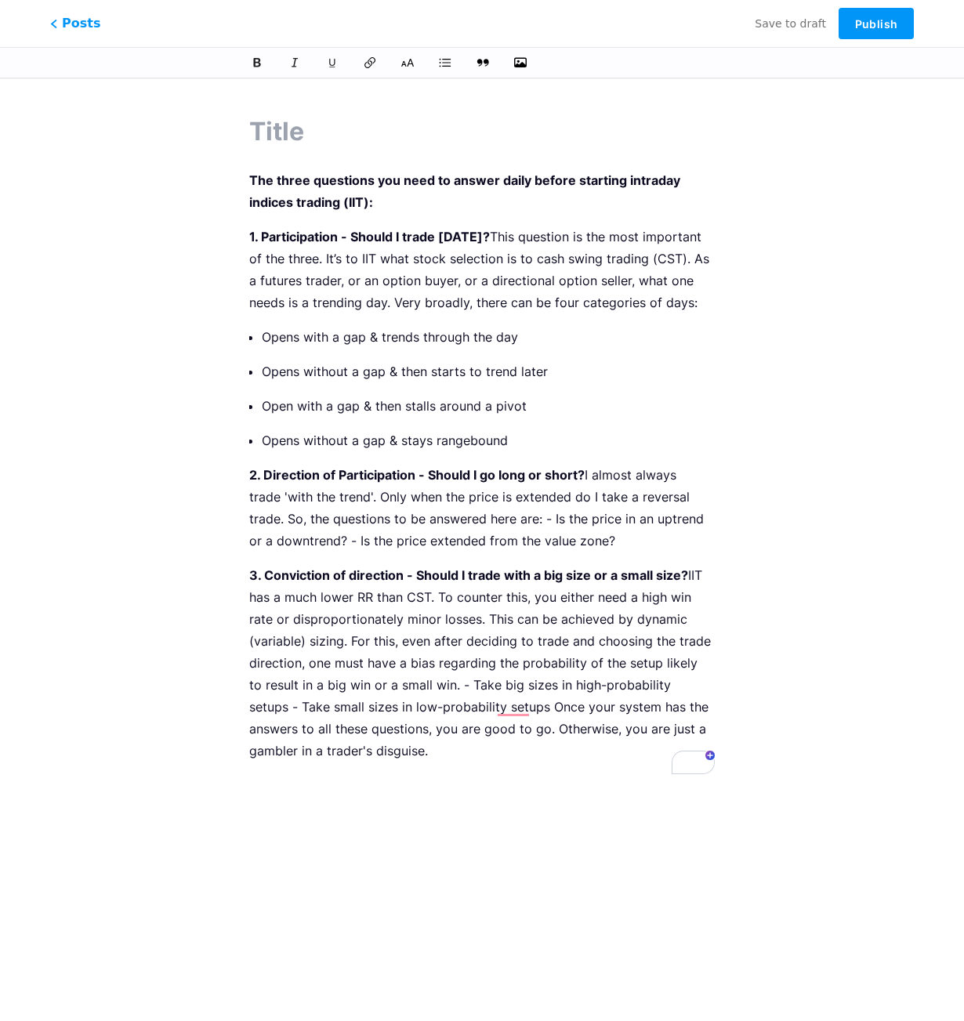
click at [395, 754] on p "3. Conviction of direction - Should I trade with a big size or a small size? II…" at bounding box center [482, 663] width 466 height 198
click at [524, 65] on icon "button" at bounding box center [521, 62] width 16 height 13
click at [0, 0] on input "file" at bounding box center [0, 0] width 0 height 0
click at [274, 787] on p "To enrich screen reader interactions, please activate Accessibility in Grammarl…" at bounding box center [482, 785] width 466 height 22
click at [519, 63] on icon "button" at bounding box center [521, 63] width 16 height 16
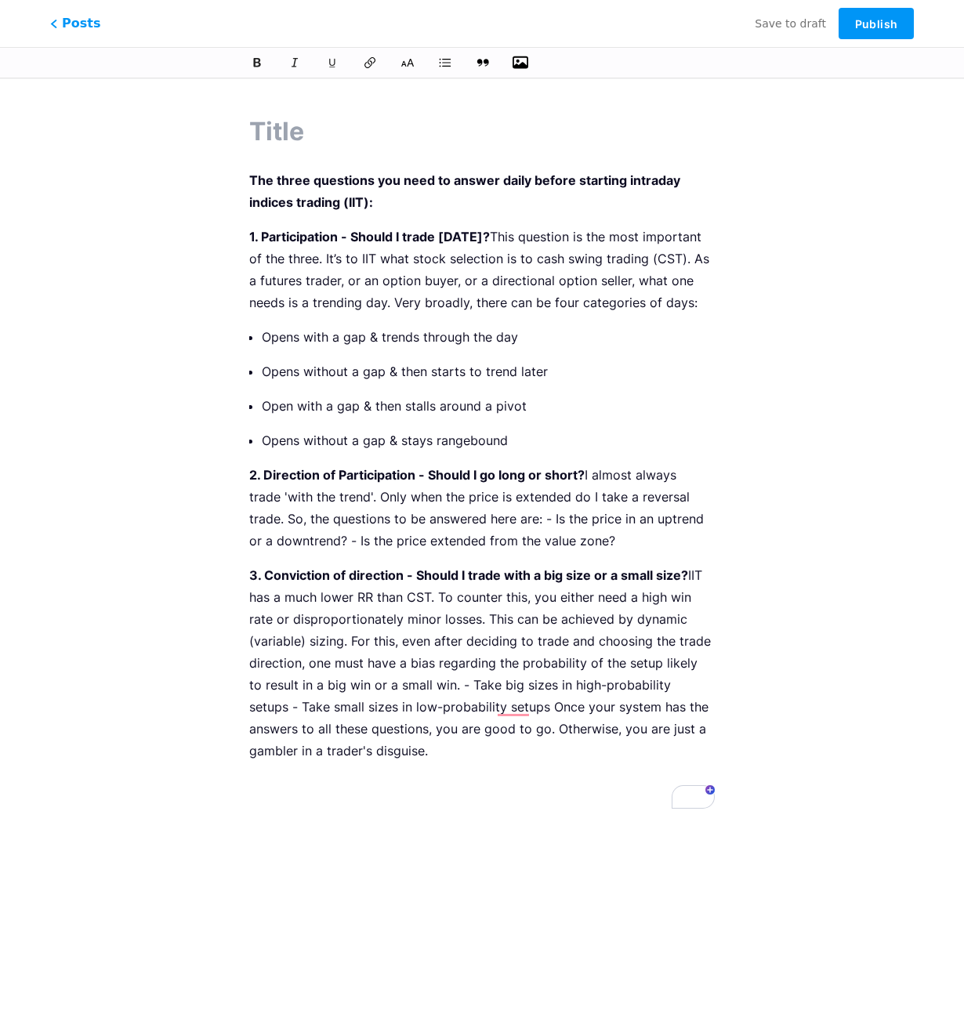
click at [0, 0] on input "file" at bounding box center [0, 0] width 0 height 0
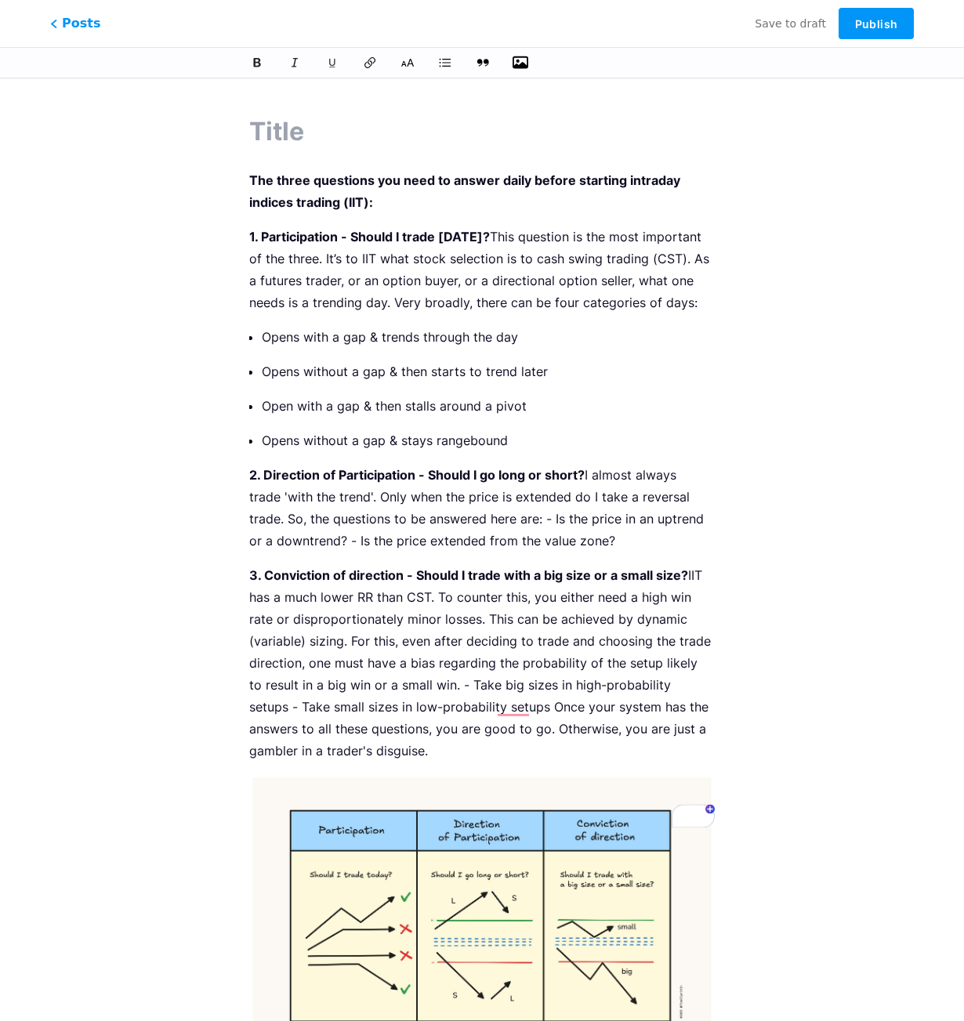
click at [488, 238] on p "1. Participation - Should I trade [DATE]? This question is the most important o…" at bounding box center [482, 270] width 466 height 88
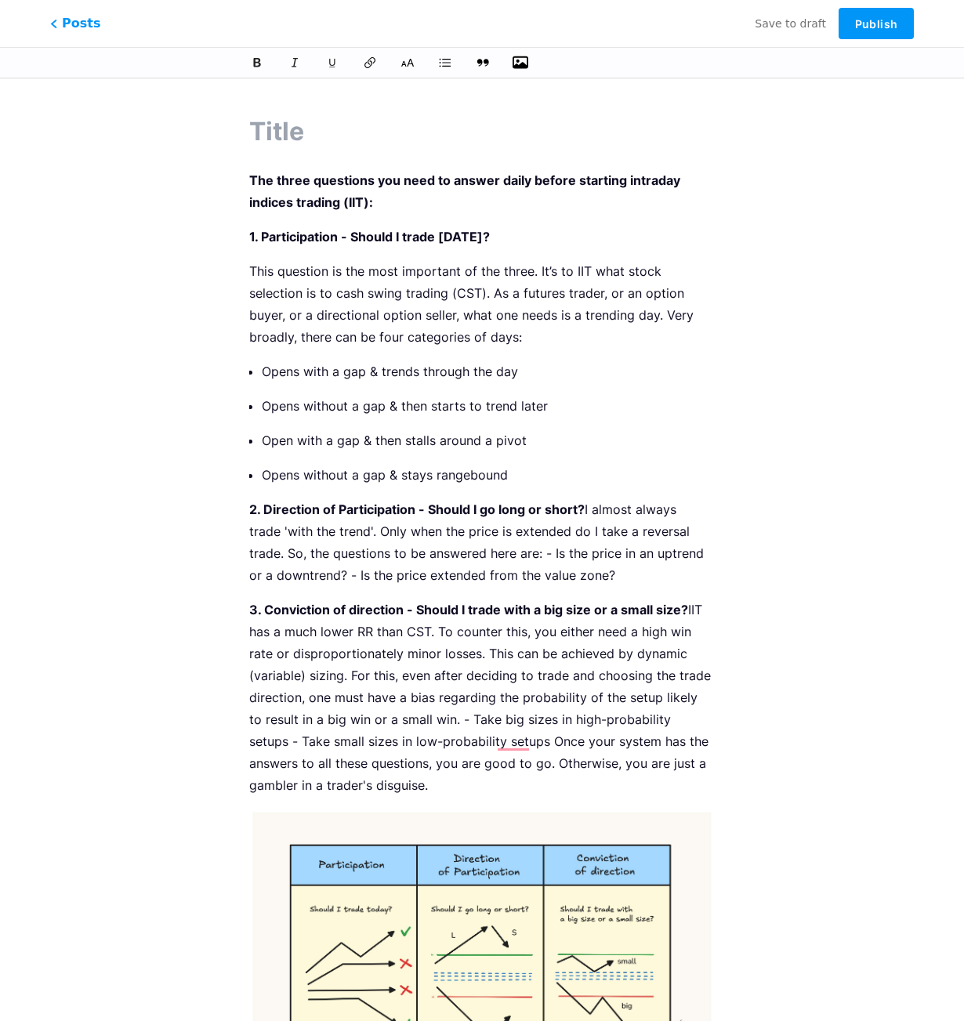
scroll to position [177, 0]
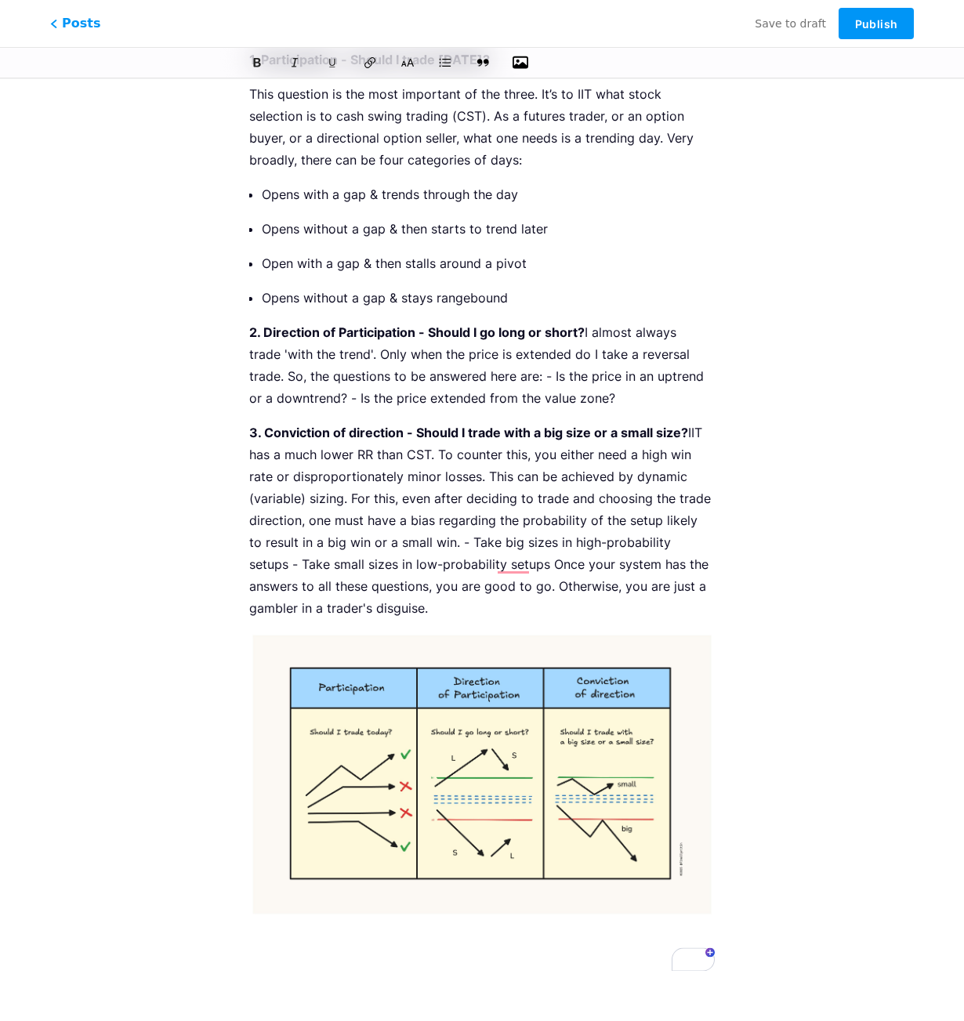
click at [588, 331] on p "2. Direction of Participation - Should I go long or short? I almost always trad…" at bounding box center [482, 365] width 466 height 88
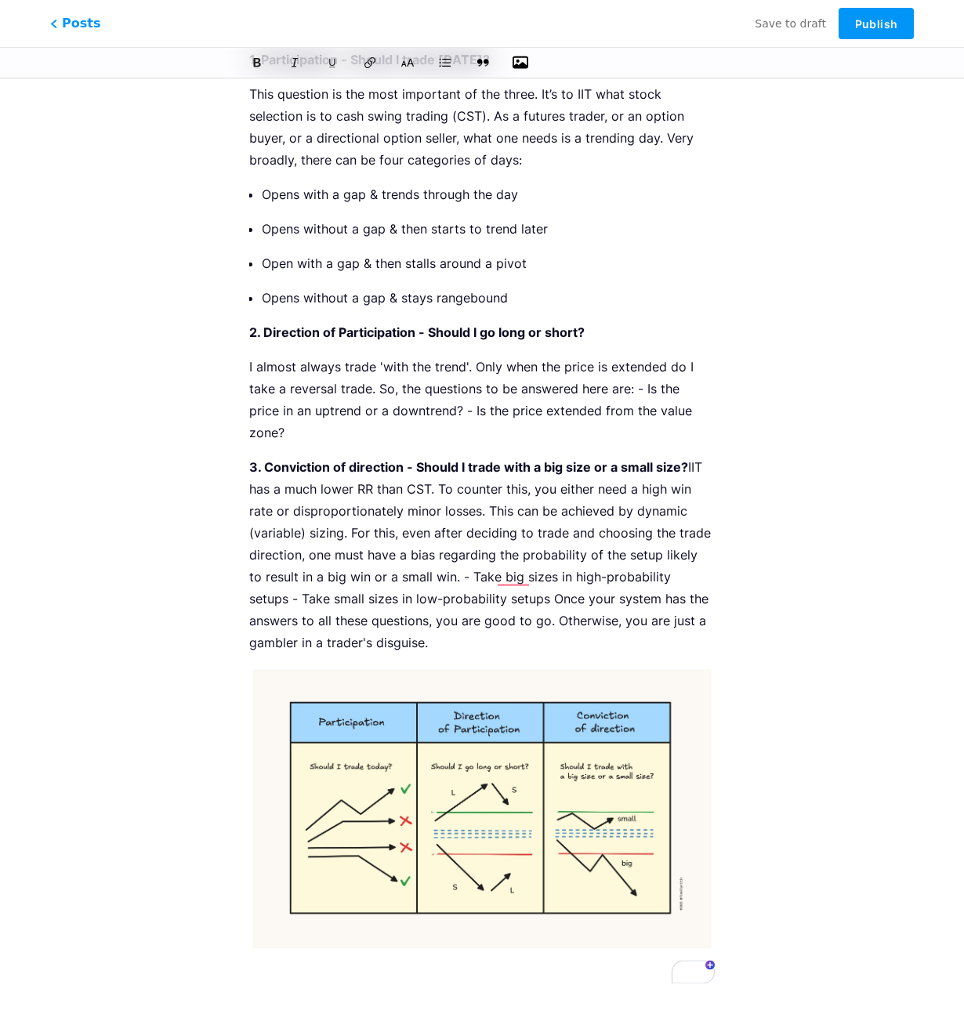
click at [379, 390] on p "I almost always trade 'with the trend'. Only when the price is extended do I ta…" at bounding box center [482, 400] width 466 height 88
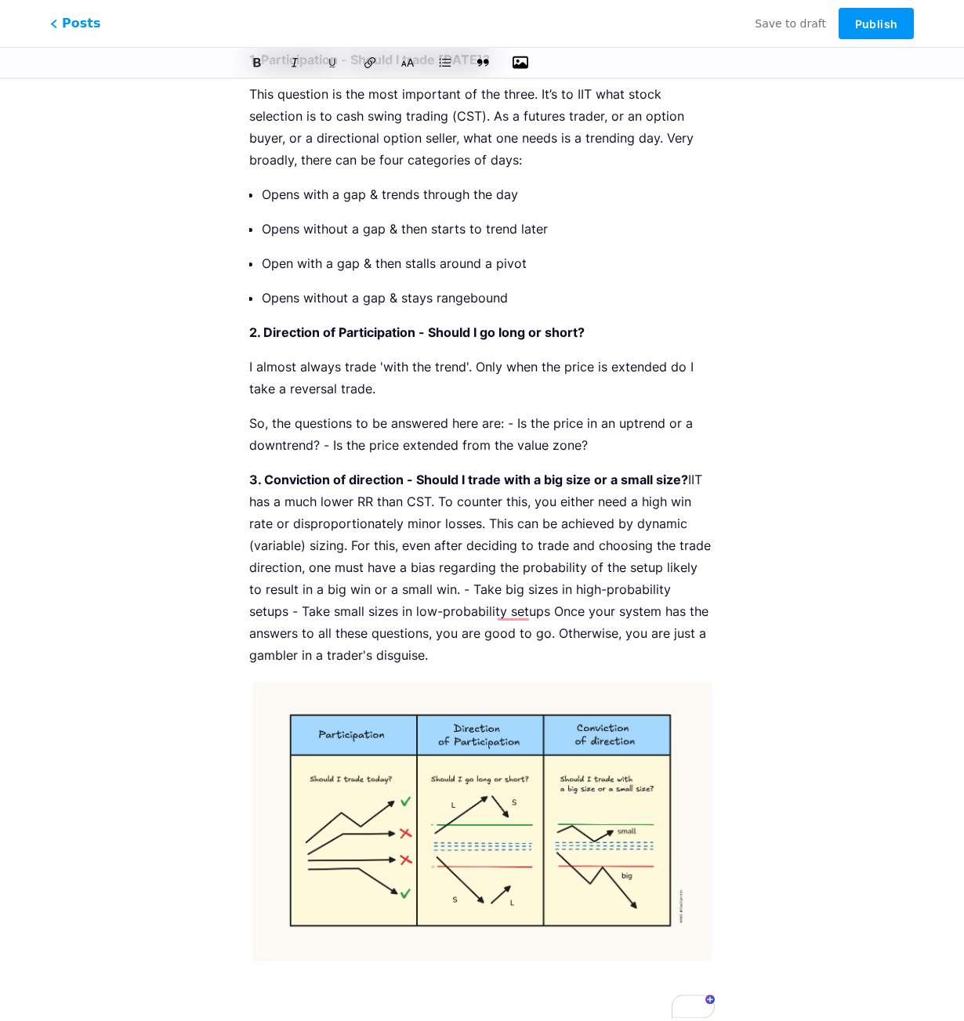
click at [516, 421] on p "So, the questions to be answered here are: - Is the price in an uptrend or a do…" at bounding box center [482, 434] width 466 height 44
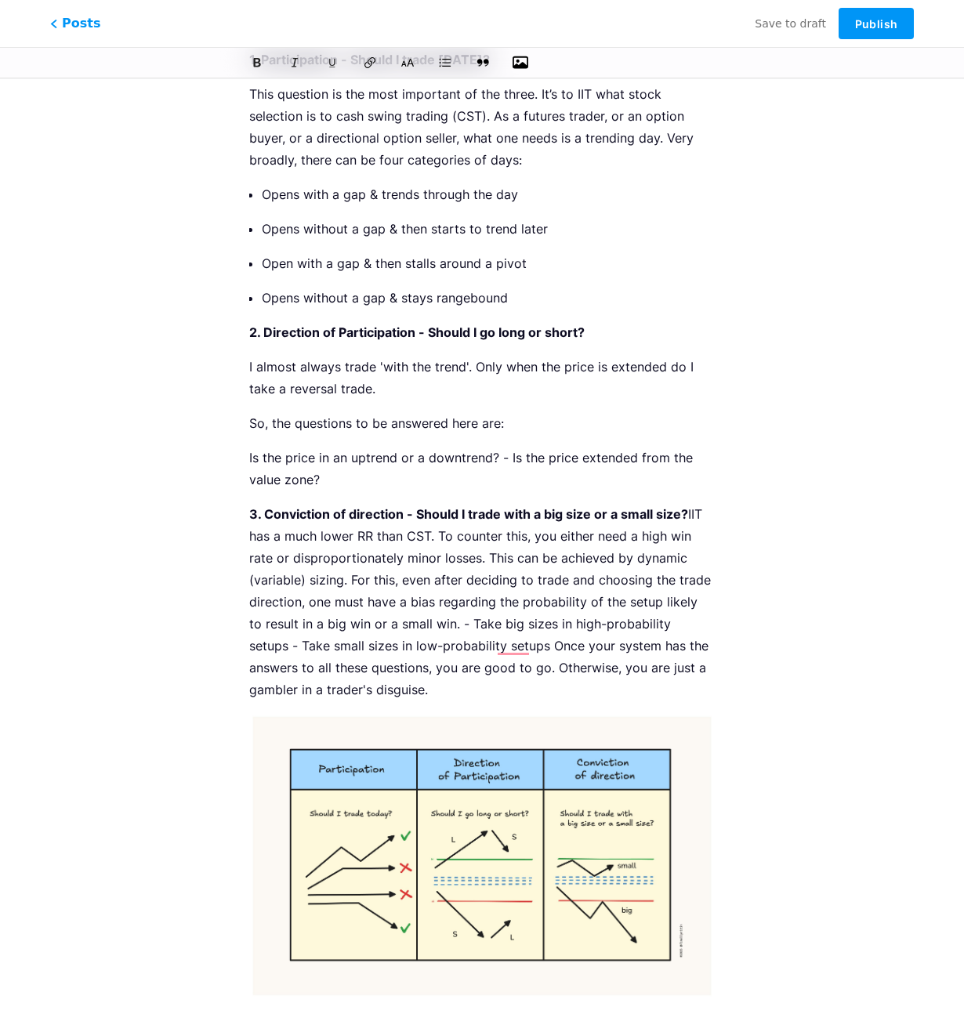
click at [509, 460] on p "Is the price in an uptrend or a downtrend? - Is the price extended from the val…" at bounding box center [482, 469] width 466 height 44
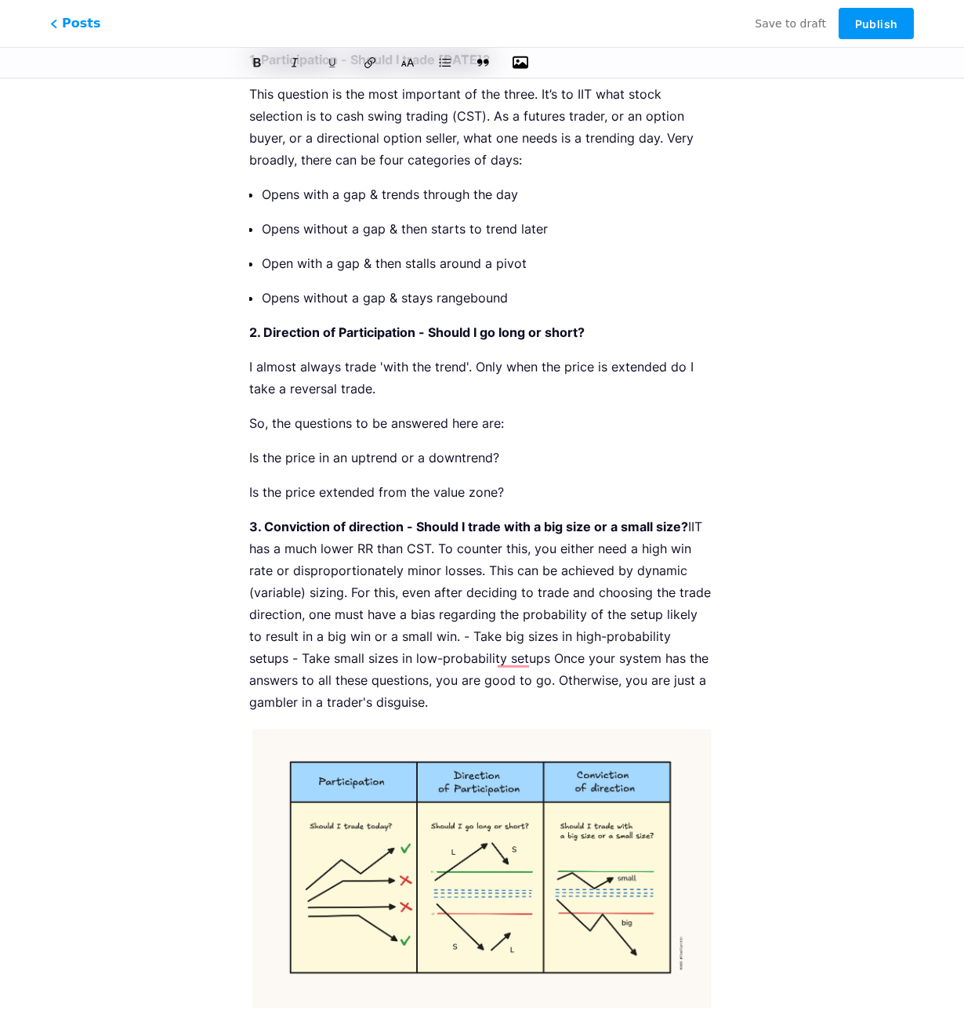
drag, startPoint x: 496, startPoint y: 488, endPoint x: 249, endPoint y: 455, distance: 249.1
click at [249, 456] on div "The three questions you need to answer daily before starting intraday indices t…" at bounding box center [482, 528] width 466 height 1073
click at [444, 65] on icon at bounding box center [445, 63] width 16 height 16
drag, startPoint x: 608, startPoint y: 637, endPoint x: 541, endPoint y: 640, distance: 67.5
click at [608, 637] on p "3. Conviction of direction - Should I trade with a big size or a small size? II…" at bounding box center [482, 615] width 466 height 198
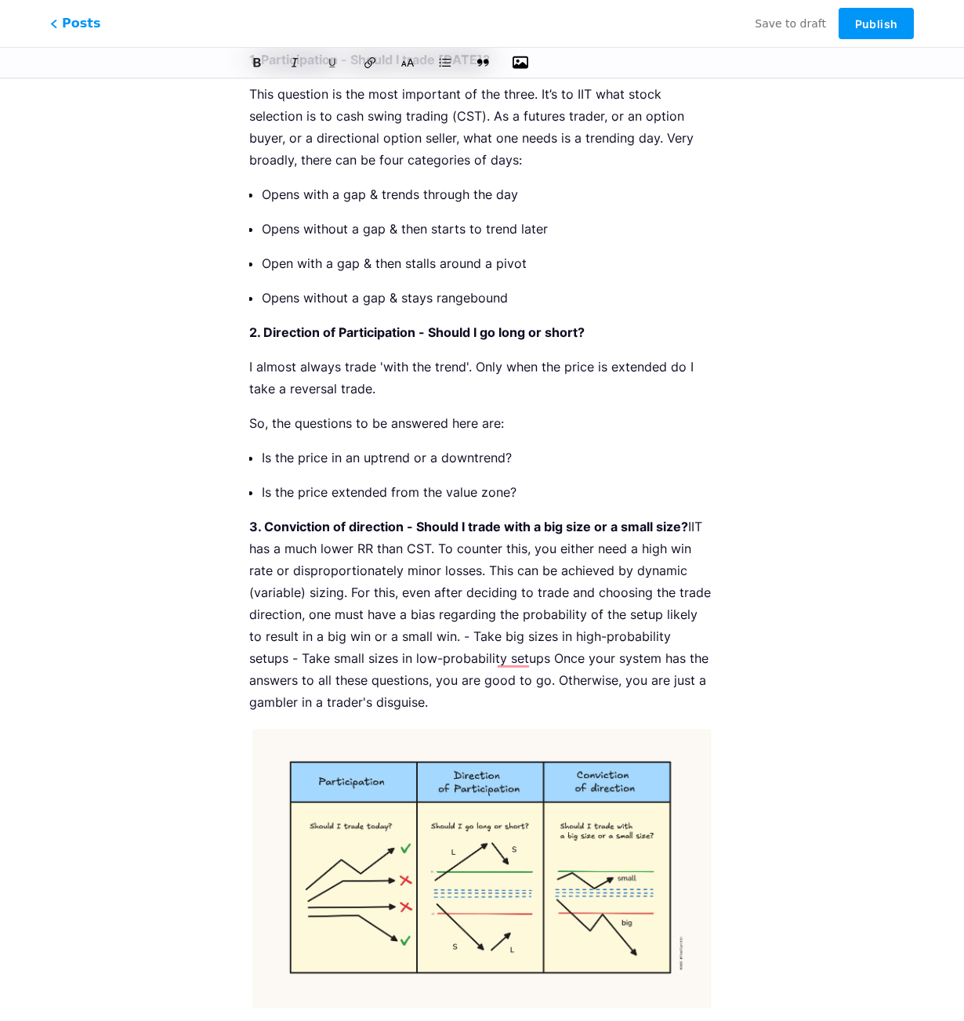
click at [249, 424] on p "So, the questions to be answered here are:" at bounding box center [482, 423] width 466 height 22
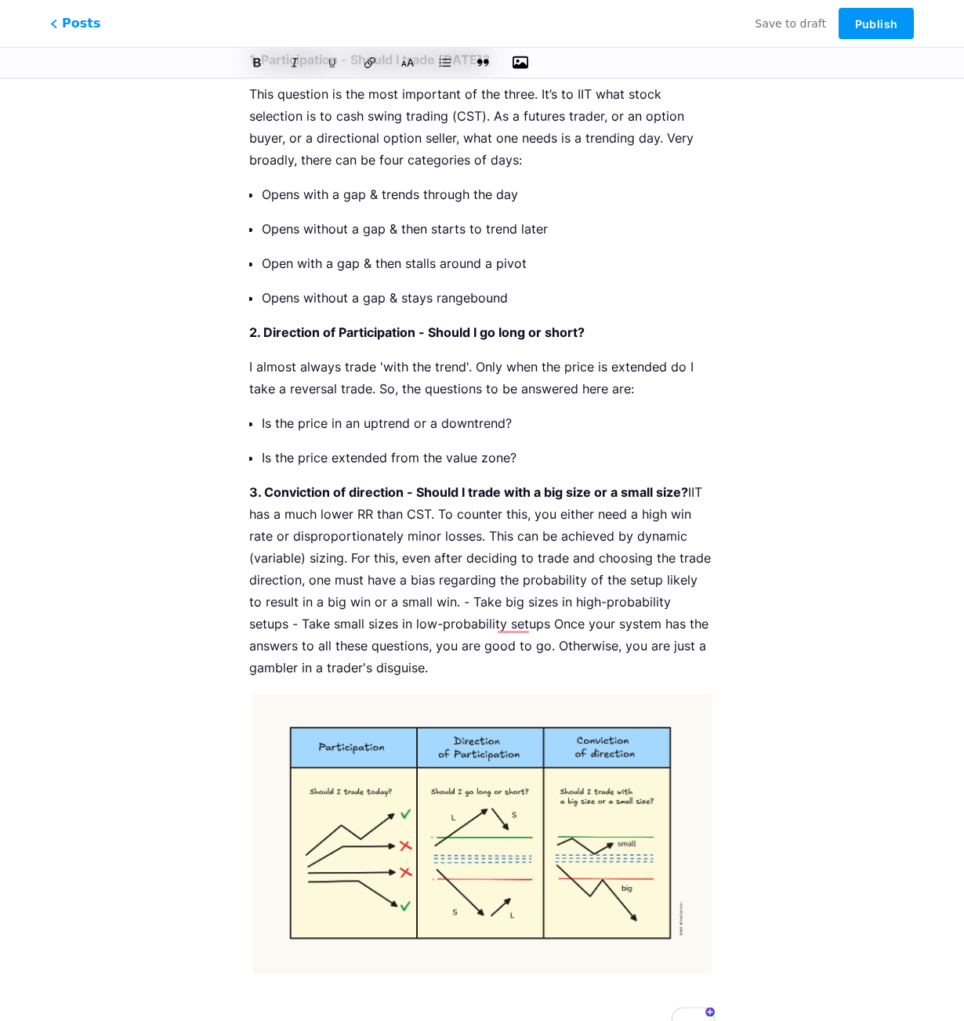
click at [444, 602] on p "3. Conviction of direction - Should I trade with a big size or a small size? II…" at bounding box center [482, 580] width 466 height 198
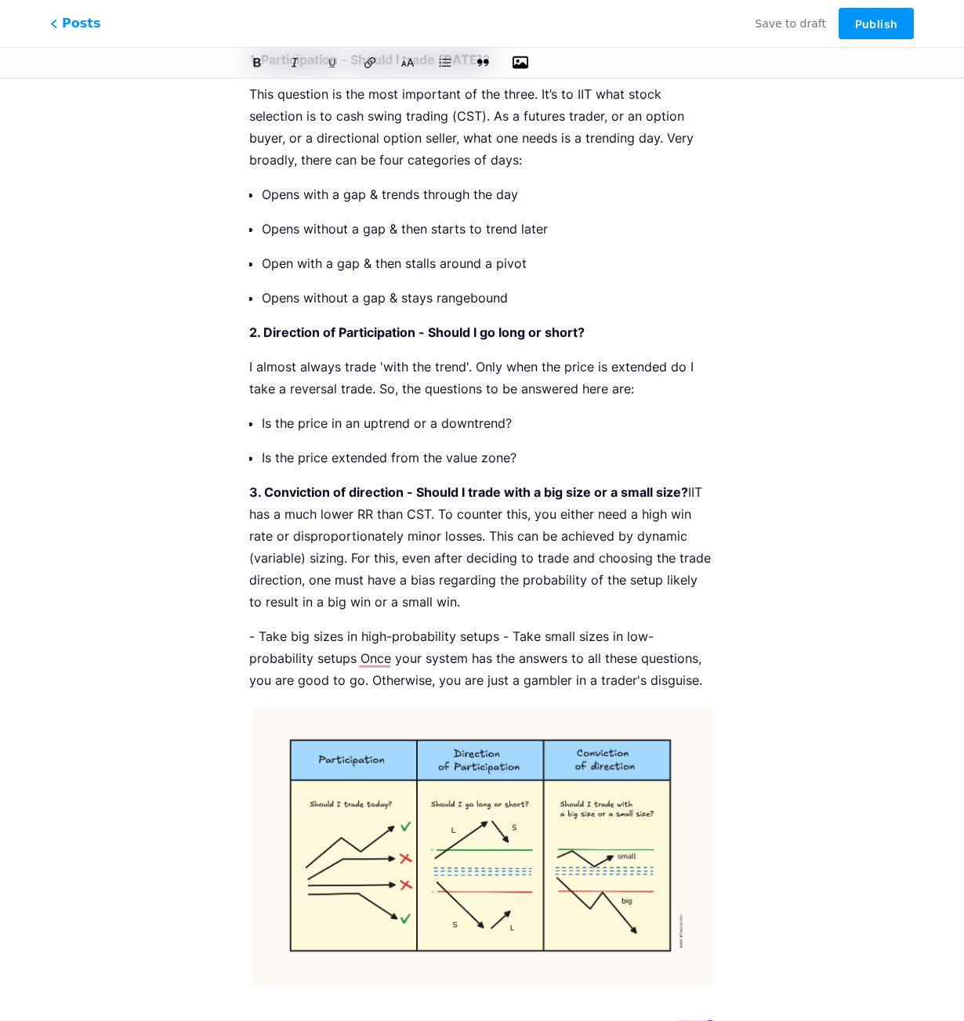
click at [500, 636] on p "- Take big sizes in high-probability setups - Take small sizes in low-probabili…" at bounding box center [482, 659] width 466 height 66
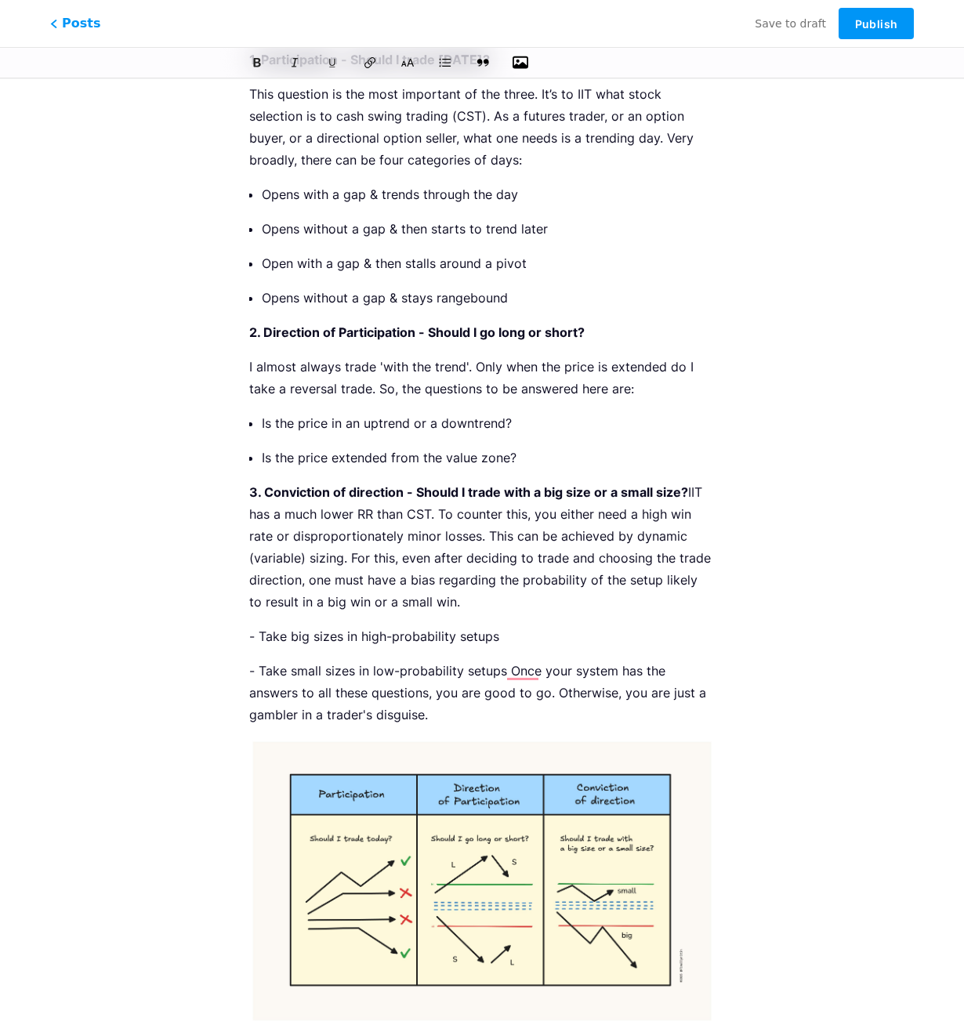
click at [507, 669] on p "- Take small sizes in low-probability setups Once your system has the answers t…" at bounding box center [482, 693] width 466 height 66
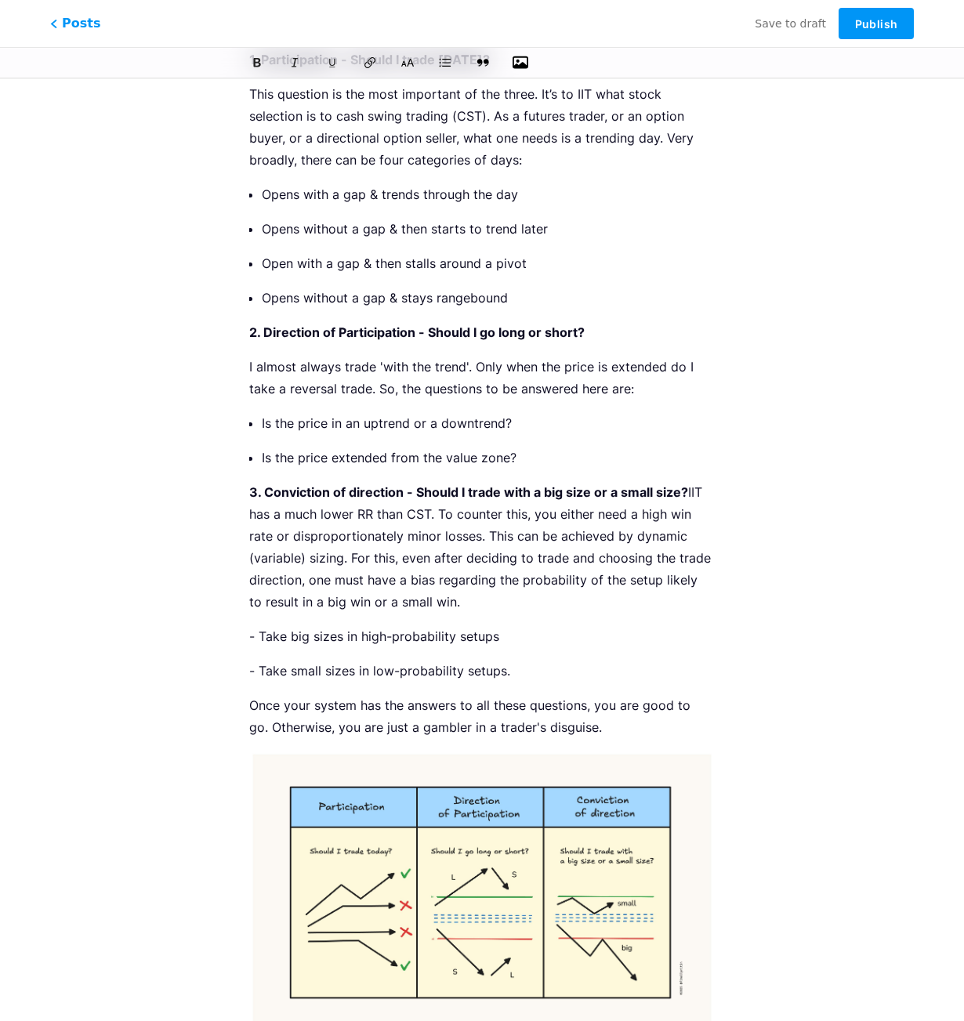
click at [259, 634] on p "- Take big sizes in high-probability setups" at bounding box center [482, 637] width 466 height 22
click at [259, 669] on p "- Take small sizes in low-probability setups." at bounding box center [482, 671] width 466 height 22
click at [527, 675] on p "Take small sizes in low-probability setups." at bounding box center [482, 671] width 466 height 22
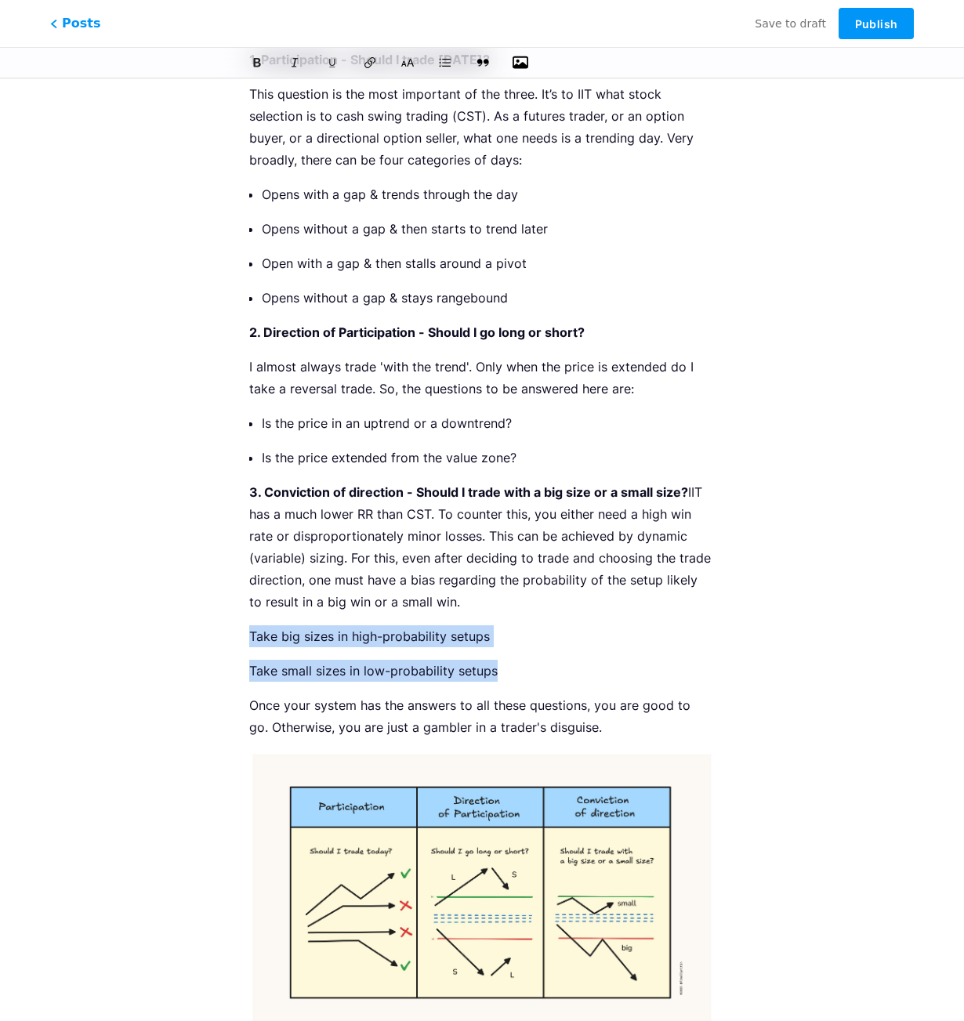
drag, startPoint x: 470, startPoint y: 669, endPoint x: 270, endPoint y: 518, distance: 250.8
click at [234, 640] on html "This feature is only available for Pro users. Start 7-day free trial Posts Save…" at bounding box center [482, 482] width 964 height 1318
click at [443, 66] on icon at bounding box center [445, 63] width 16 height 16
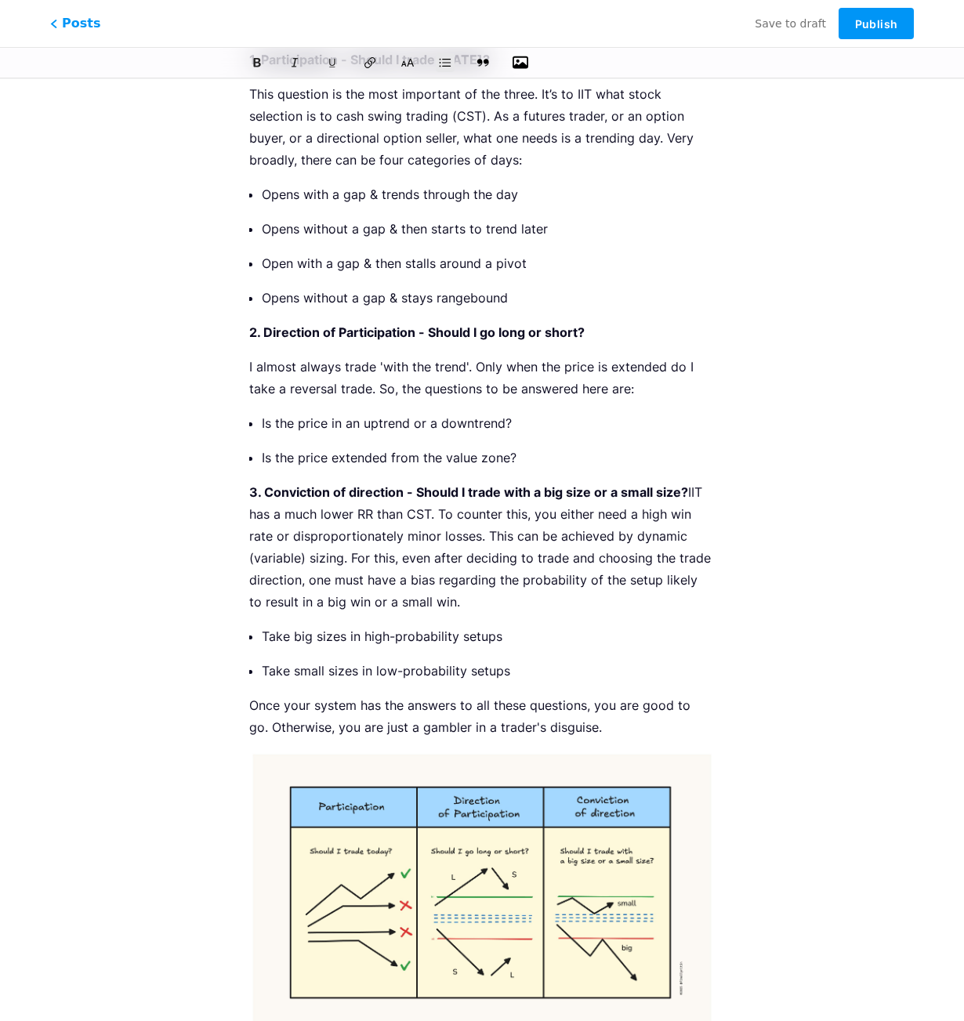
drag, startPoint x: 482, startPoint y: 417, endPoint x: 466, endPoint y: 384, distance: 36.5
click at [482, 417] on p "Is the price in an uptrend or a downtrend?" at bounding box center [488, 423] width 453 height 22
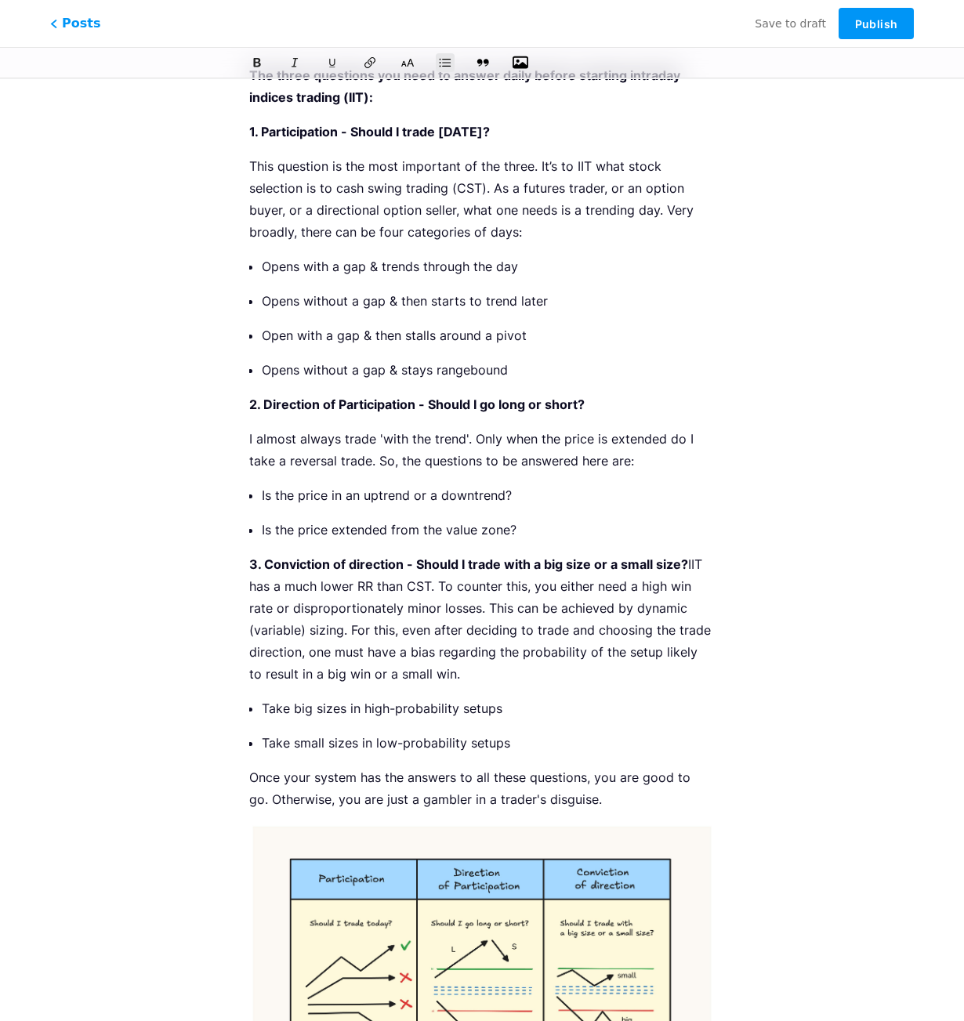
scroll to position [86, 0]
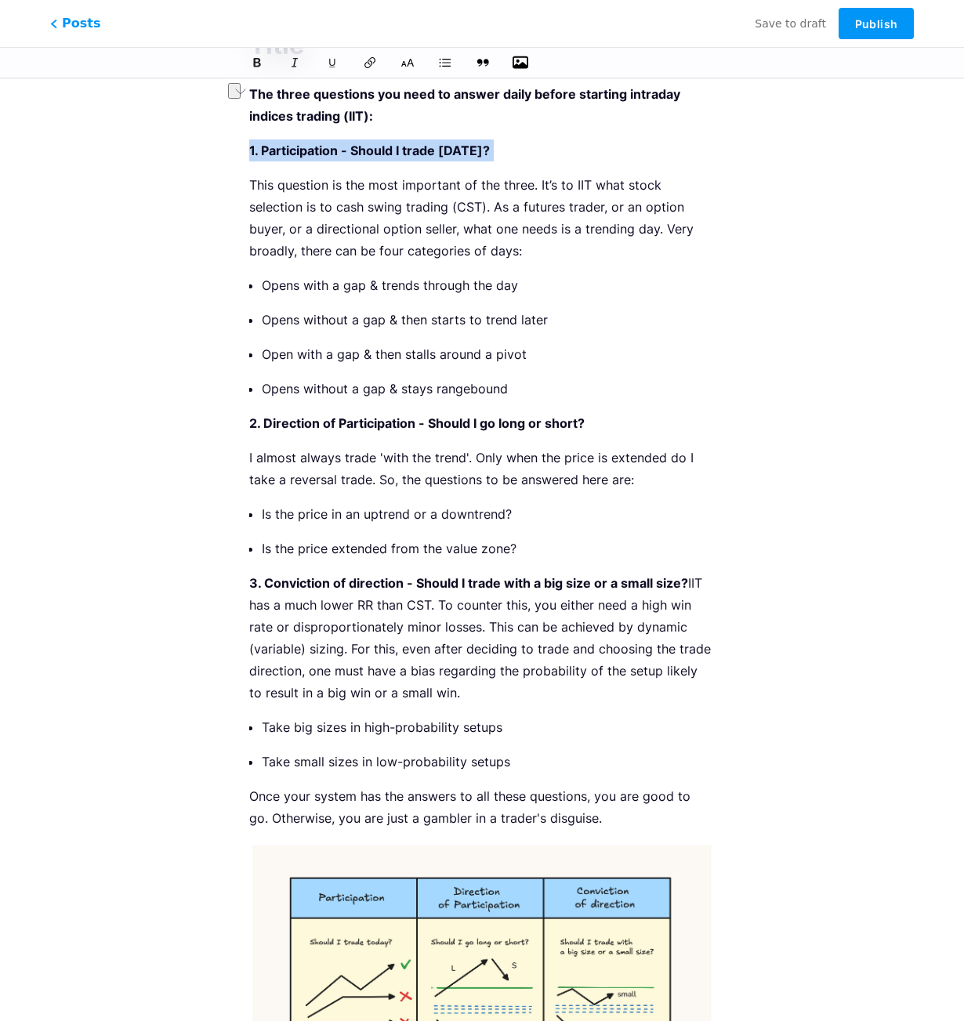
drag, startPoint x: 499, startPoint y: 151, endPoint x: 397, endPoint y: 81, distance: 123.9
click at [239, 154] on html "This feature is only available for Pro users. Start 7-day free trial Posts Save…" at bounding box center [482, 573] width 964 height 1318
click at [410, 63] on icon at bounding box center [408, 63] width 16 height 16
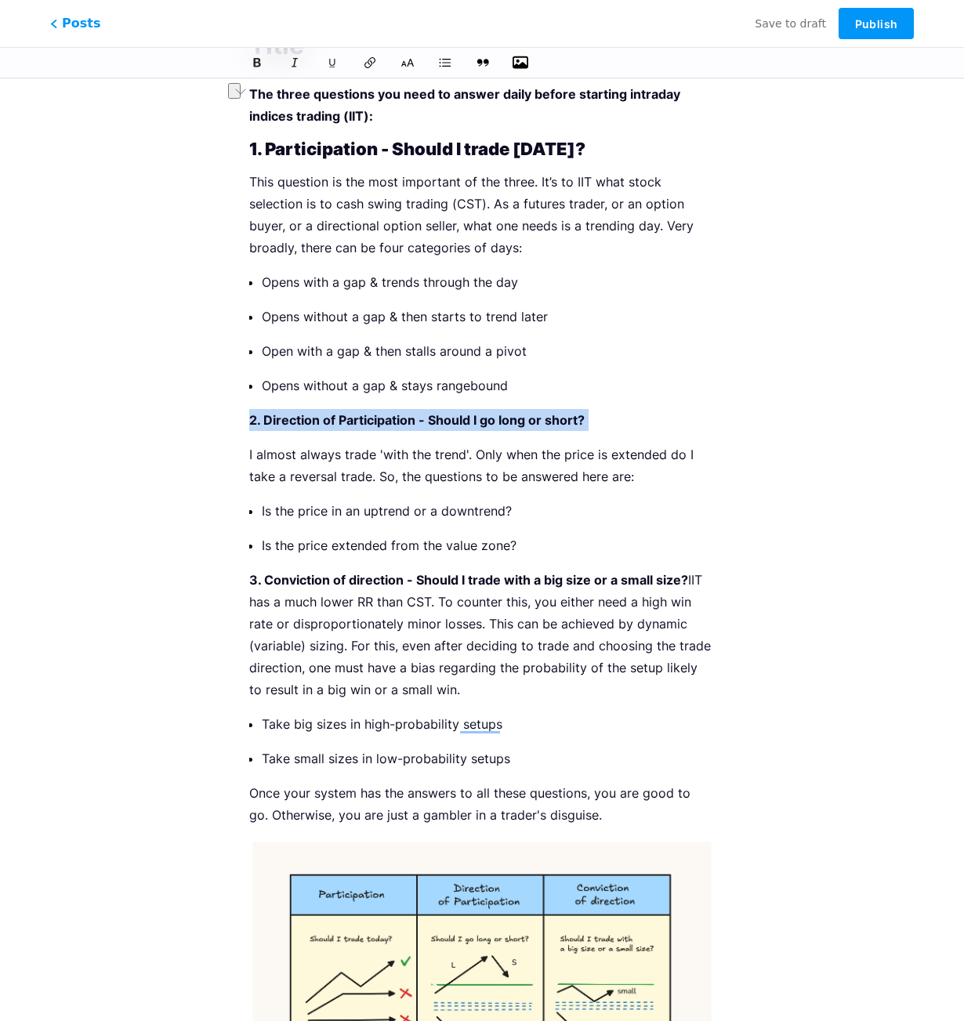
drag, startPoint x: 572, startPoint y: 422, endPoint x: 198, endPoint y: 412, distance: 374.0
click at [199, 414] on div "The three questions you need to answer daily before starting intraday indices t…" at bounding box center [482, 605] width 578 height 1195
click at [405, 60] on icon at bounding box center [408, 63] width 16 height 16
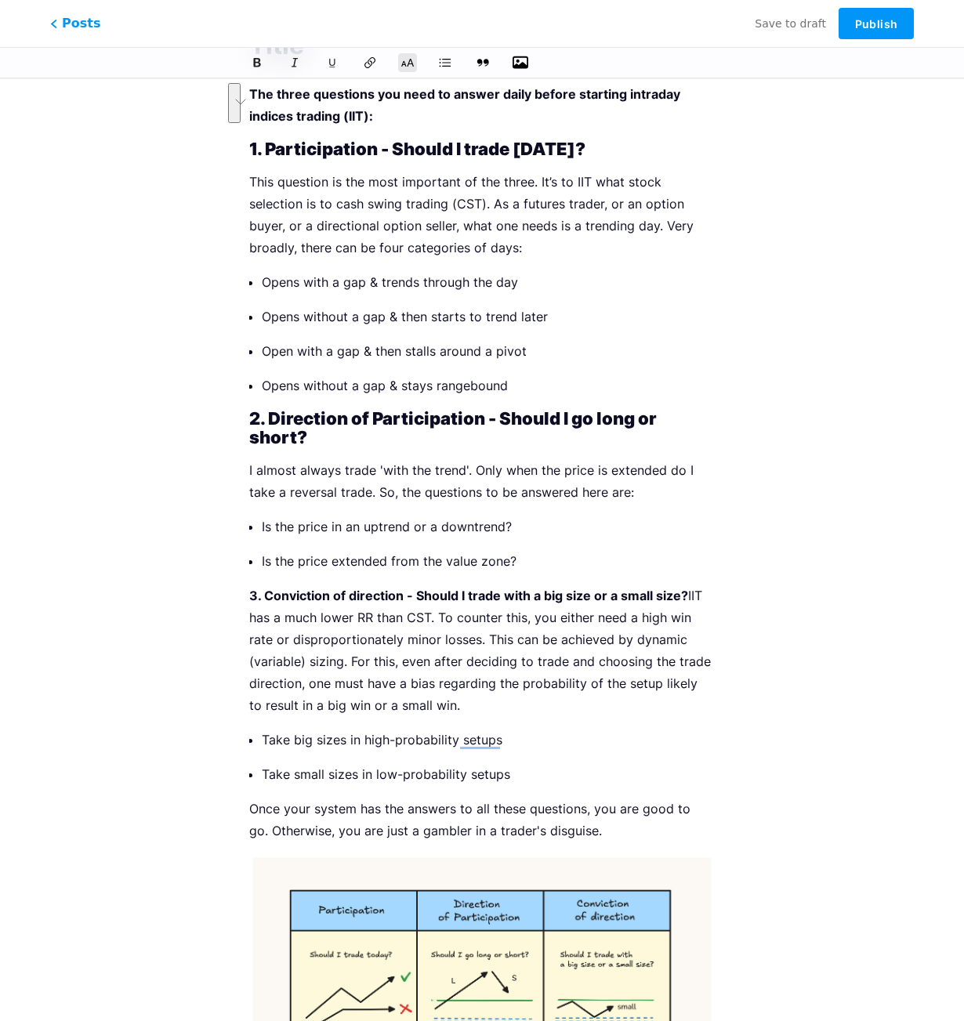
click at [689, 596] on p "3. Conviction of direction - Should I trade with a big size or a small size? II…" at bounding box center [482, 651] width 466 height 132
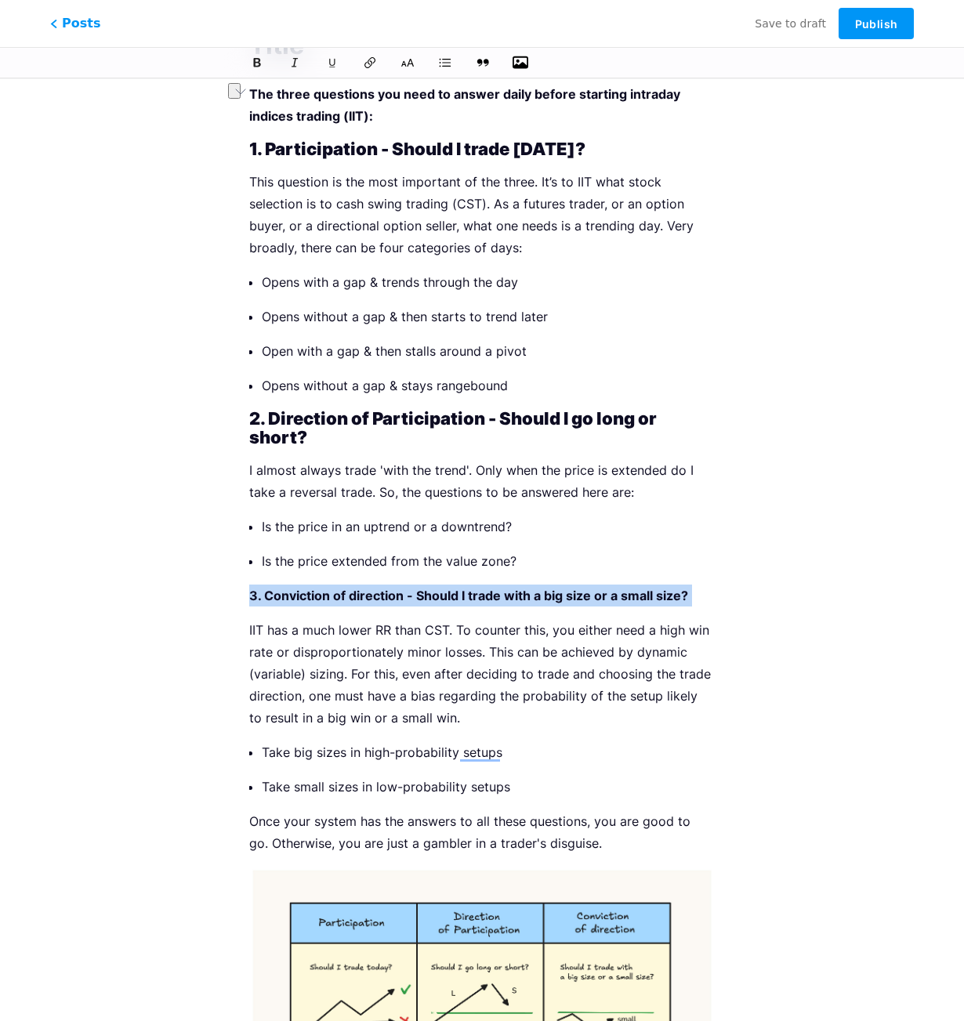
drag, startPoint x: 688, startPoint y: 595, endPoint x: 292, endPoint y: 301, distance: 493.7
click at [223, 589] on div "The three questions you need to answer daily before starting intraday indices t…" at bounding box center [482, 620] width 578 height 1224
click at [412, 66] on icon at bounding box center [408, 63] width 16 height 16
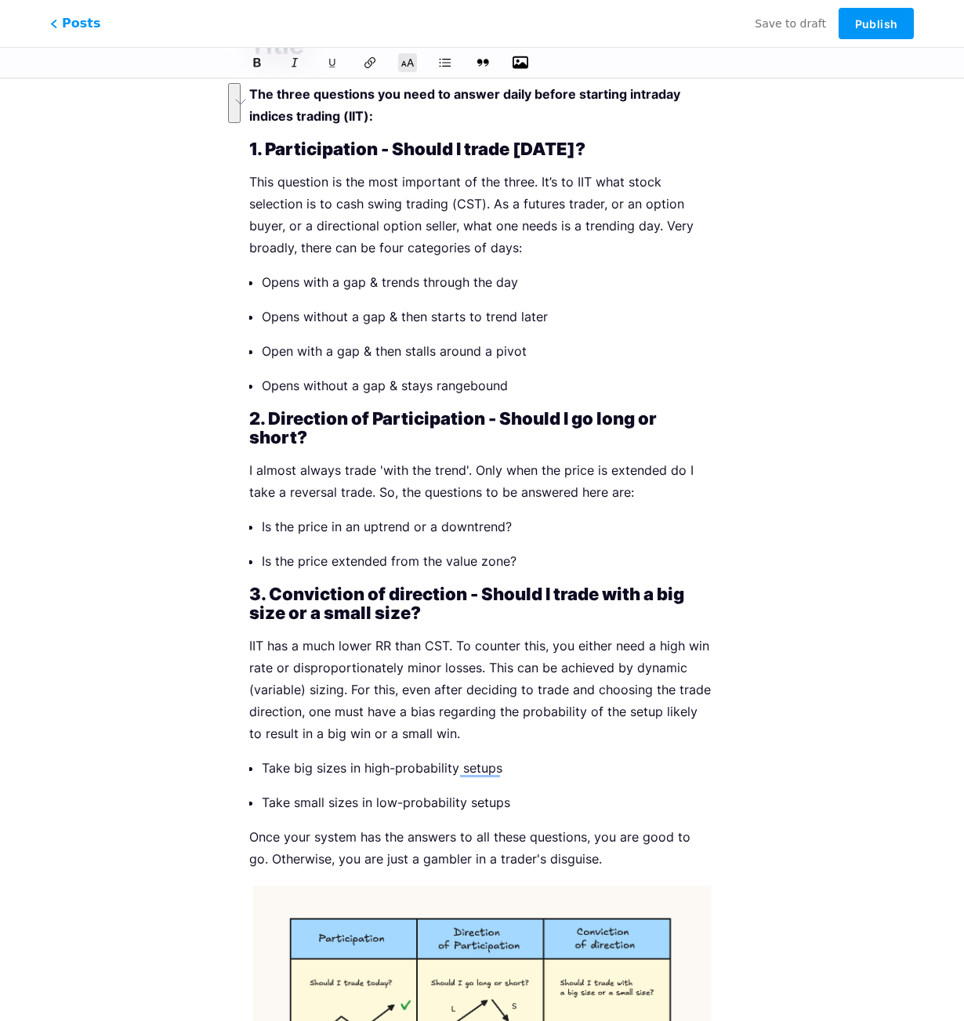
click at [437, 315] on p "Opens without a gap & then starts to trend later" at bounding box center [488, 317] width 453 height 22
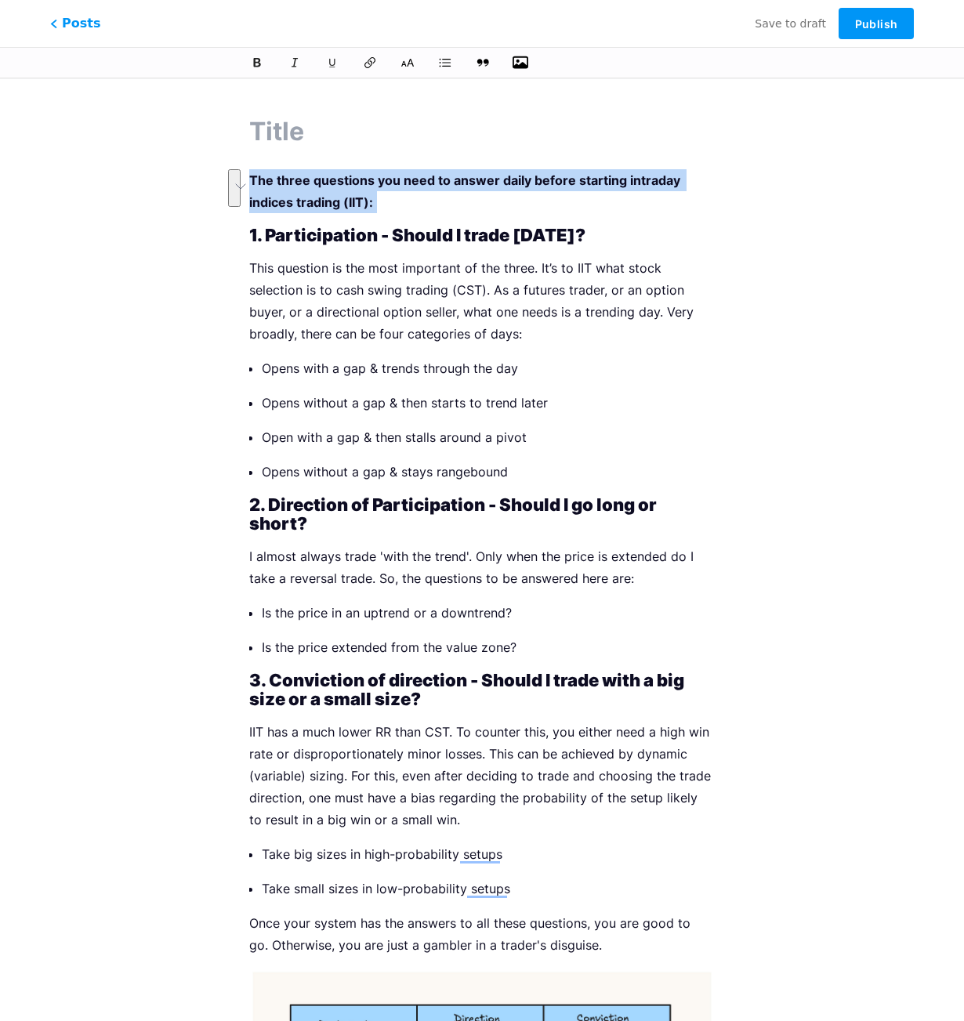
drag, startPoint x: 368, startPoint y: 201, endPoint x: 248, endPoint y: 180, distance: 121.8
click at [248, 180] on div "The three questions you need to answer daily before starting intraday indices t…" at bounding box center [481, 713] width 509 height 1239
click at [263, 60] on button at bounding box center [257, 63] width 24 height 24
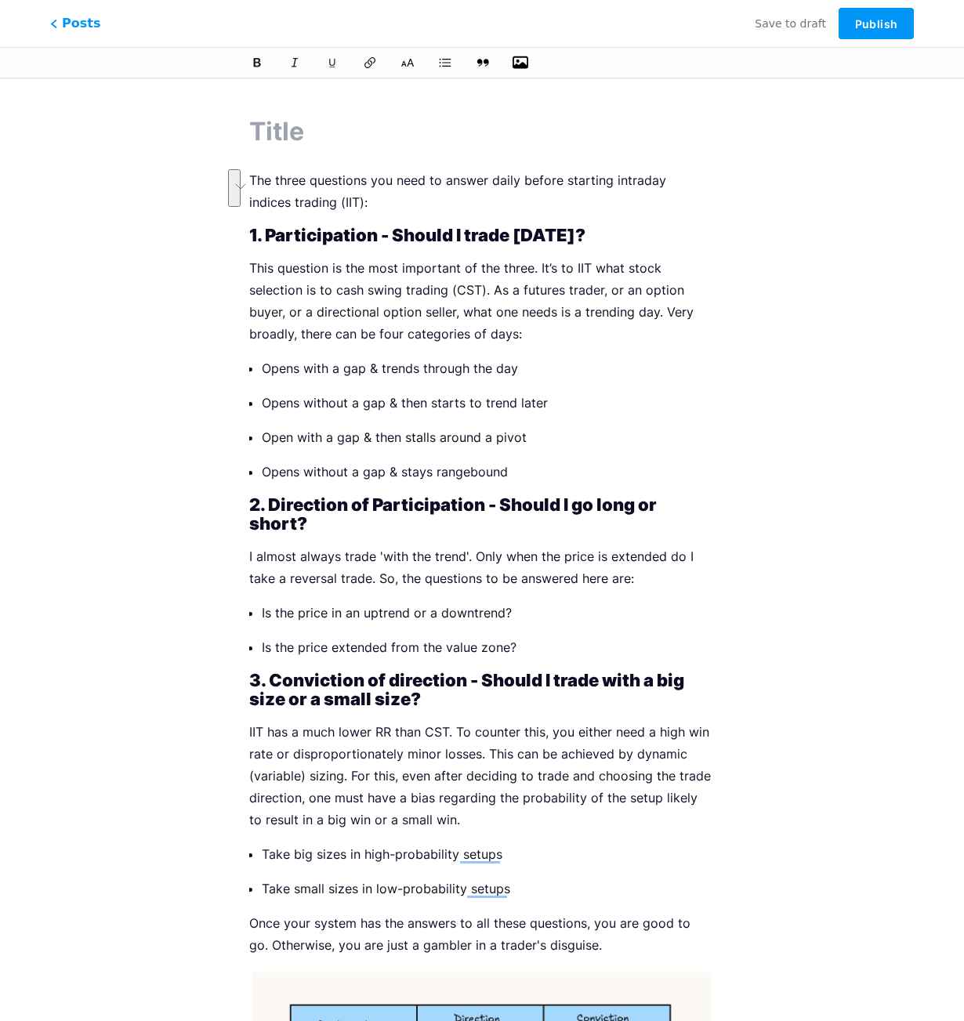
click at [499, 321] on p "This question is the most important of the three. It’s to IIT what stock select…" at bounding box center [482, 301] width 466 height 88
drag, startPoint x: 275, startPoint y: 180, endPoint x: 517, endPoint y: 183, distance: 241.4
click at [517, 183] on p "The three questions you need to answer daily before starting intraday indices t…" at bounding box center [482, 191] width 466 height 44
copy p "three questions you need to answer daily"
click at [332, 132] on input "text" at bounding box center [482, 132] width 466 height 38
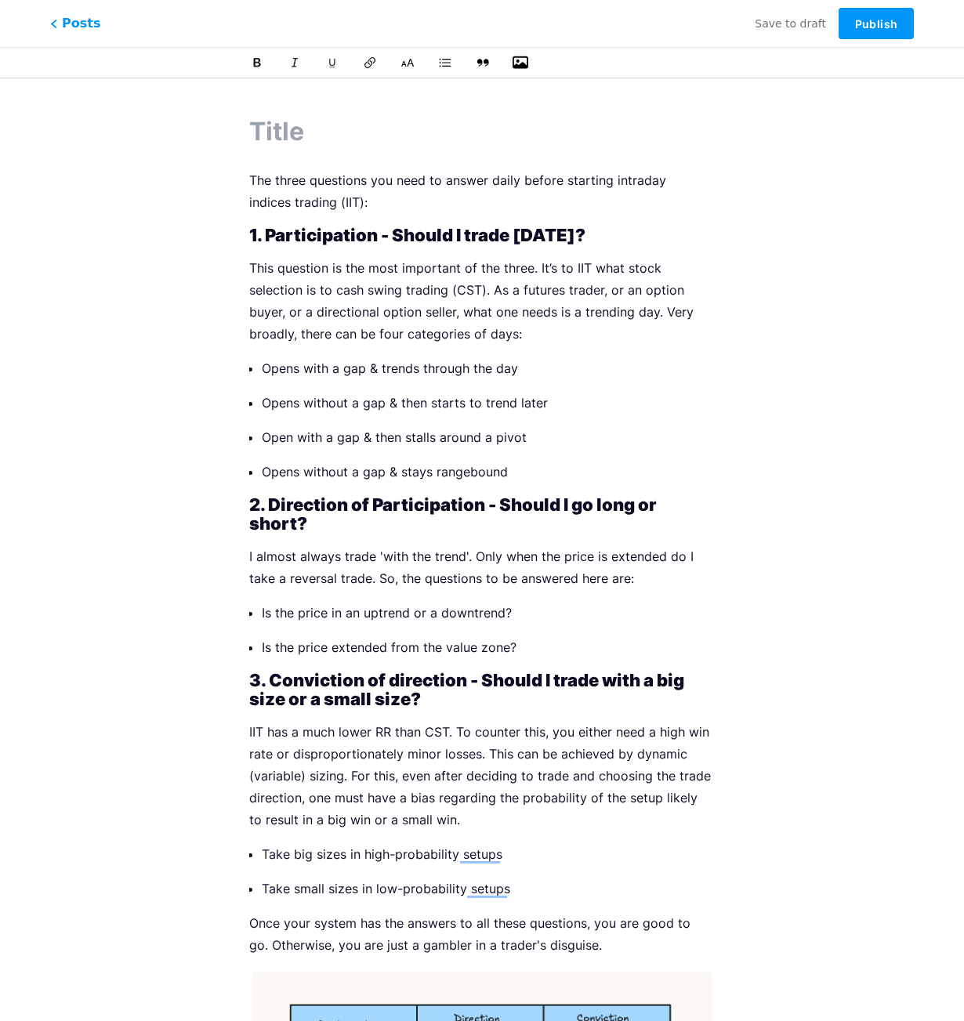
paste input "three questions you need to answer daily"
type input "three questions you need to answer daily"
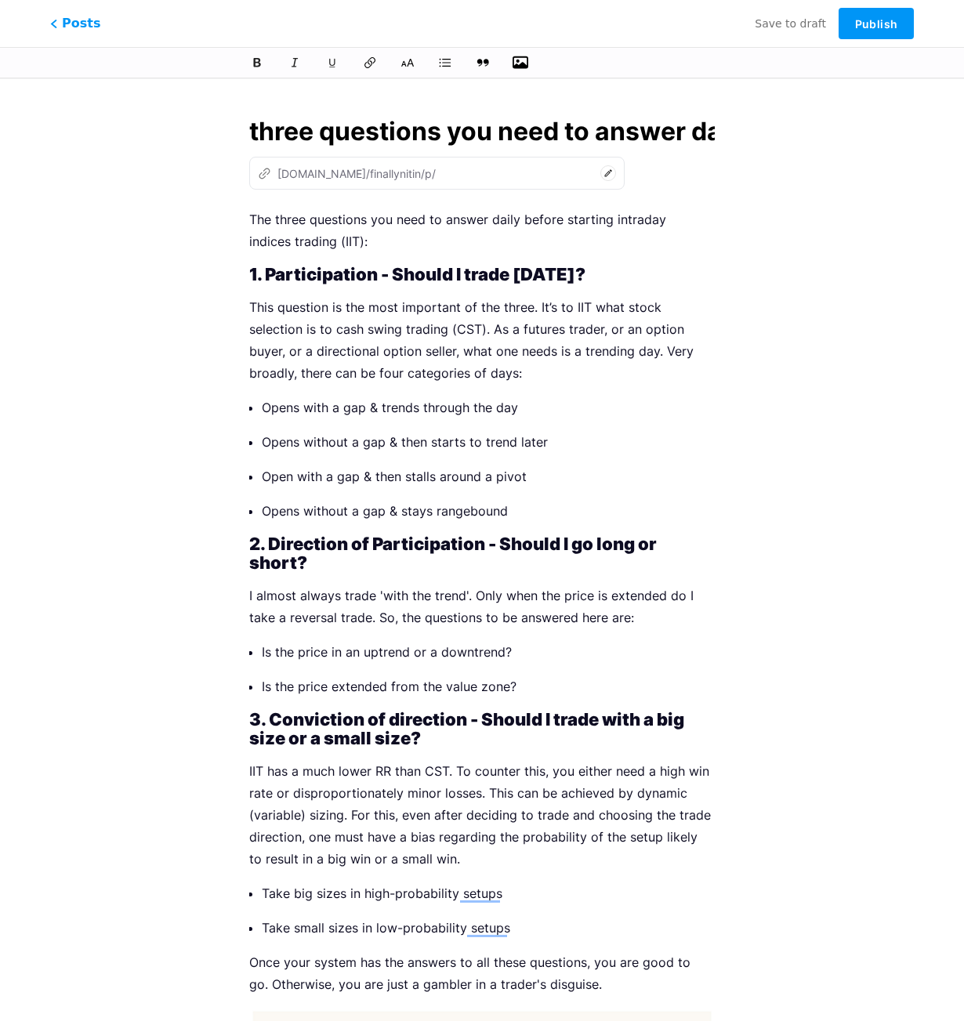
drag, startPoint x: 275, startPoint y: 131, endPoint x: 209, endPoint y: 129, distance: 65.9
click at [209, 129] on div "three questions you need to answer daily z [DOMAIN_NAME]/finallynitin/p/ The th…" at bounding box center [482, 733] width 578 height 1278
type input "three-questions-you-need-to-answer-daily"
type input "3 questions you need to answer daily"
type input "3-questions-you-need-to-answer-daily"
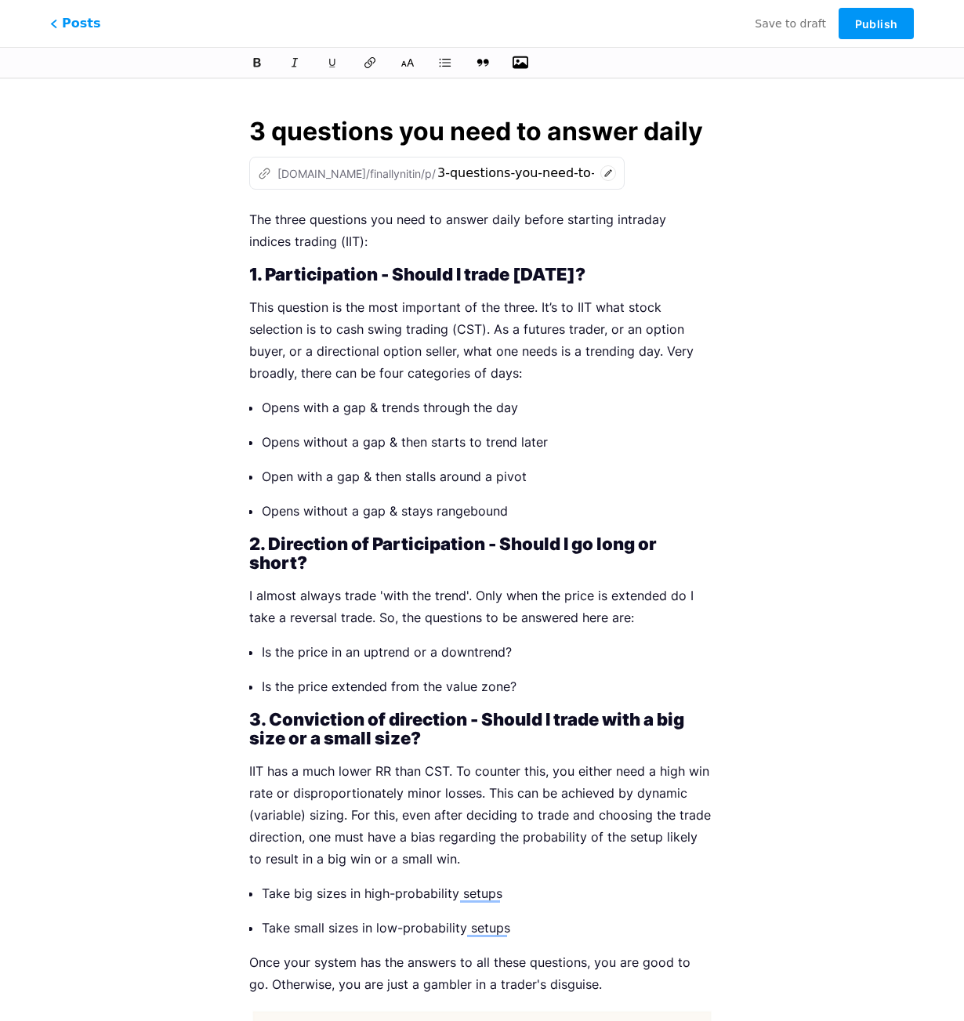
click at [832, 415] on div "This feature is only available for Pro users. Start 7-day free trial Posts Save…" at bounding box center [482, 733] width 964 height 1278
click at [801, 382] on div "This feature is only available for Pro users. Start 7-day free trial Posts Save…" at bounding box center [482, 733] width 964 height 1278
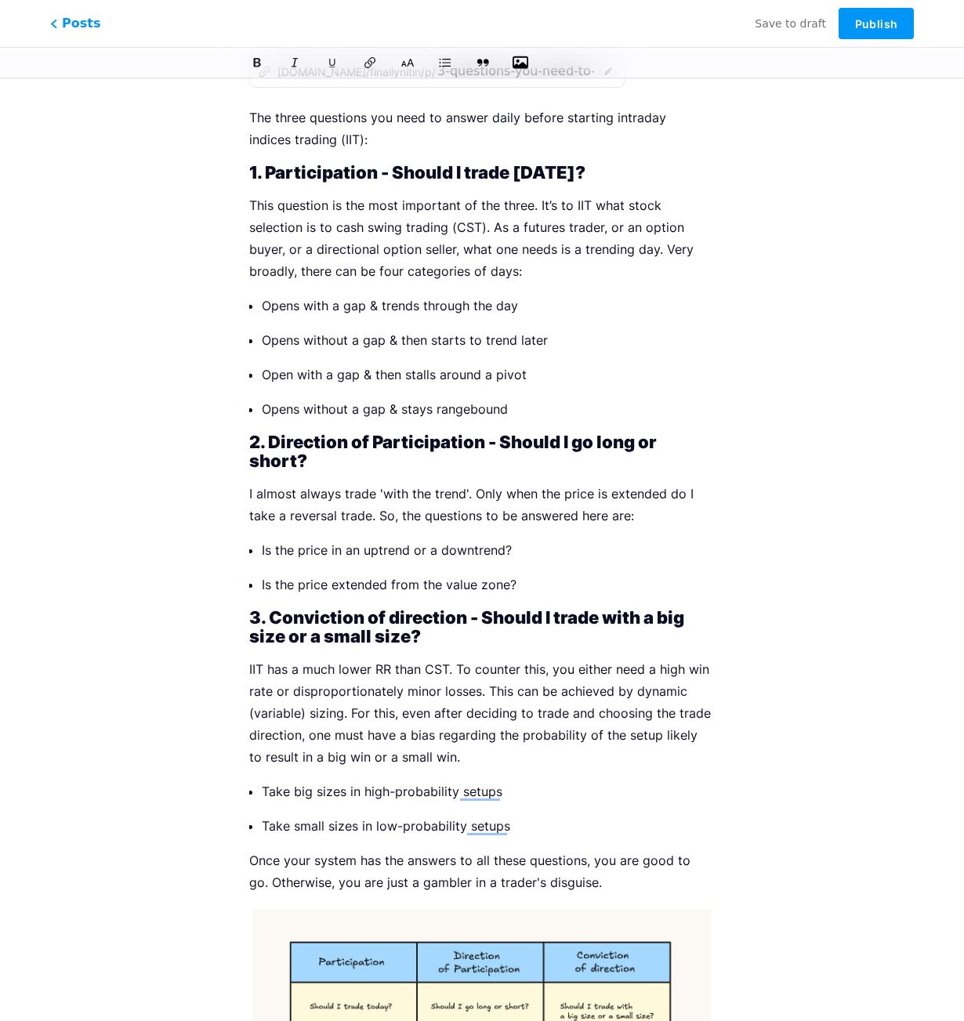
scroll to position [103, 0]
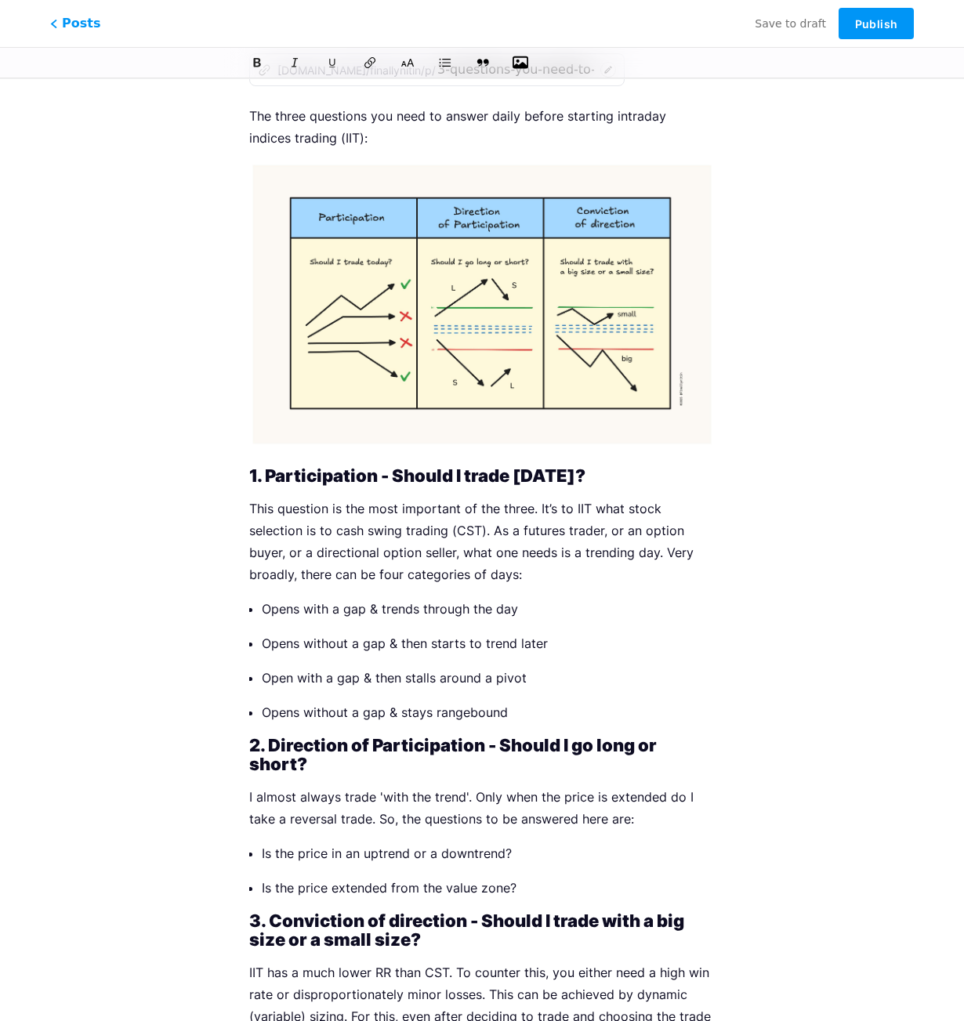
click at [379, 136] on p "The three questions you need to answer daily before starting intraday indices t…" at bounding box center [482, 127] width 466 height 44
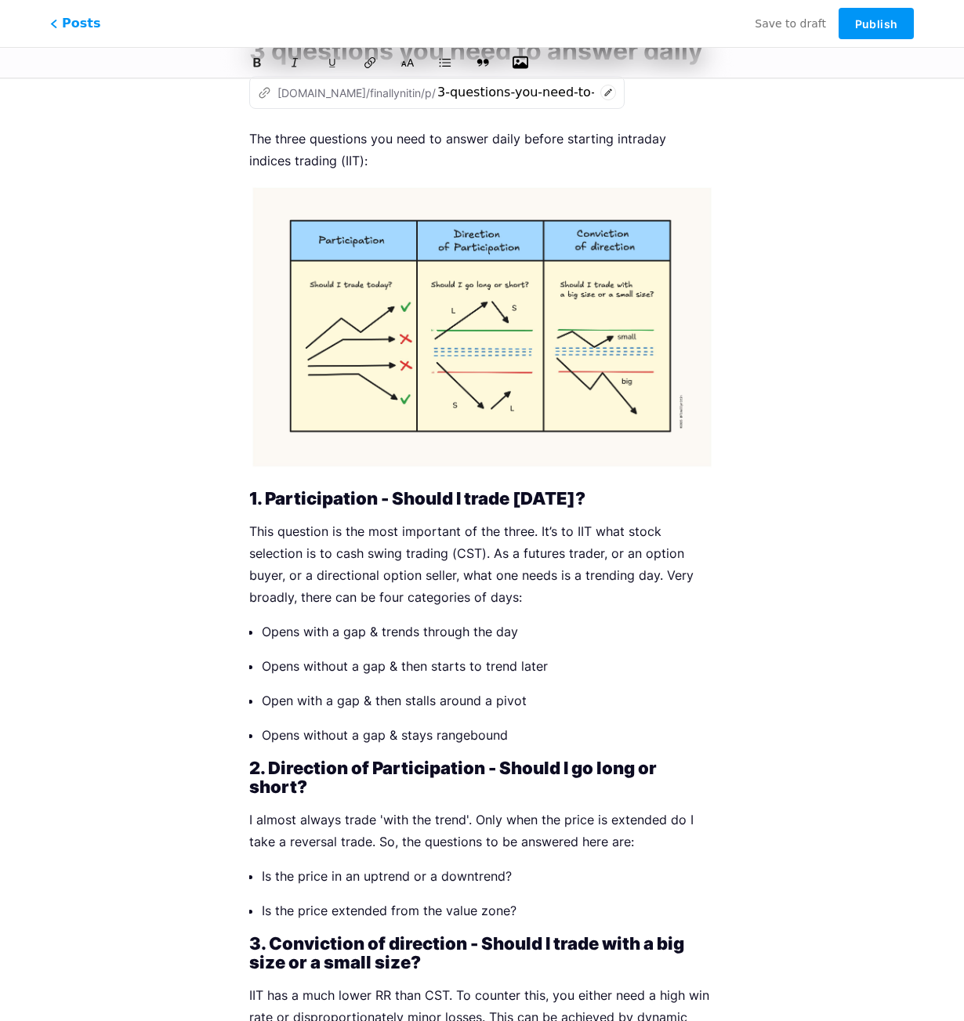
scroll to position [0, 0]
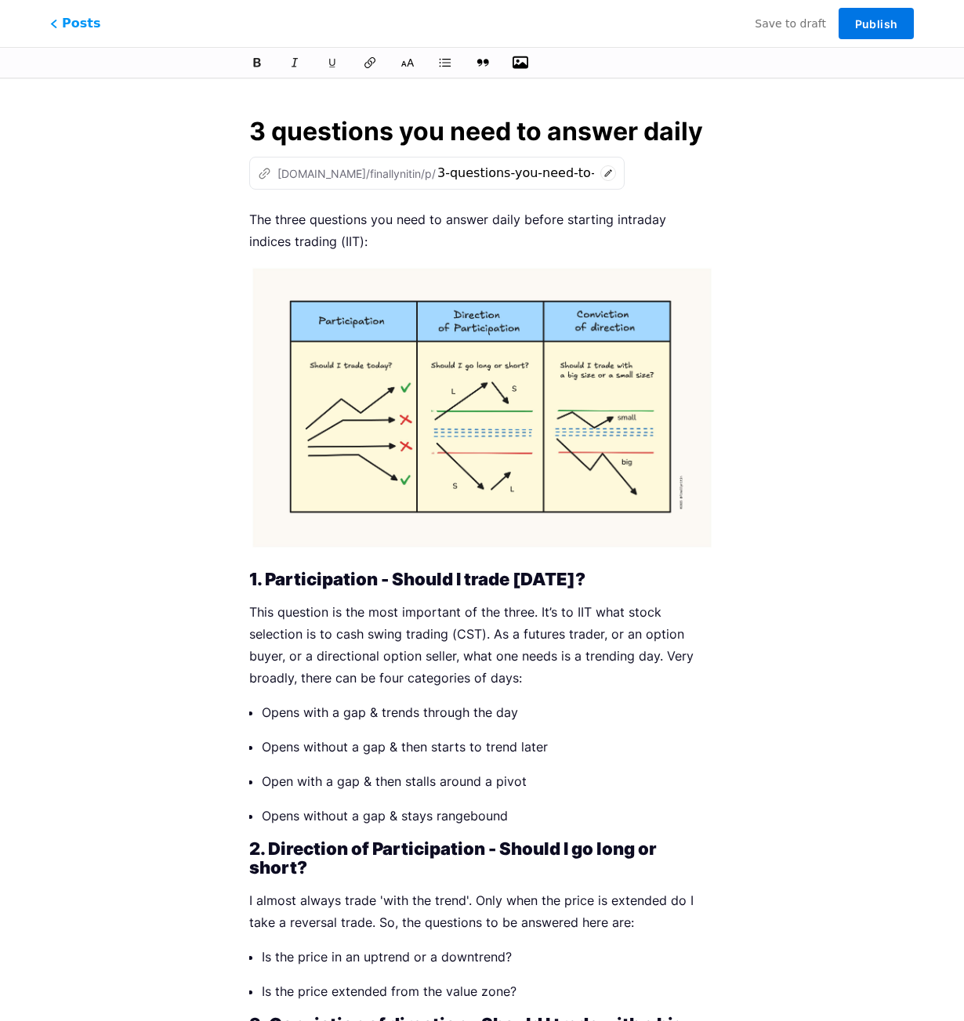
click at [871, 24] on span "Publish" at bounding box center [876, 23] width 42 height 13
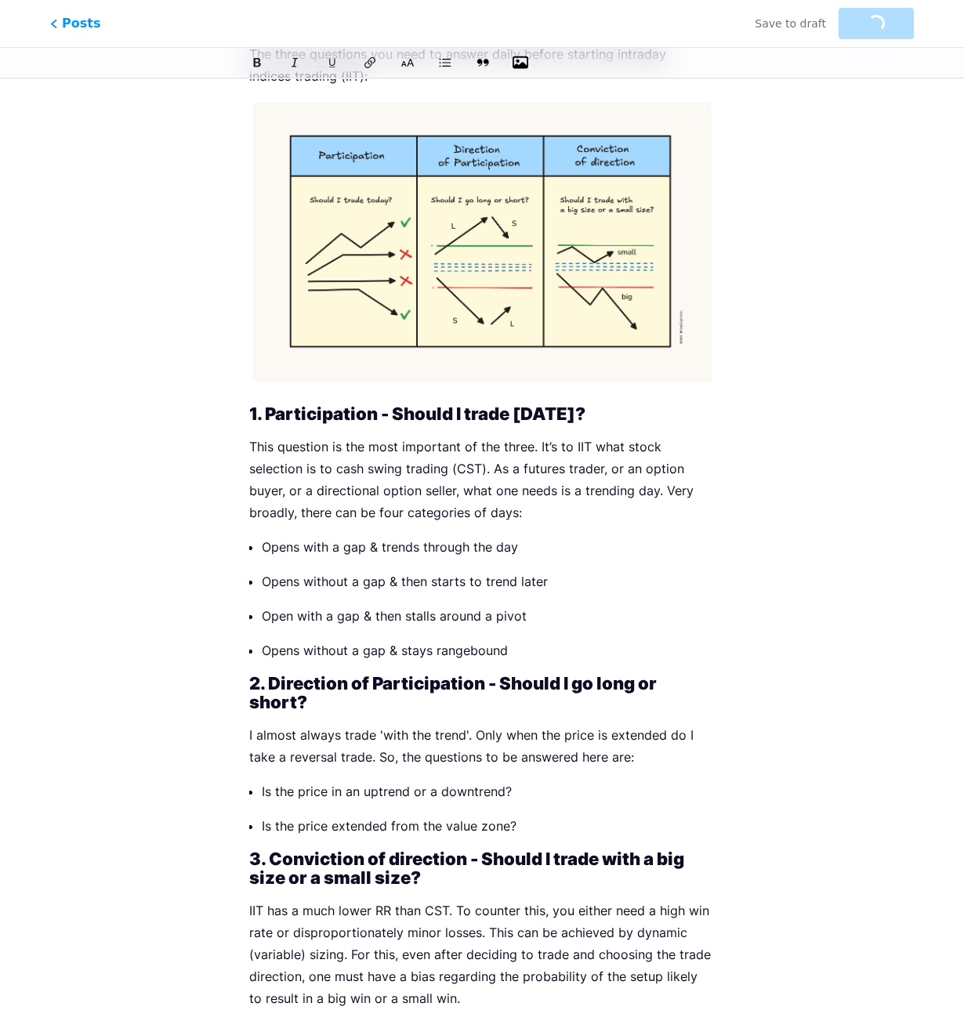
scroll to position [376, 0]
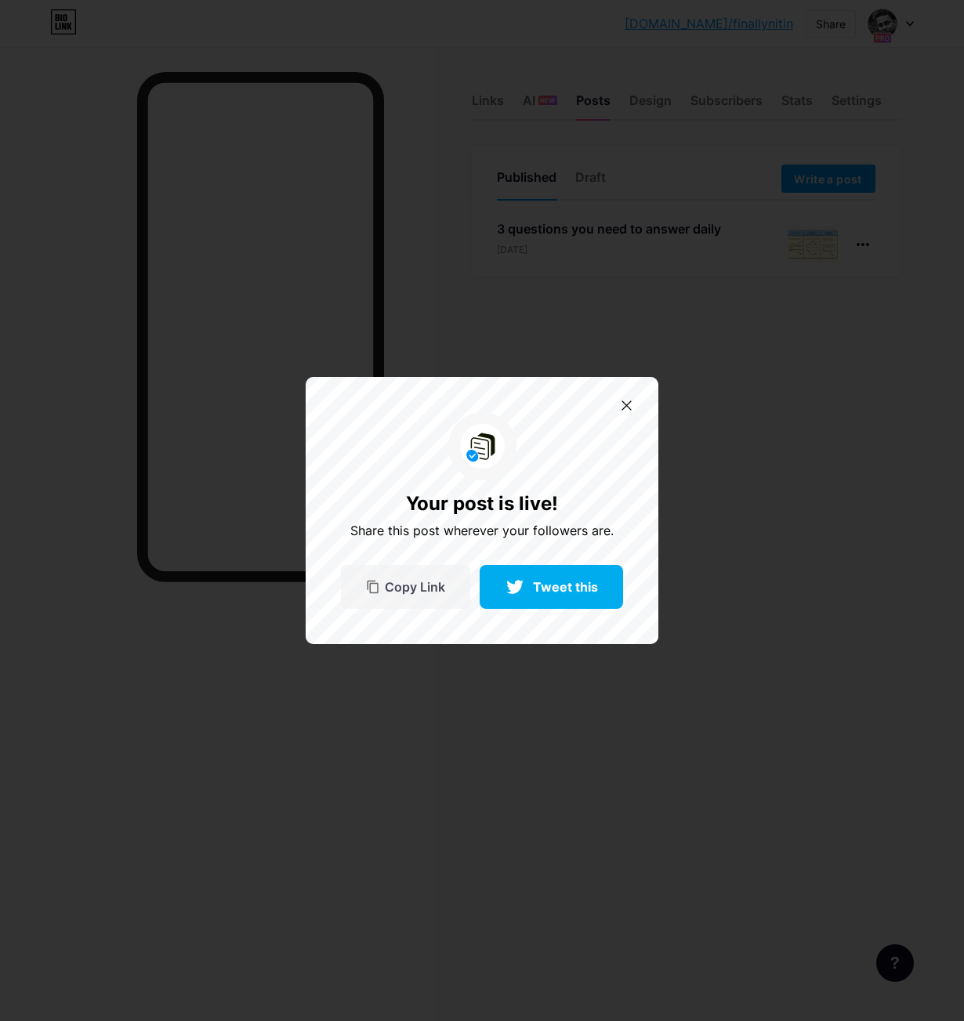
click at [420, 589] on span "Copy Link" at bounding box center [415, 587] width 60 height 13
click at [628, 404] on icon at bounding box center [627, 406] width 10 height 10
